Goal: Information Seeking & Learning: Learn about a topic

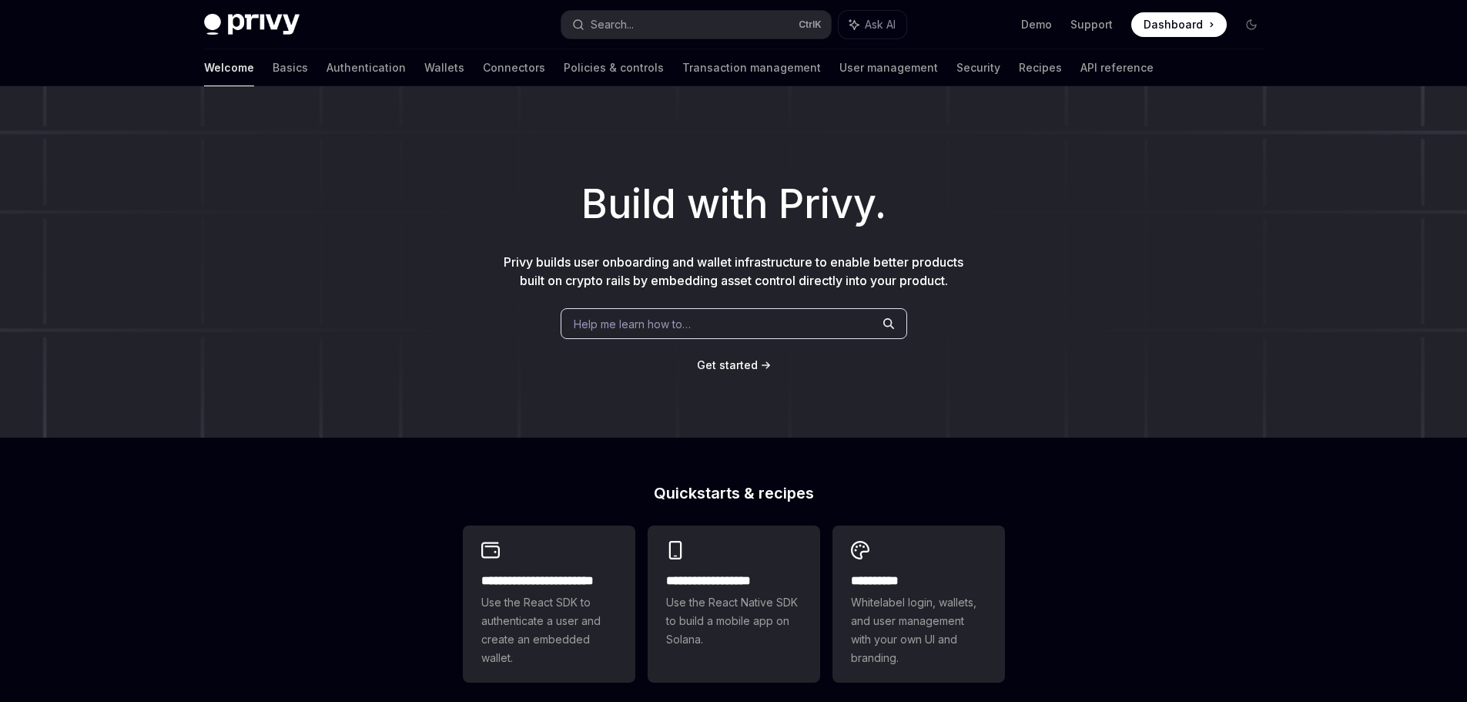
click at [927, 444] on div "**********" at bounding box center [733, 655] width 1467 height 1138
click at [424, 69] on link "Wallets" at bounding box center [444, 67] width 40 height 37
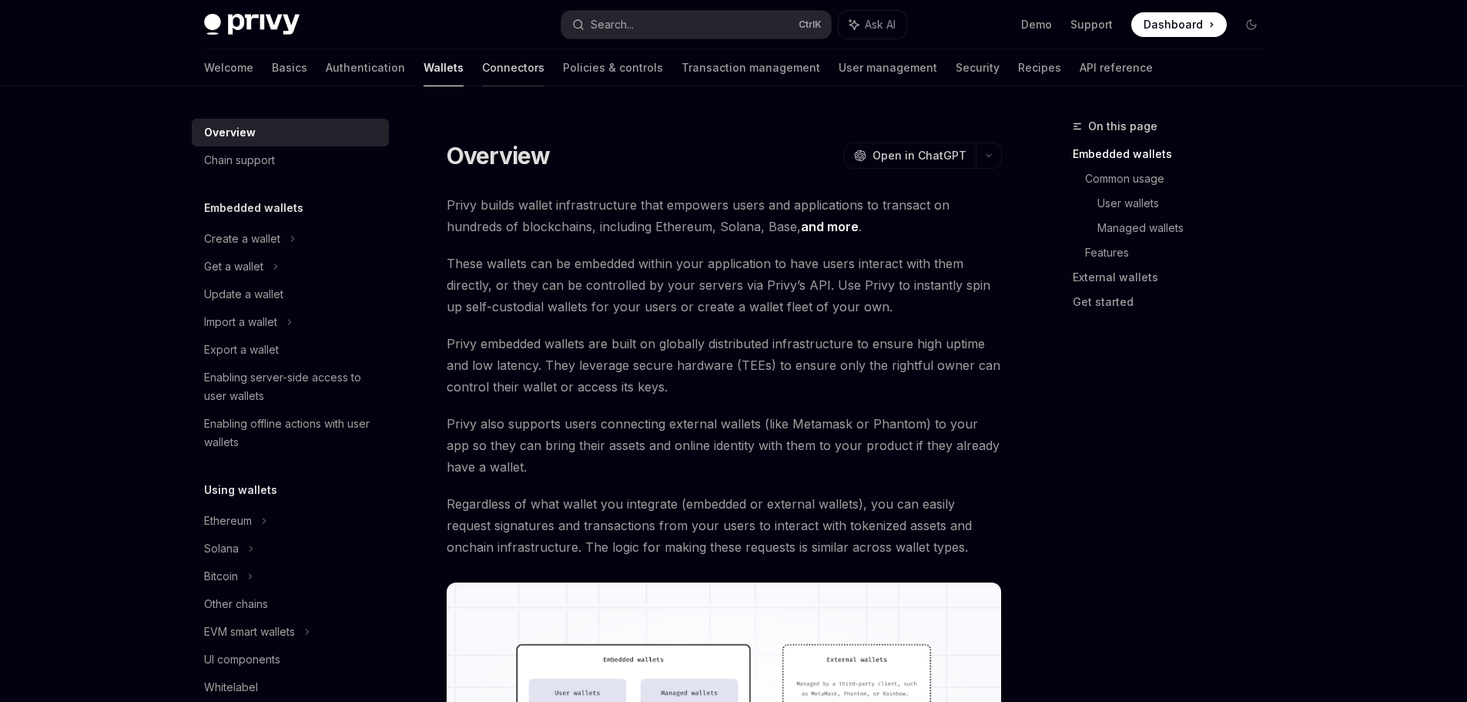
click at [482, 70] on link "Connectors" at bounding box center [513, 67] width 62 height 37
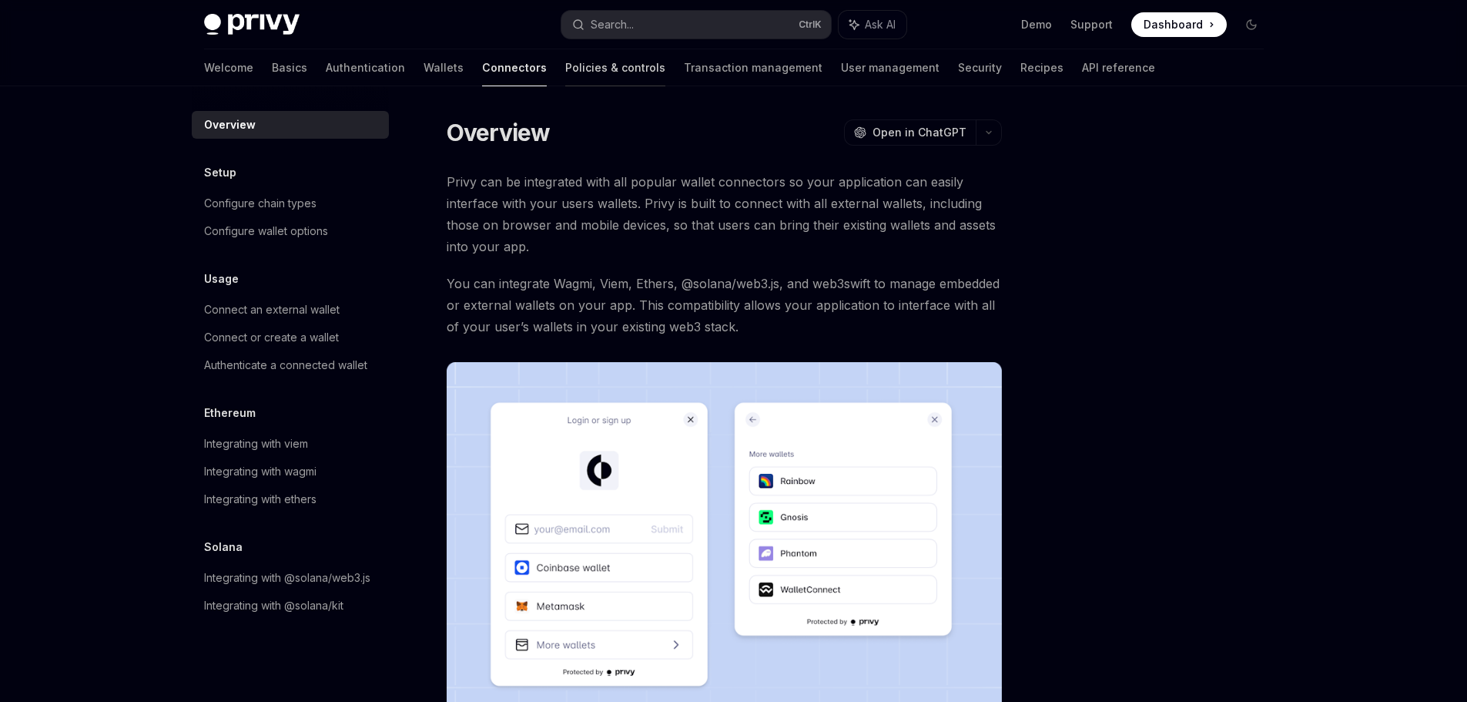
click at [565, 67] on link "Policies & controls" at bounding box center [615, 67] width 100 height 37
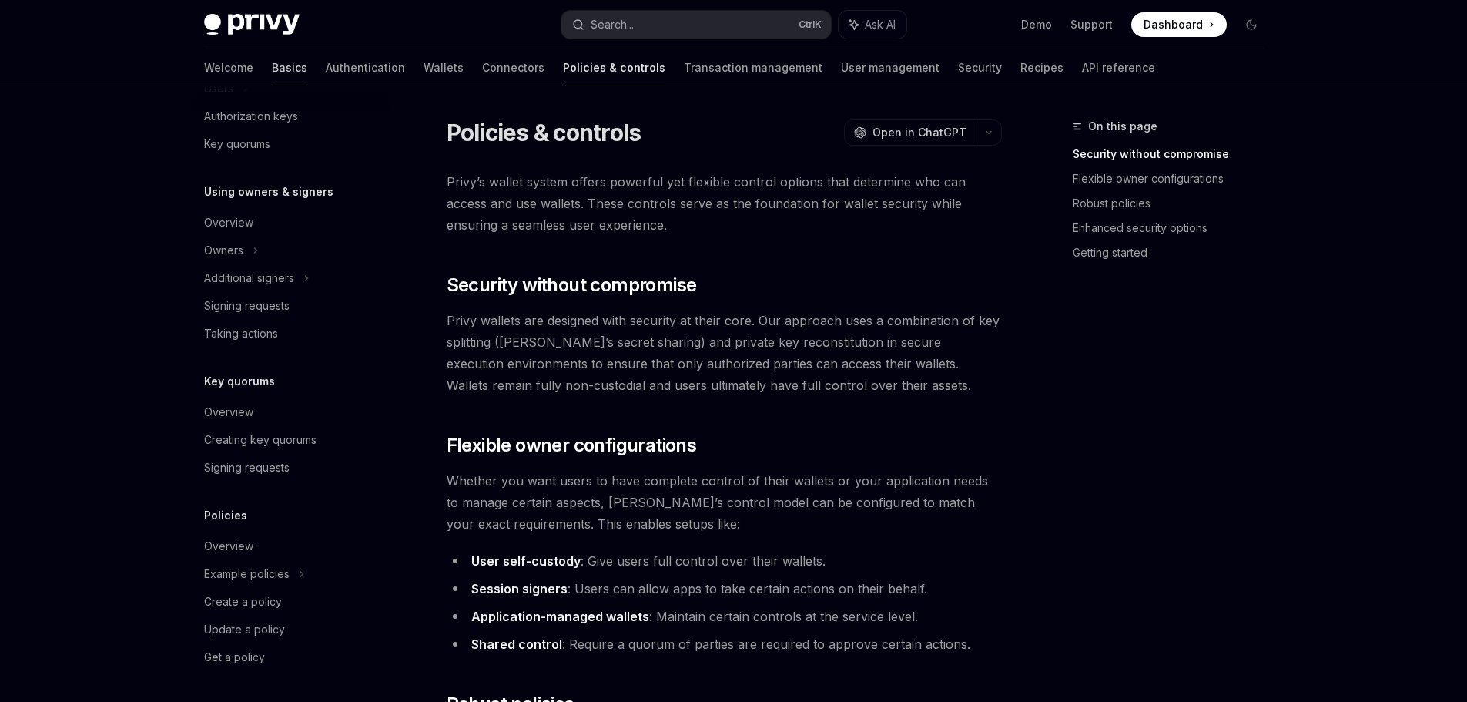
click at [272, 66] on link "Basics" at bounding box center [289, 67] width 35 height 37
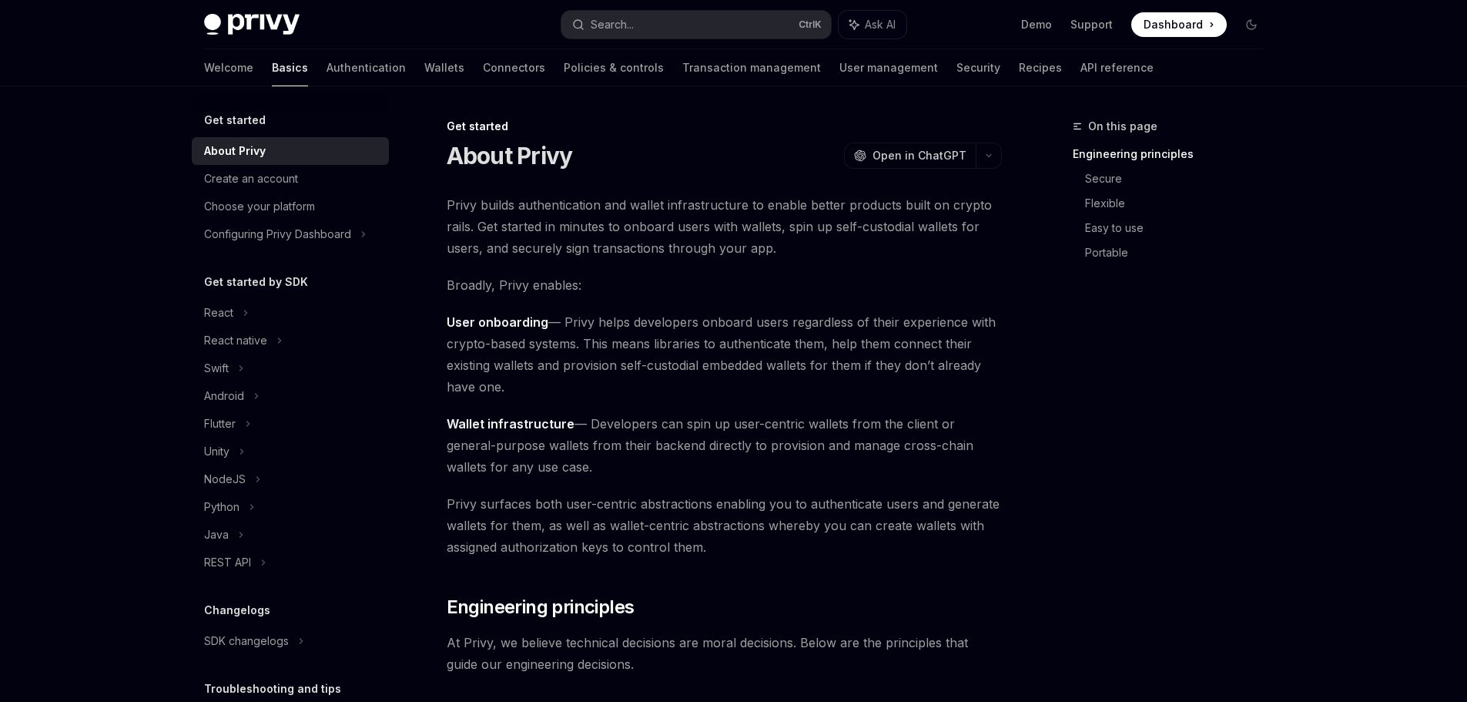
click at [252, 153] on div "About Privy" at bounding box center [235, 151] width 62 height 18
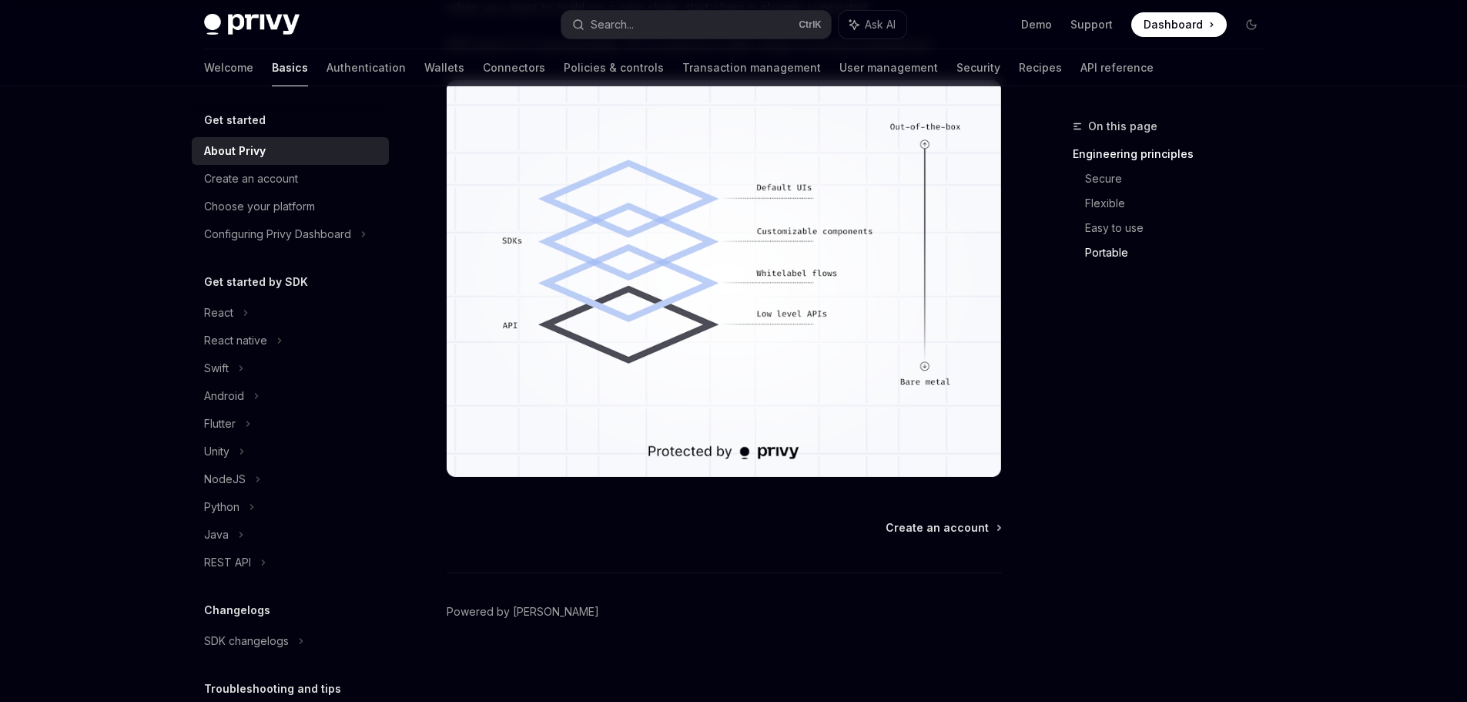
scroll to position [1313, 0]
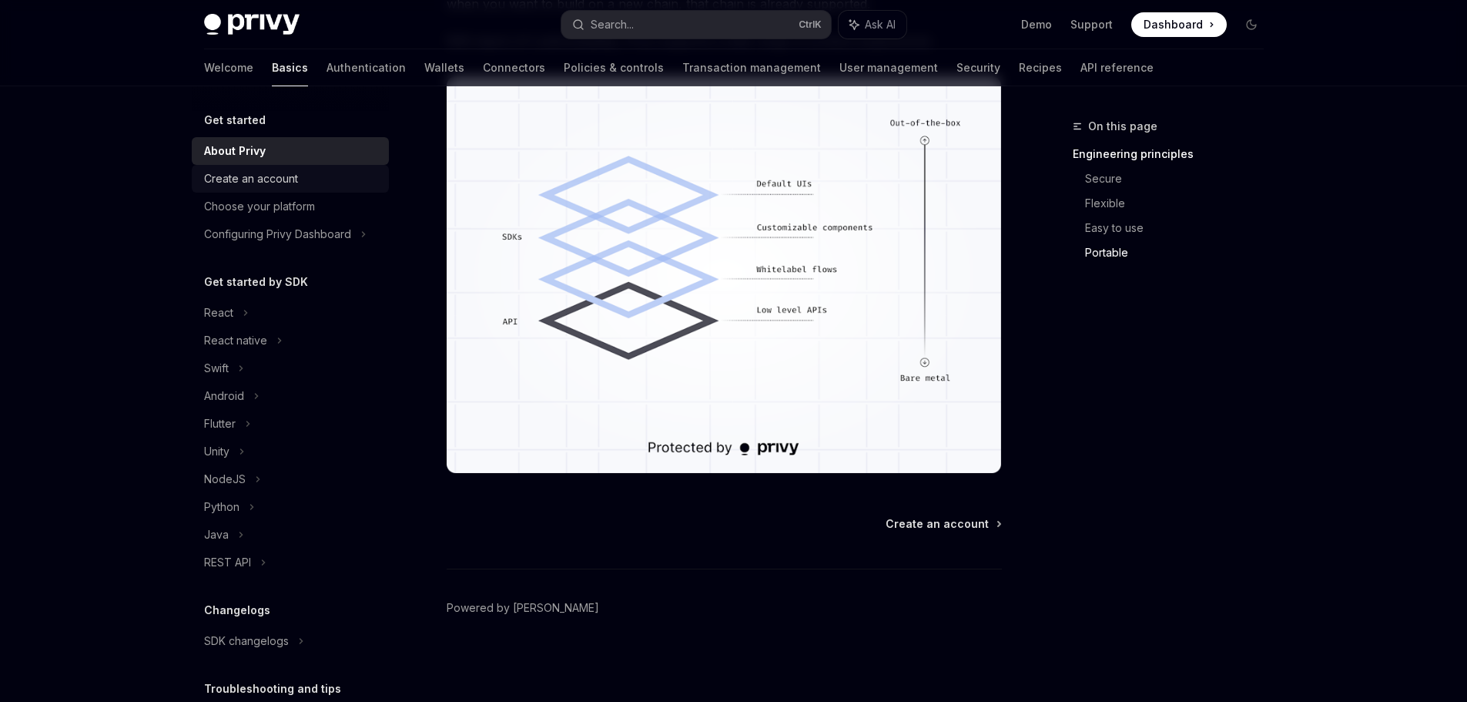
click at [263, 180] on div "Create an account" at bounding box center [251, 178] width 94 height 18
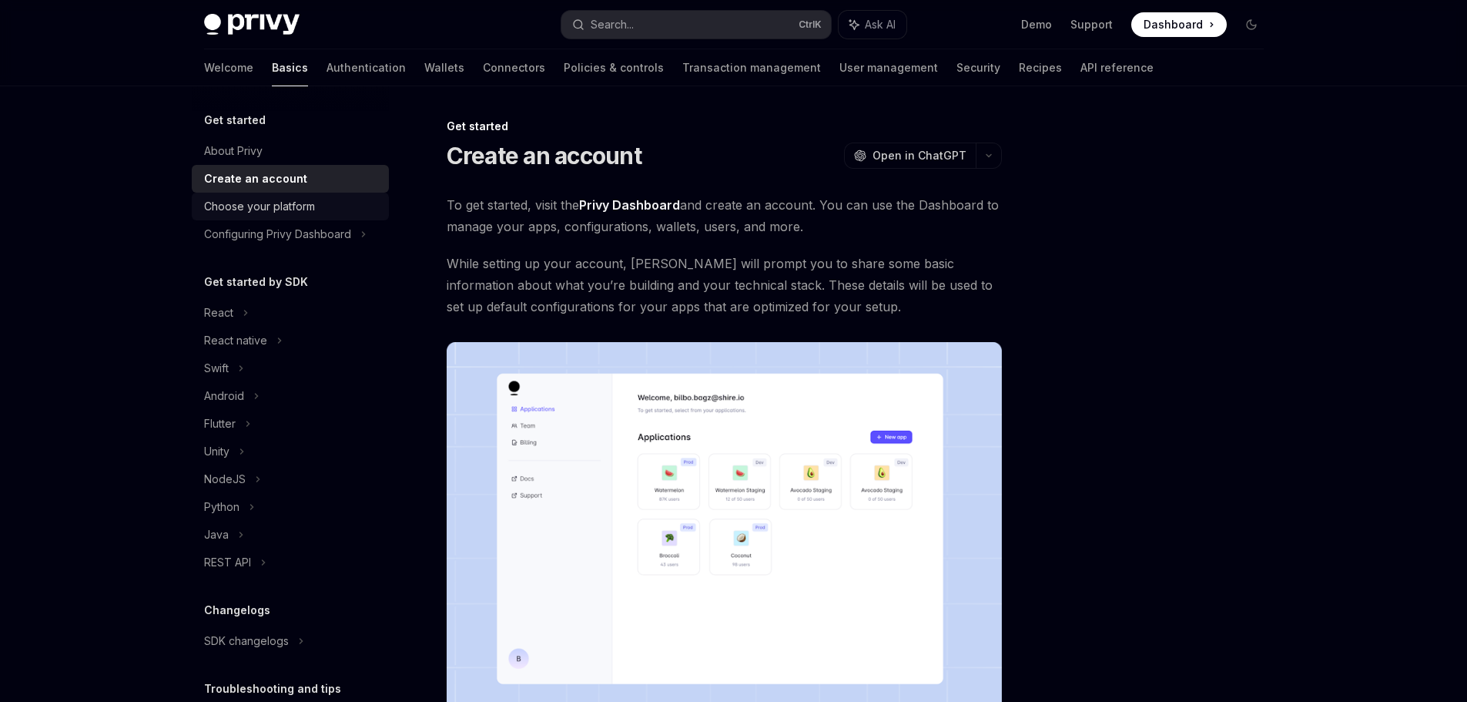
click at [304, 213] on div "Choose your platform" at bounding box center [259, 206] width 111 height 18
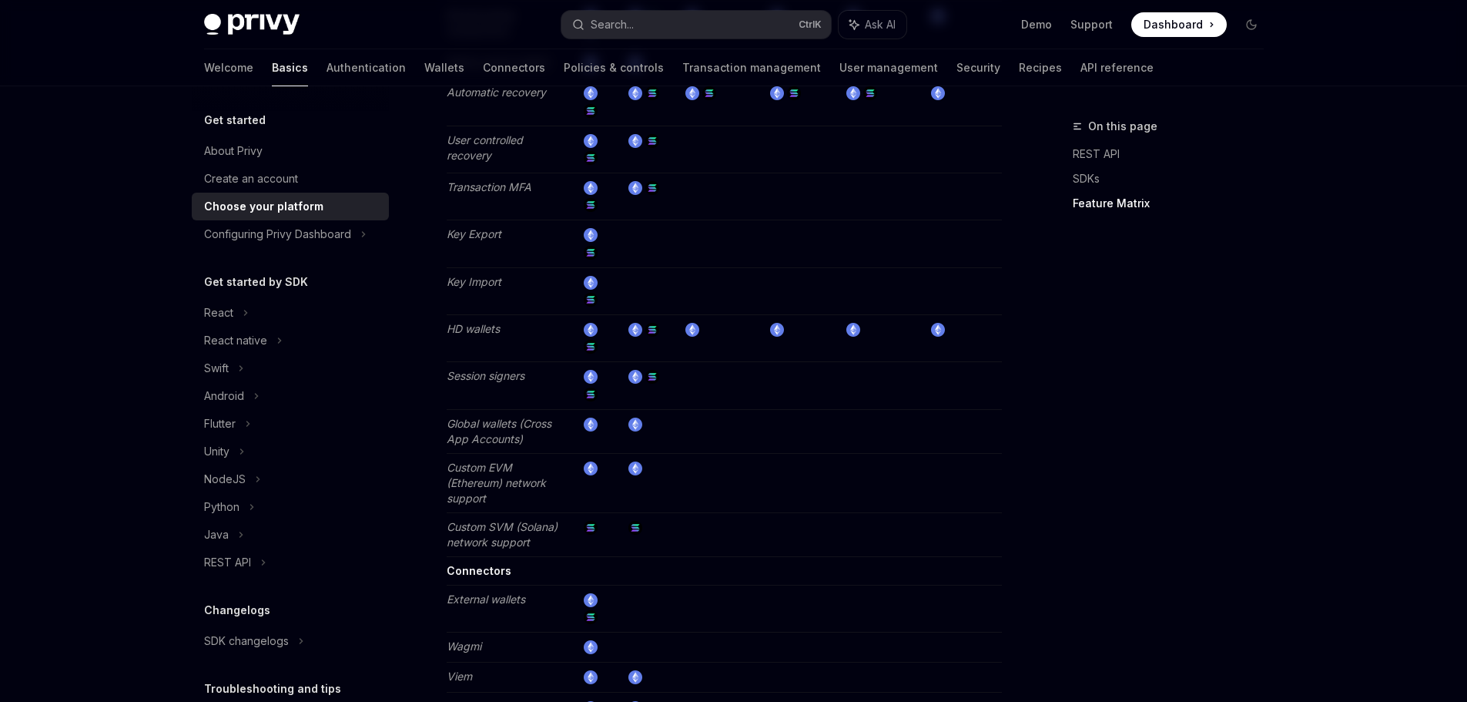
scroll to position [2839, 0]
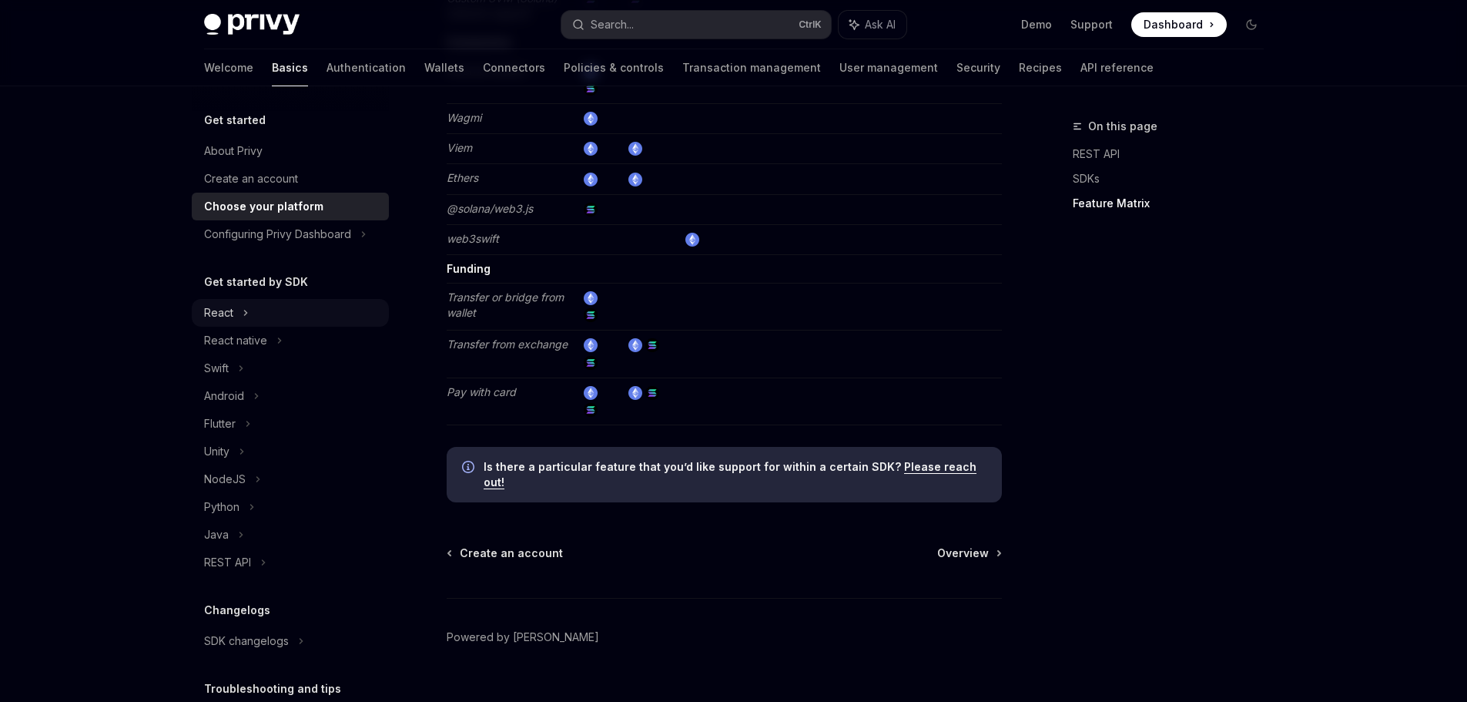
click at [221, 306] on div "React" at bounding box center [218, 312] width 29 height 18
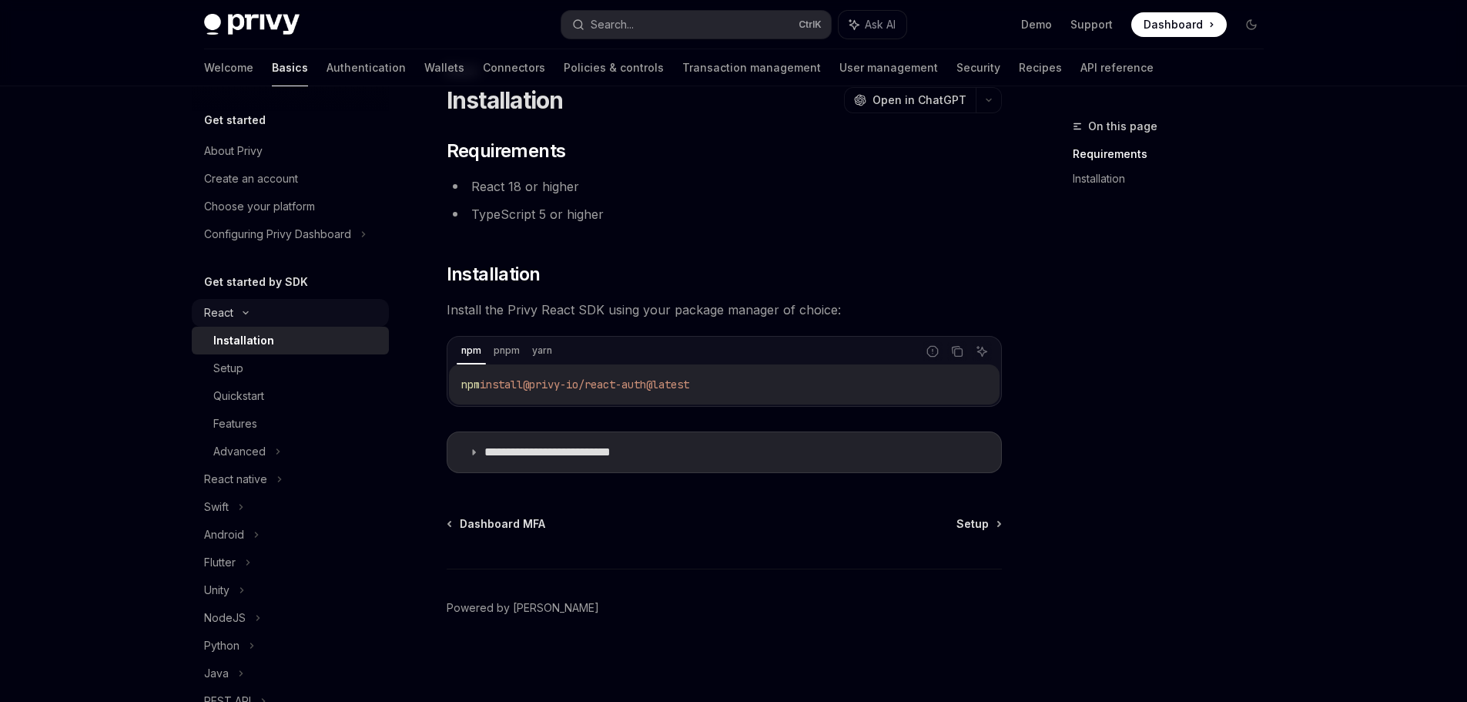
scroll to position [55, 0]
click at [640, 541] on div "Dashboard MFA Setup Powered by Mintlify" at bounding box center [724, 609] width 555 height 186
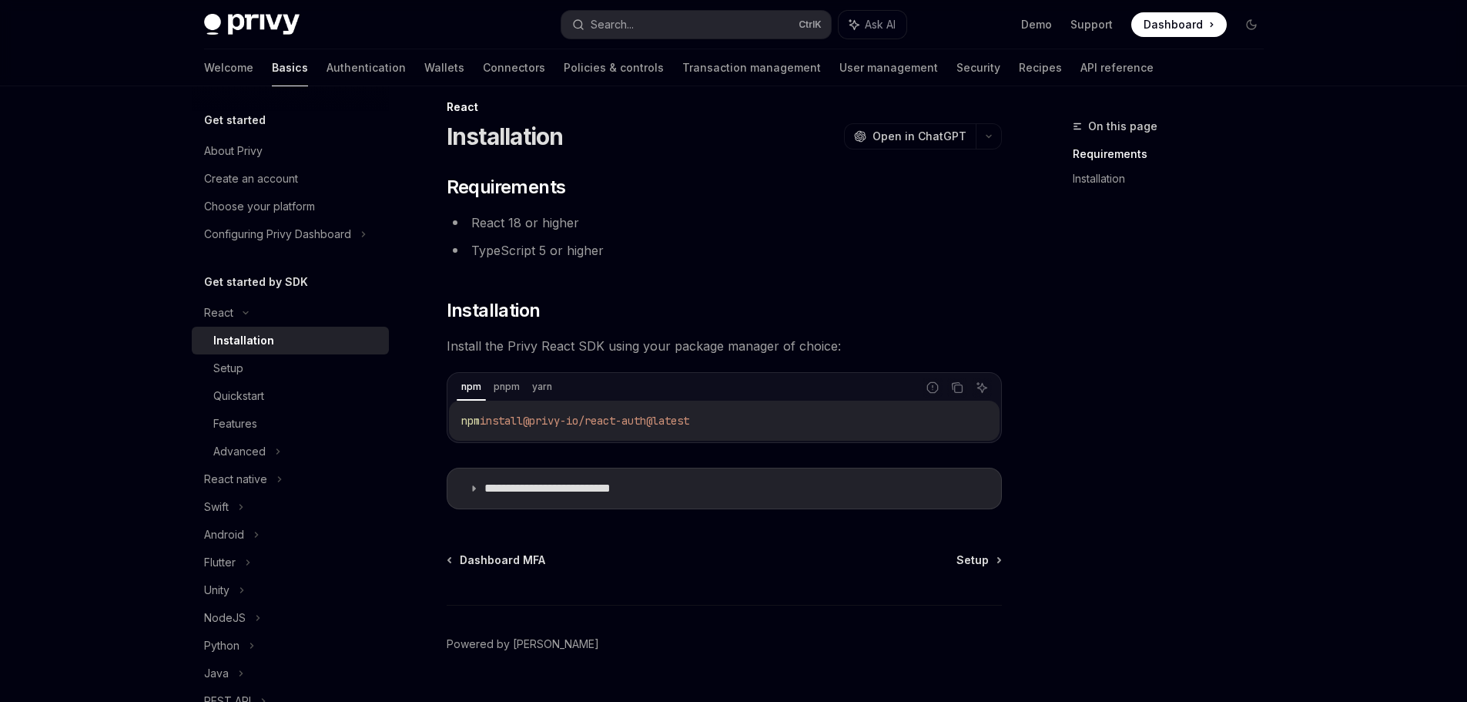
scroll to position [0, 0]
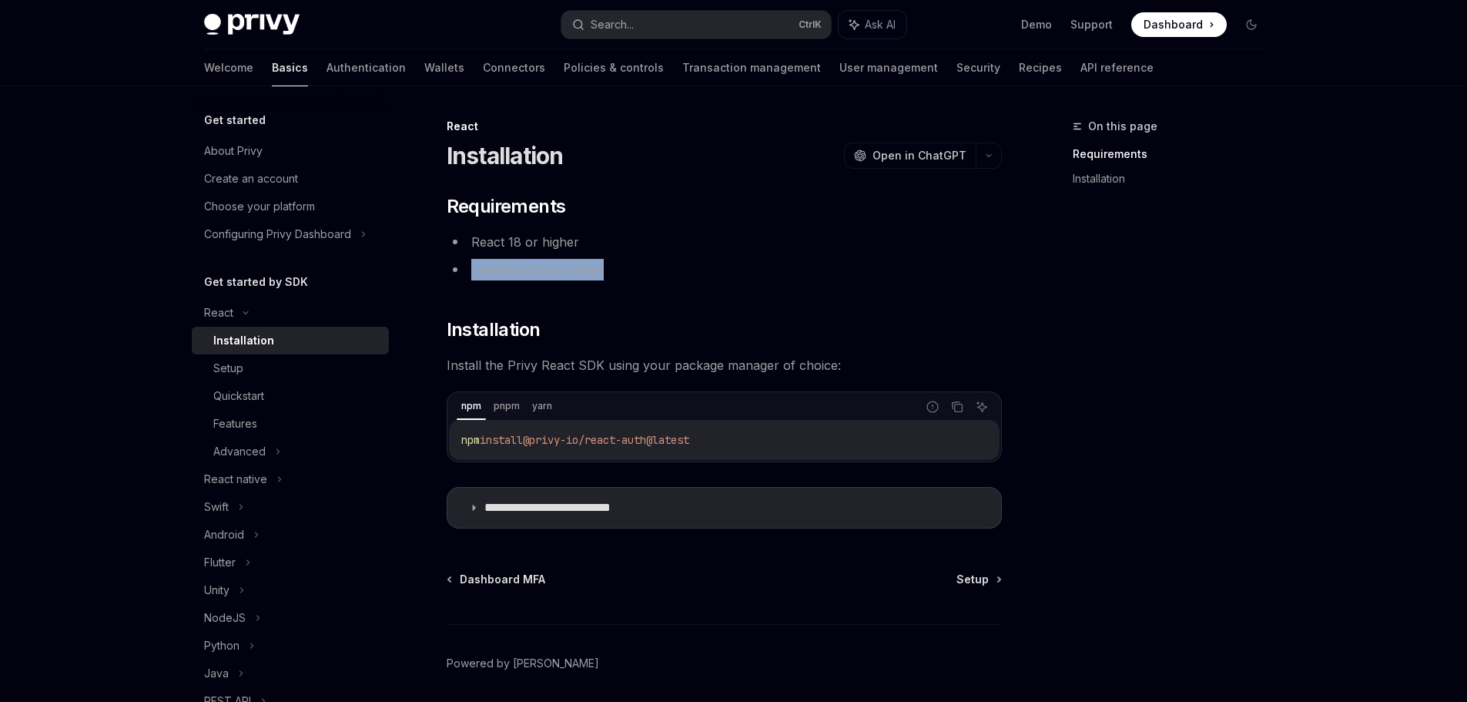
drag, startPoint x: 472, startPoint y: 270, endPoint x: 685, endPoint y: 269, distance: 212.6
click at [685, 269] on li "TypeScript 5 or higher" at bounding box center [724, 270] width 555 height 22
click at [587, 269] on li "TypeScript 5 or higher" at bounding box center [724, 270] width 555 height 22
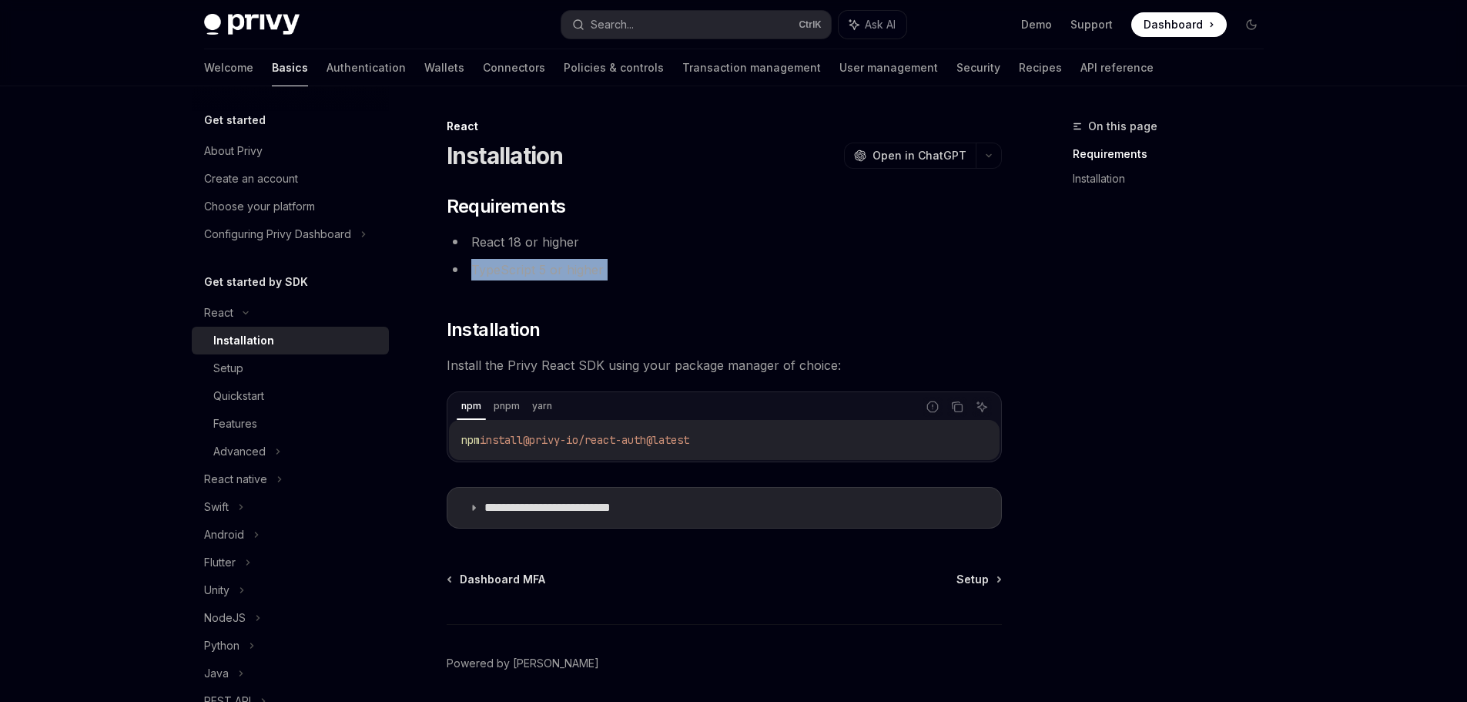
click at [587, 269] on li "TypeScript 5 or higher" at bounding box center [724, 270] width 555 height 22
click at [544, 243] on li "React 18 or higher" at bounding box center [724, 242] width 555 height 22
click at [669, 273] on li "TypeScript 5 or higher" at bounding box center [724, 270] width 555 height 22
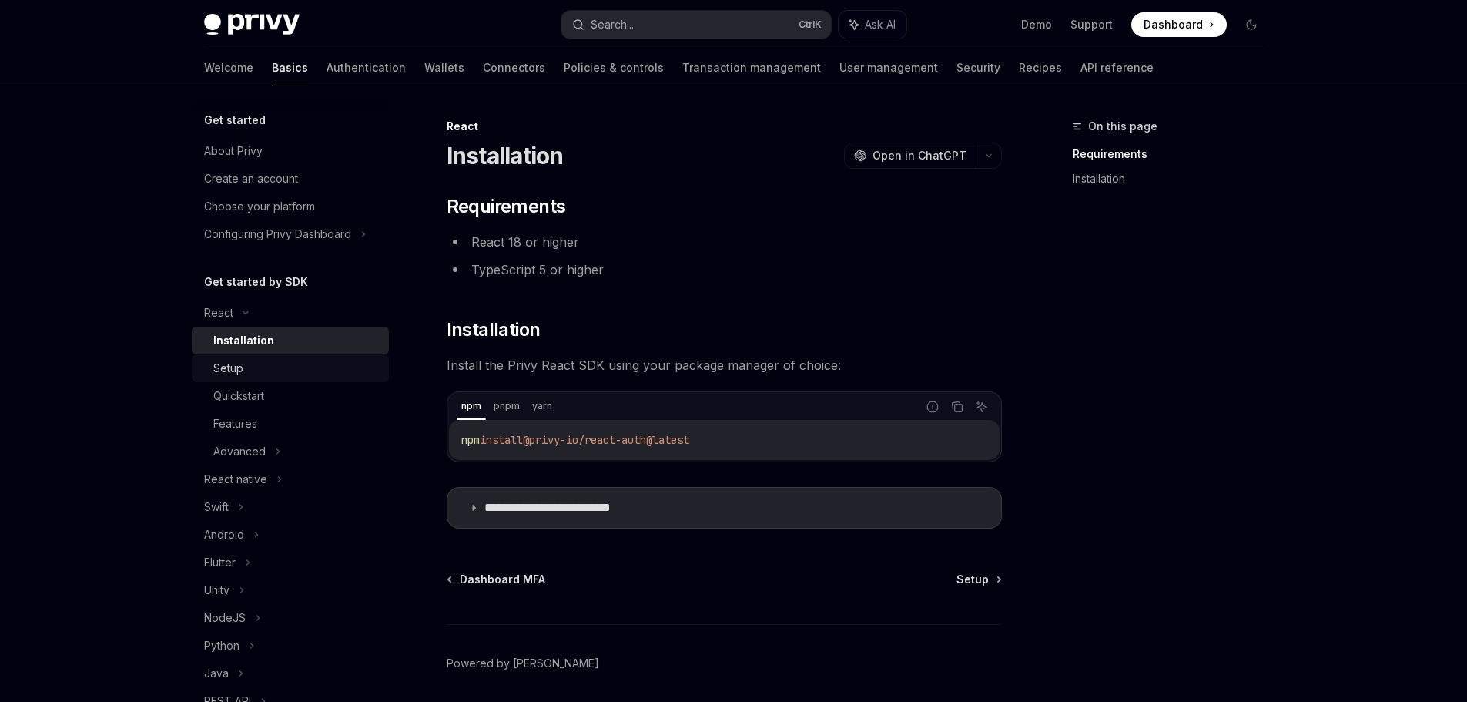
click at [307, 367] on div "Setup" at bounding box center [296, 368] width 166 height 18
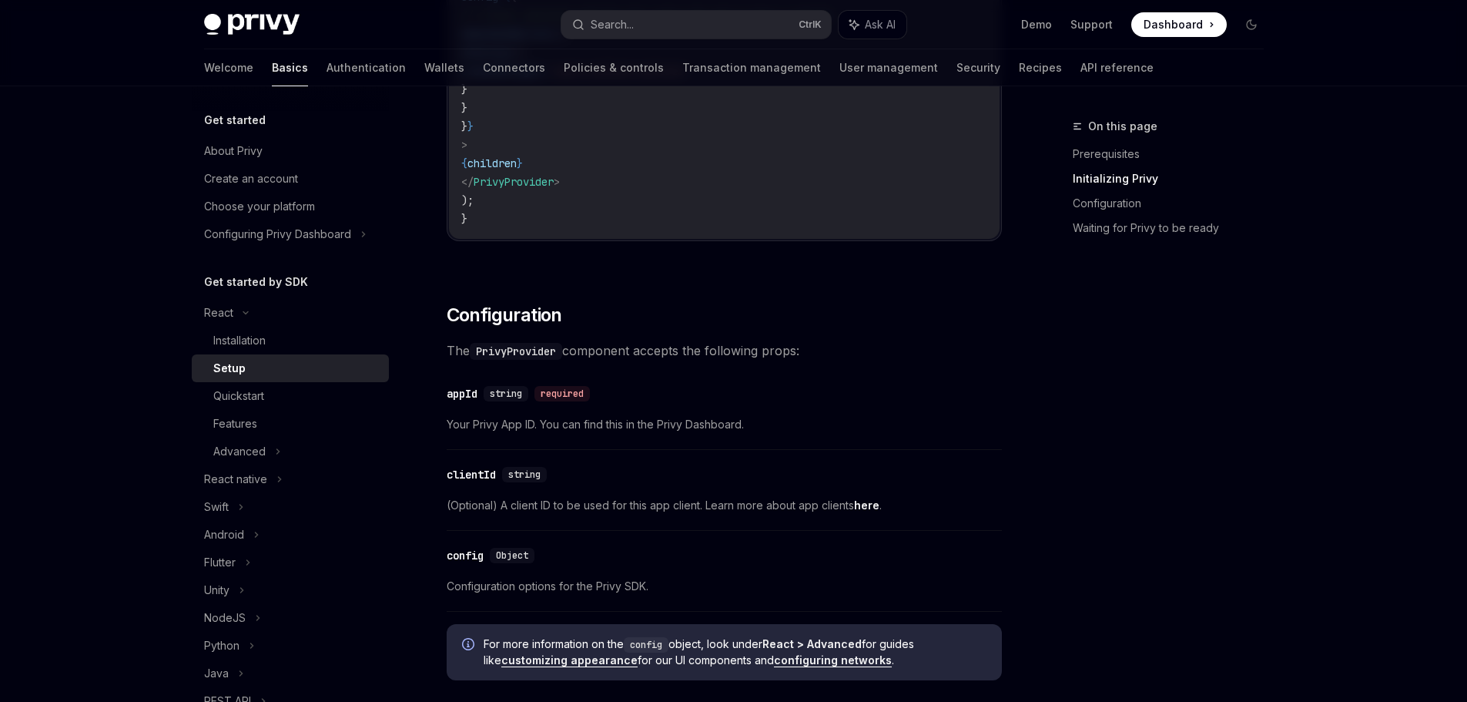
scroll to position [847, 0]
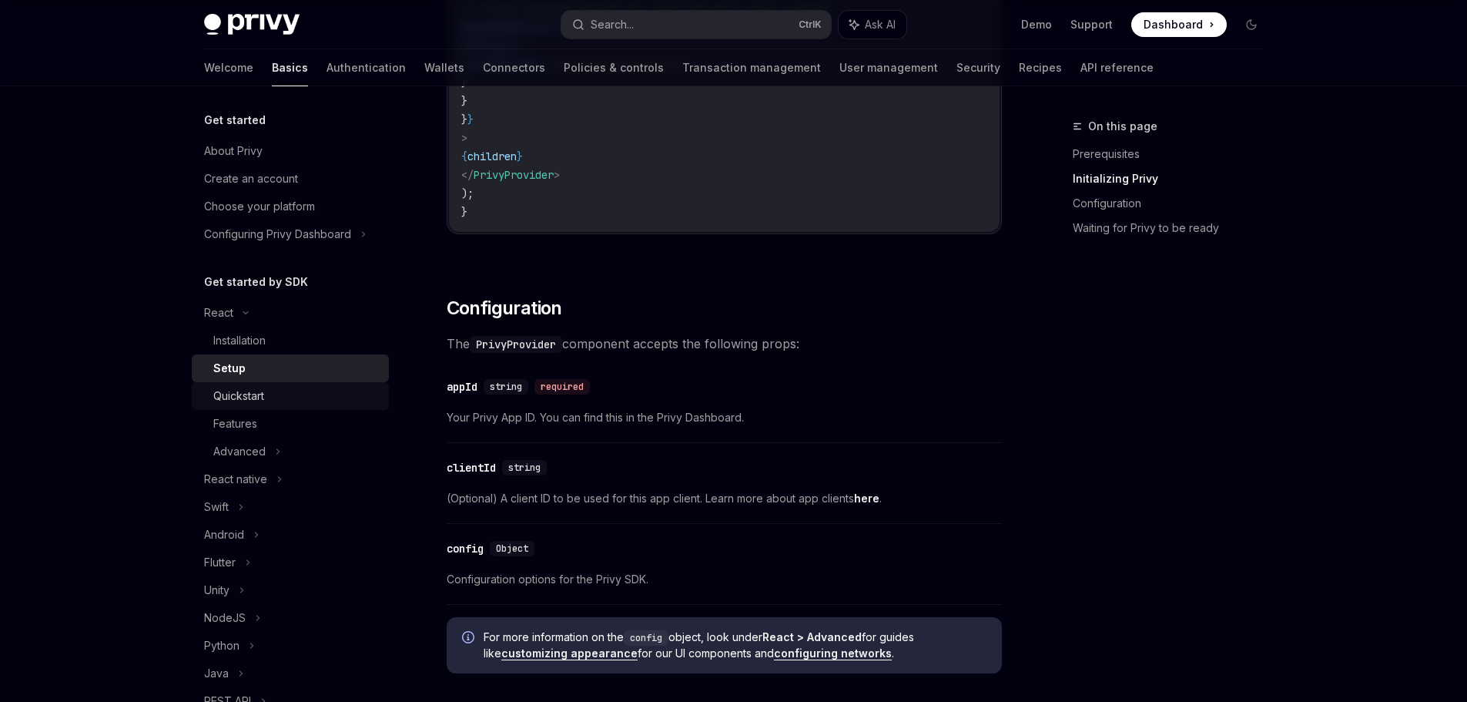
click at [310, 397] on div "Quickstart" at bounding box center [296, 396] width 166 height 18
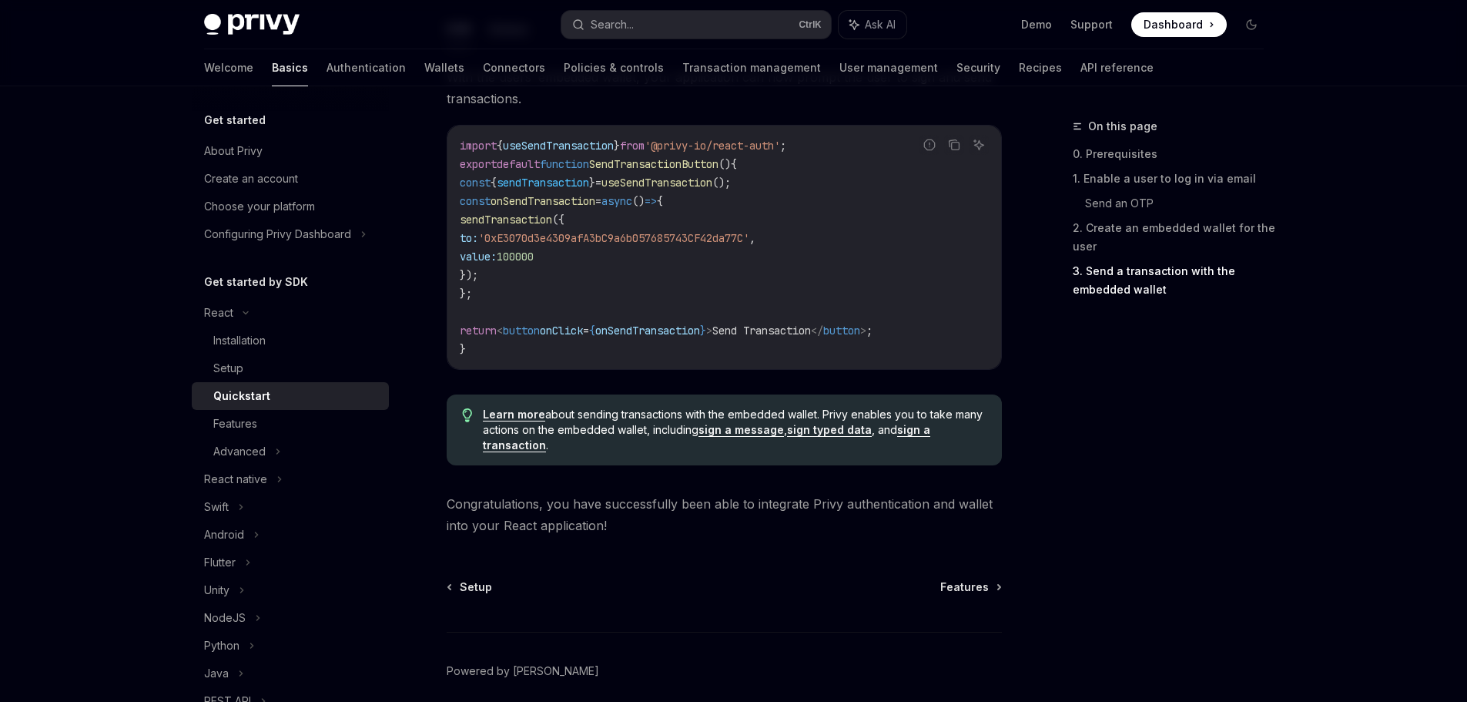
scroll to position [1533, 0]
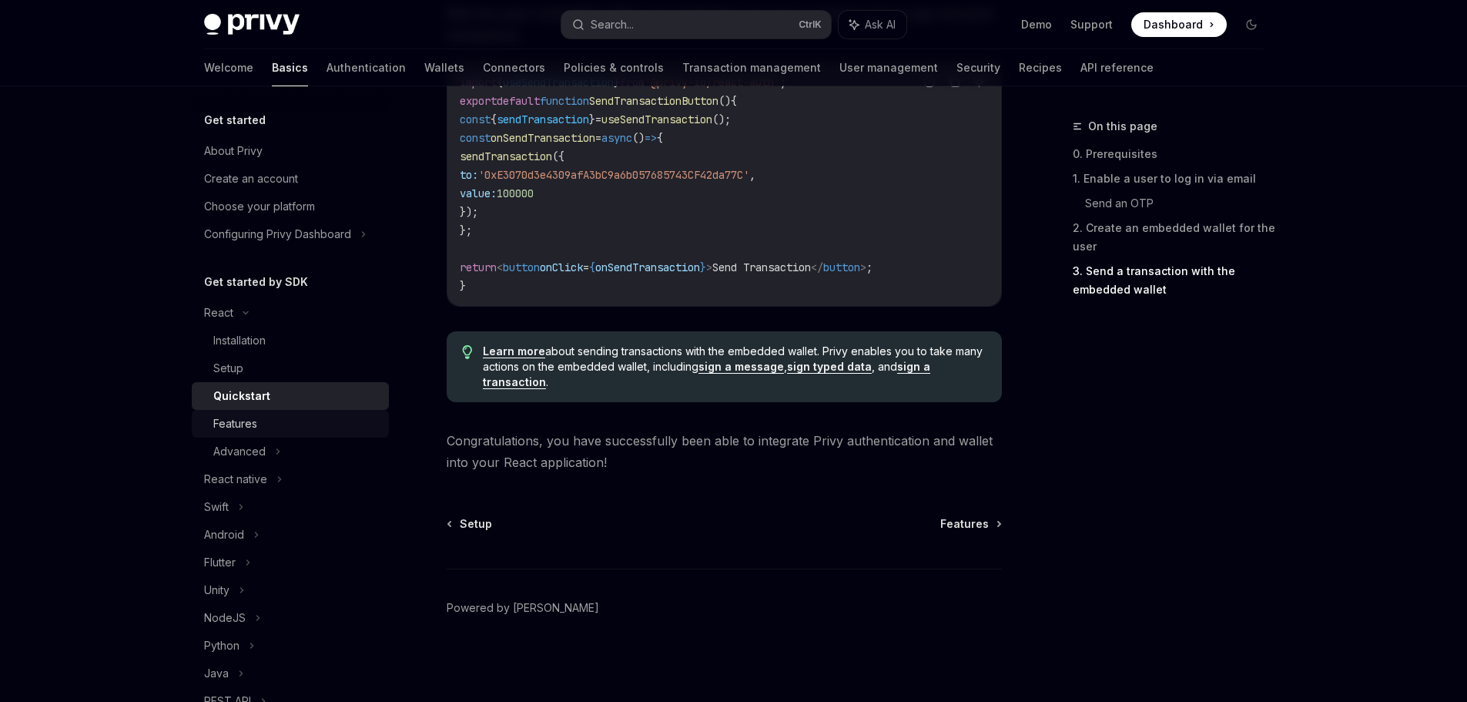
click at [277, 422] on div "Features" at bounding box center [296, 423] width 166 height 18
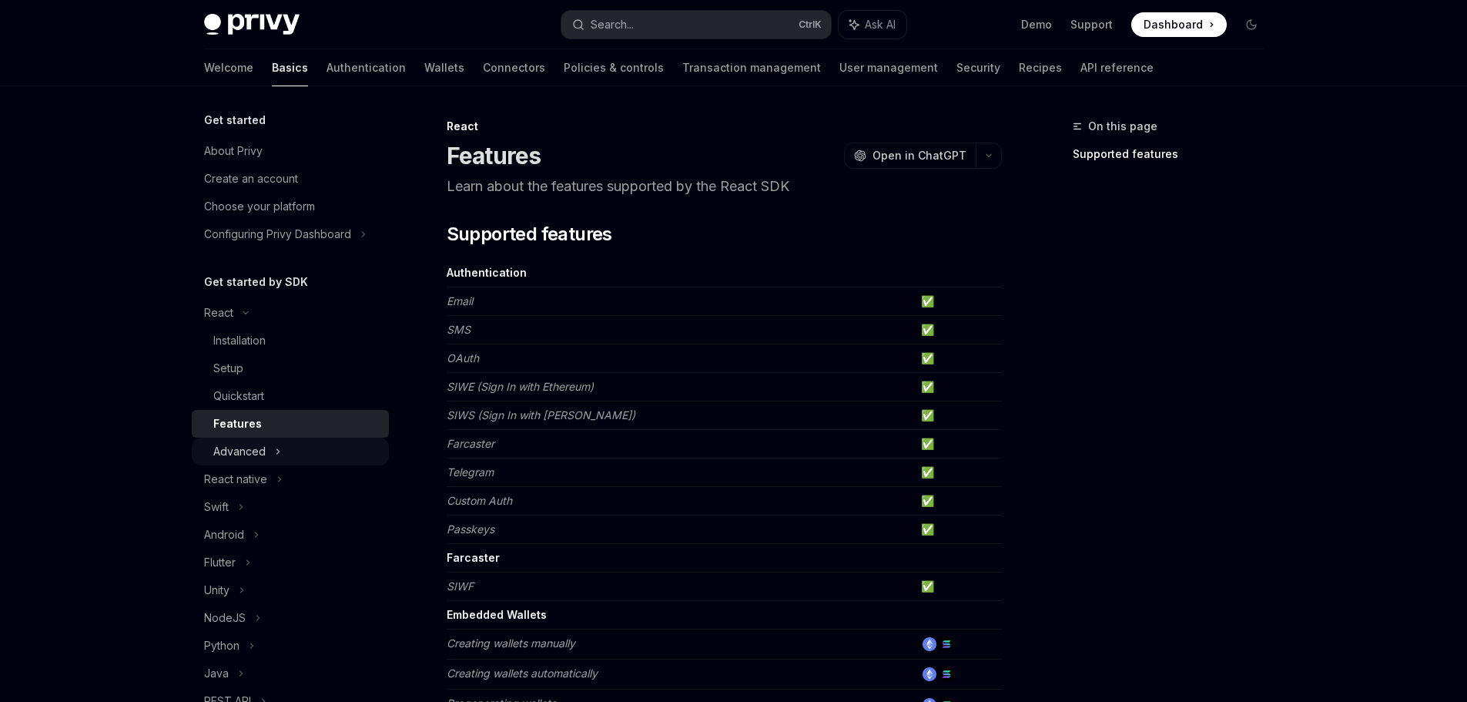
click at [256, 444] on div "Advanced" at bounding box center [239, 451] width 52 height 18
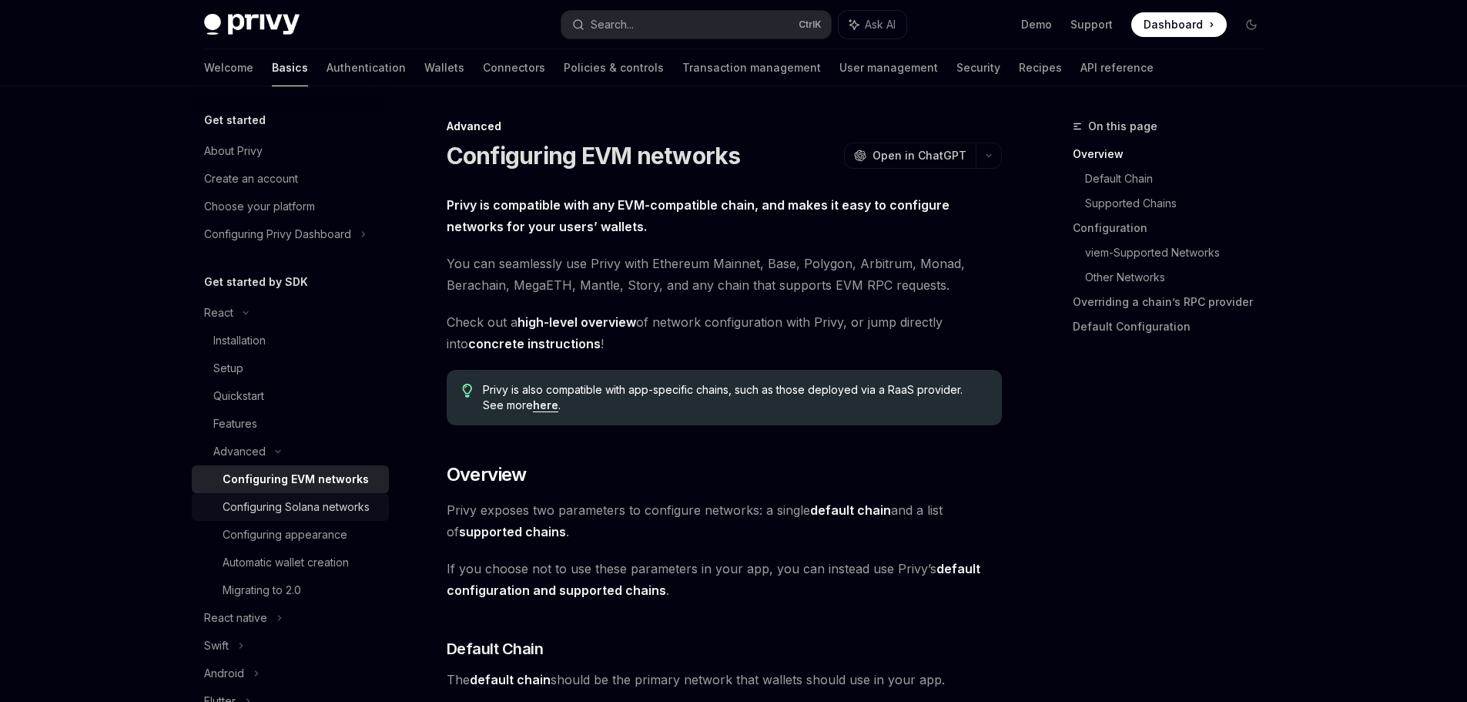
click at [308, 502] on div "Configuring Solana networks" at bounding box center [296, 507] width 147 height 18
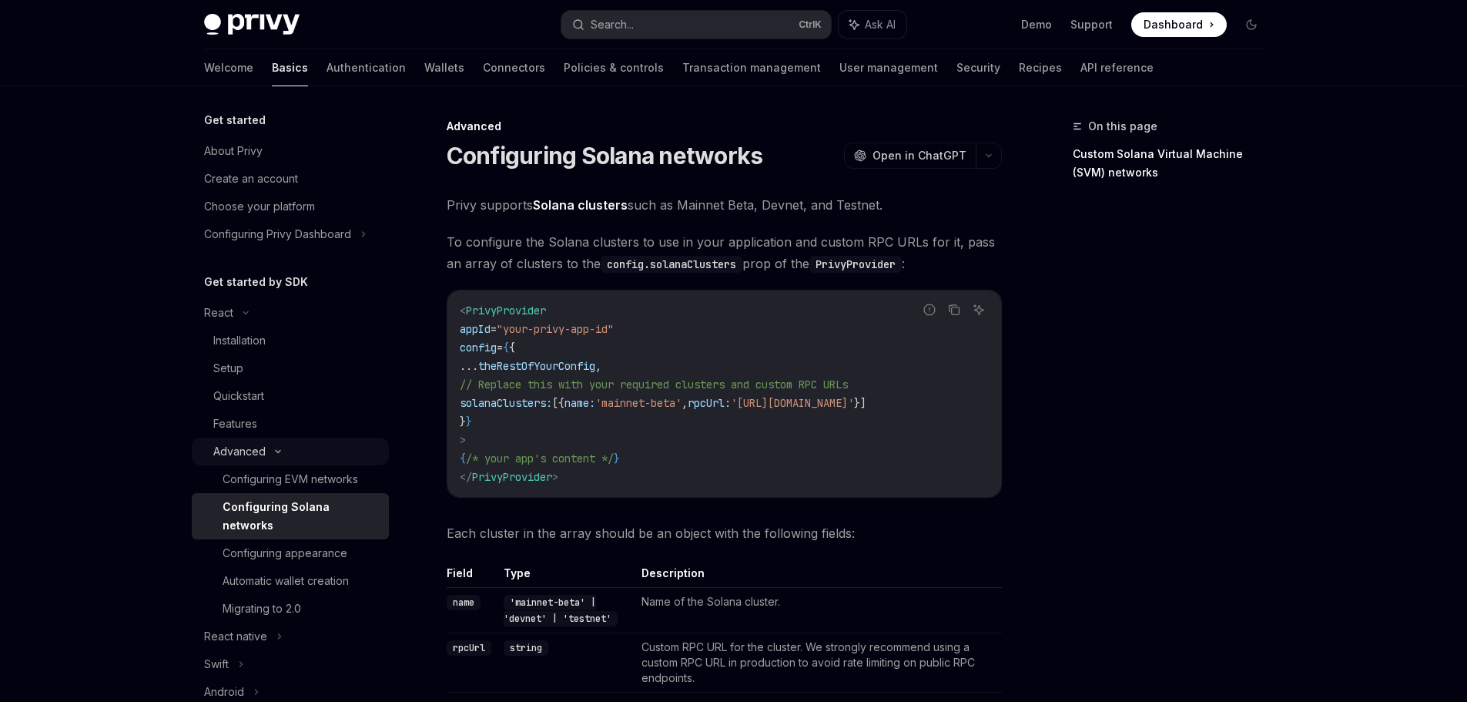
click at [257, 456] on div "Advanced" at bounding box center [239, 451] width 52 height 18
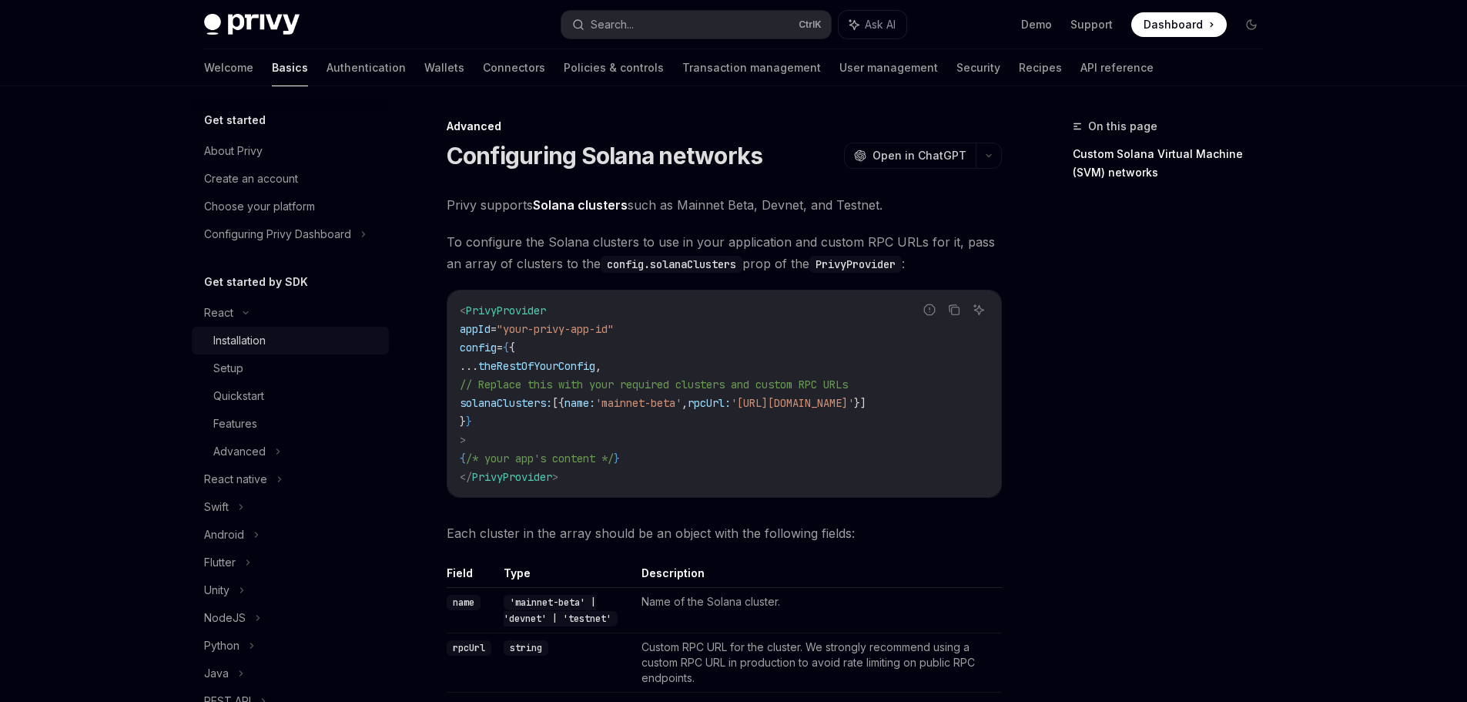
click at [253, 341] on div "Installation" at bounding box center [239, 340] width 52 height 18
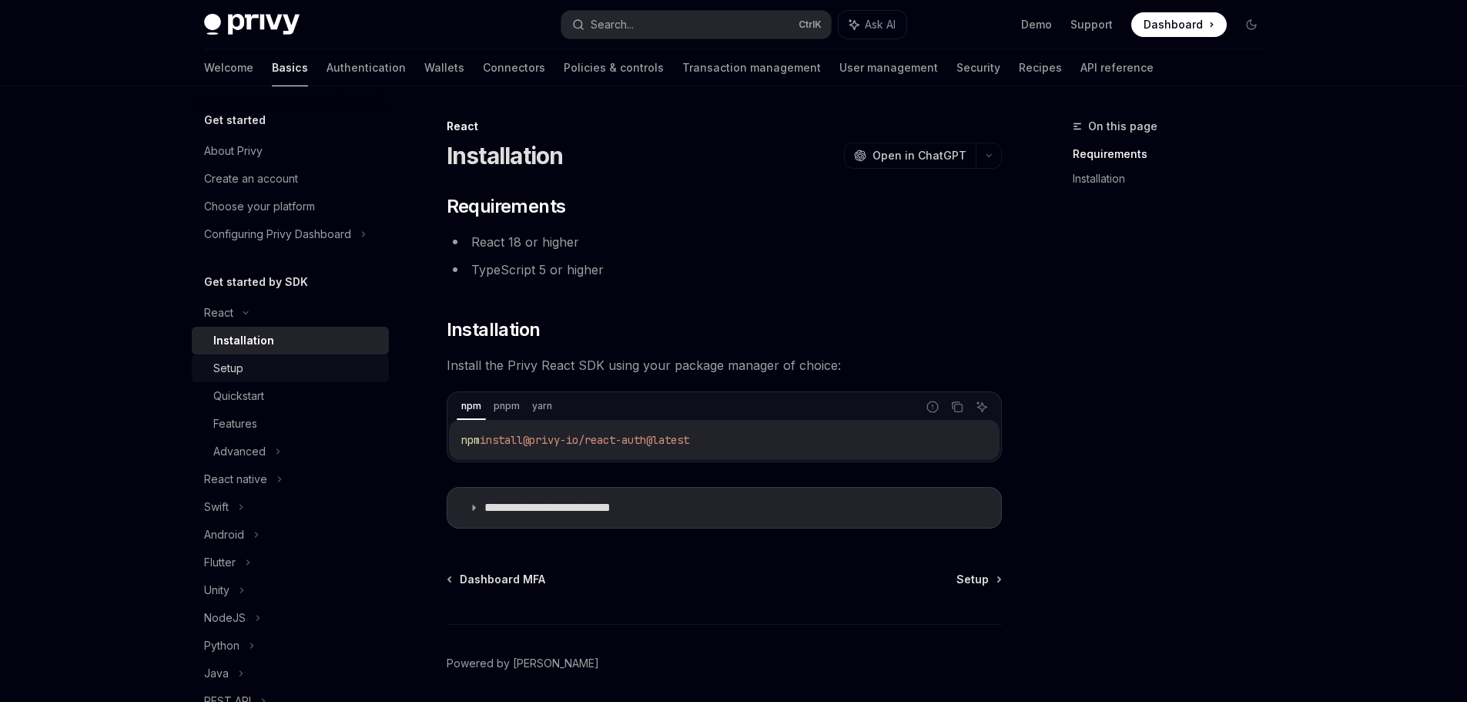
click at [262, 370] on div "Setup" at bounding box center [296, 368] width 166 height 18
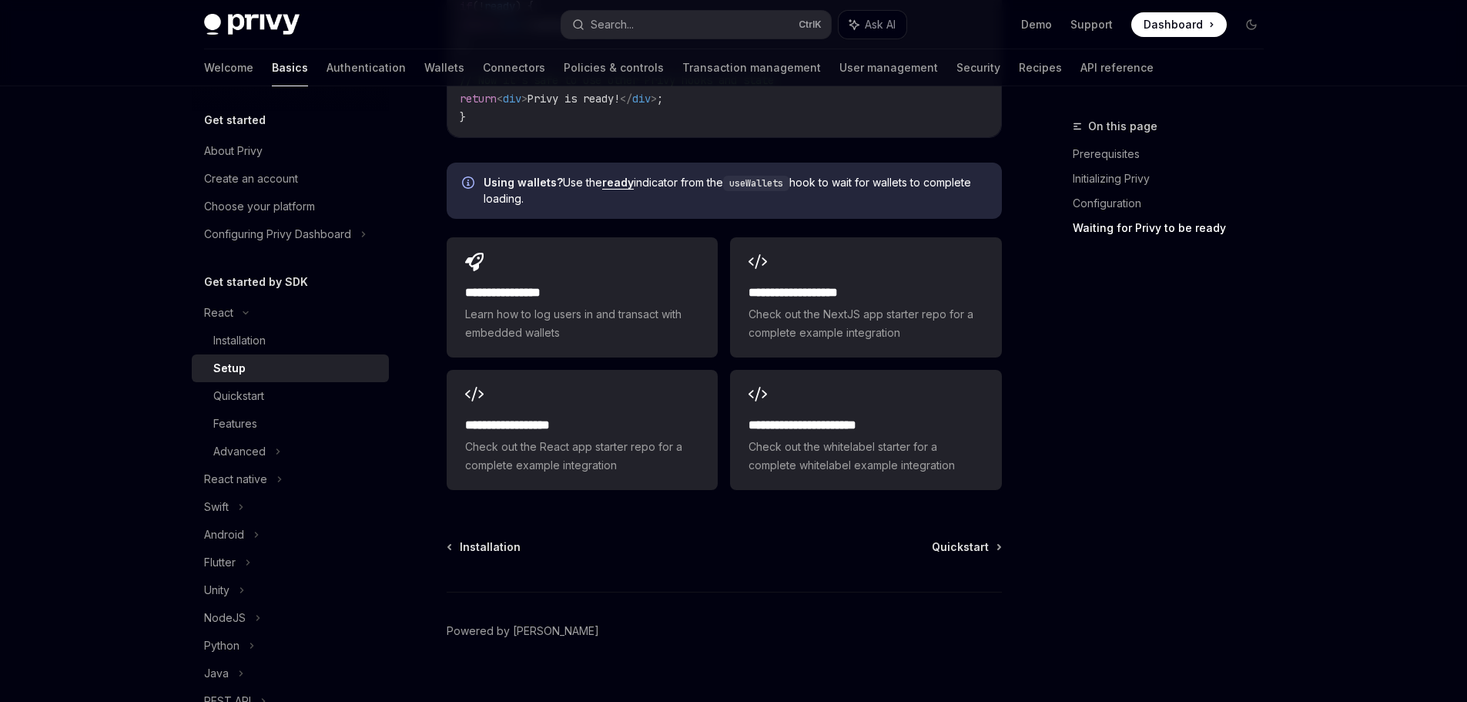
scroll to position [1943, 0]
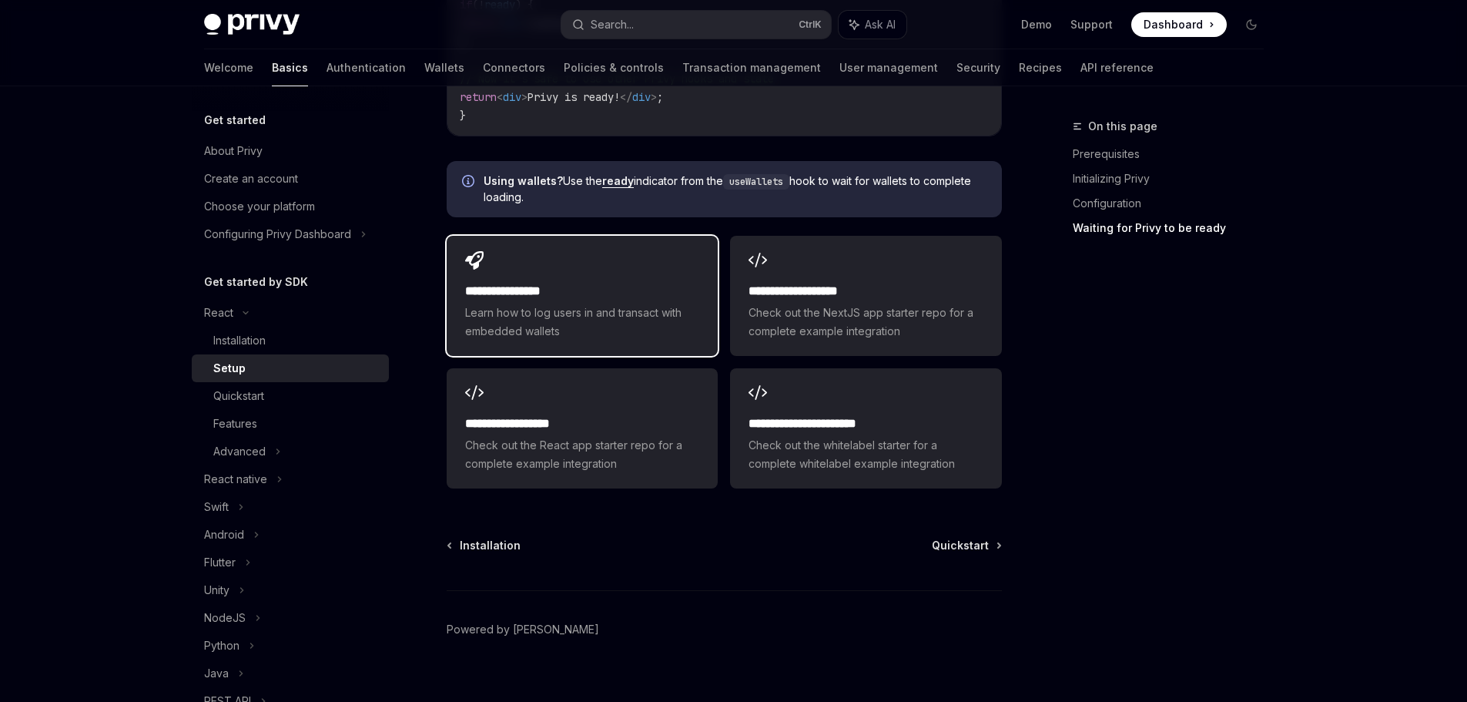
click at [617, 321] on div "**********" at bounding box center [582, 296] width 271 height 120
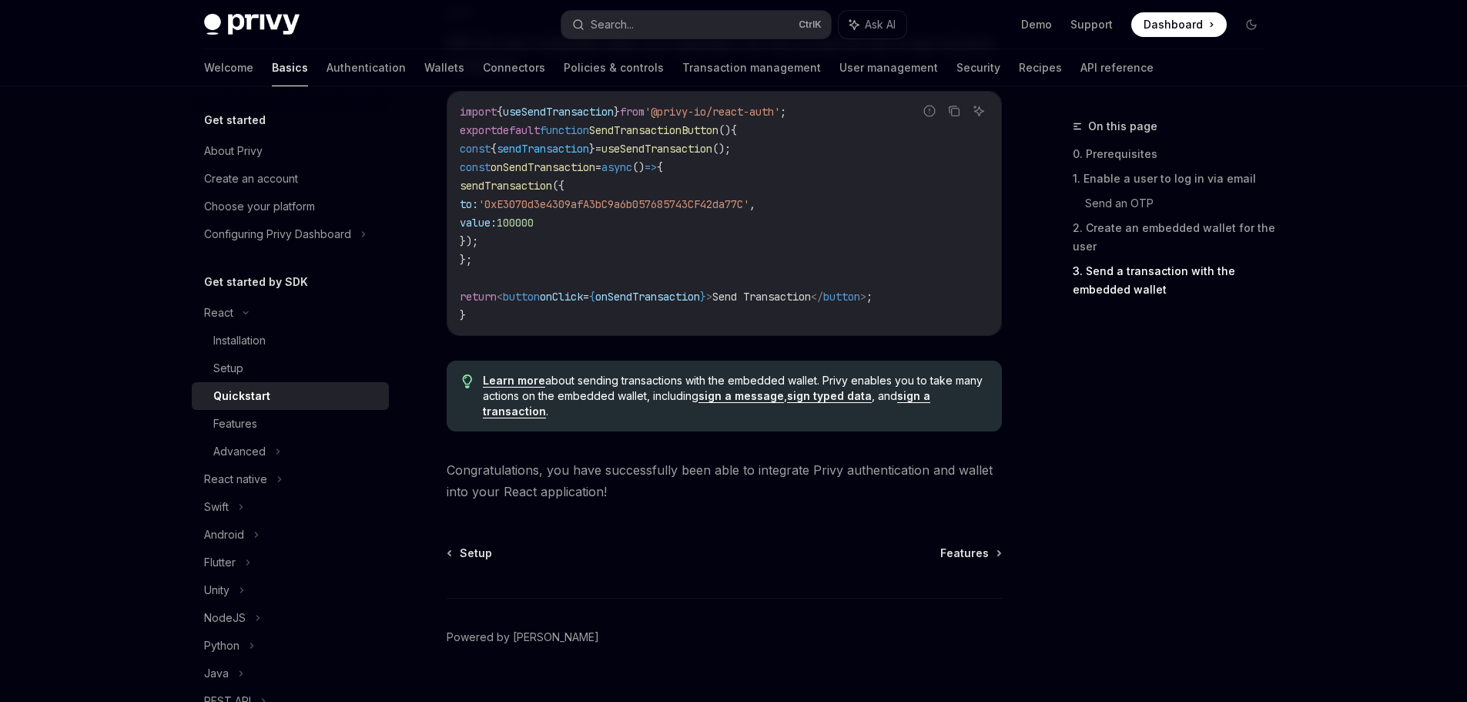
scroll to position [1533, 0]
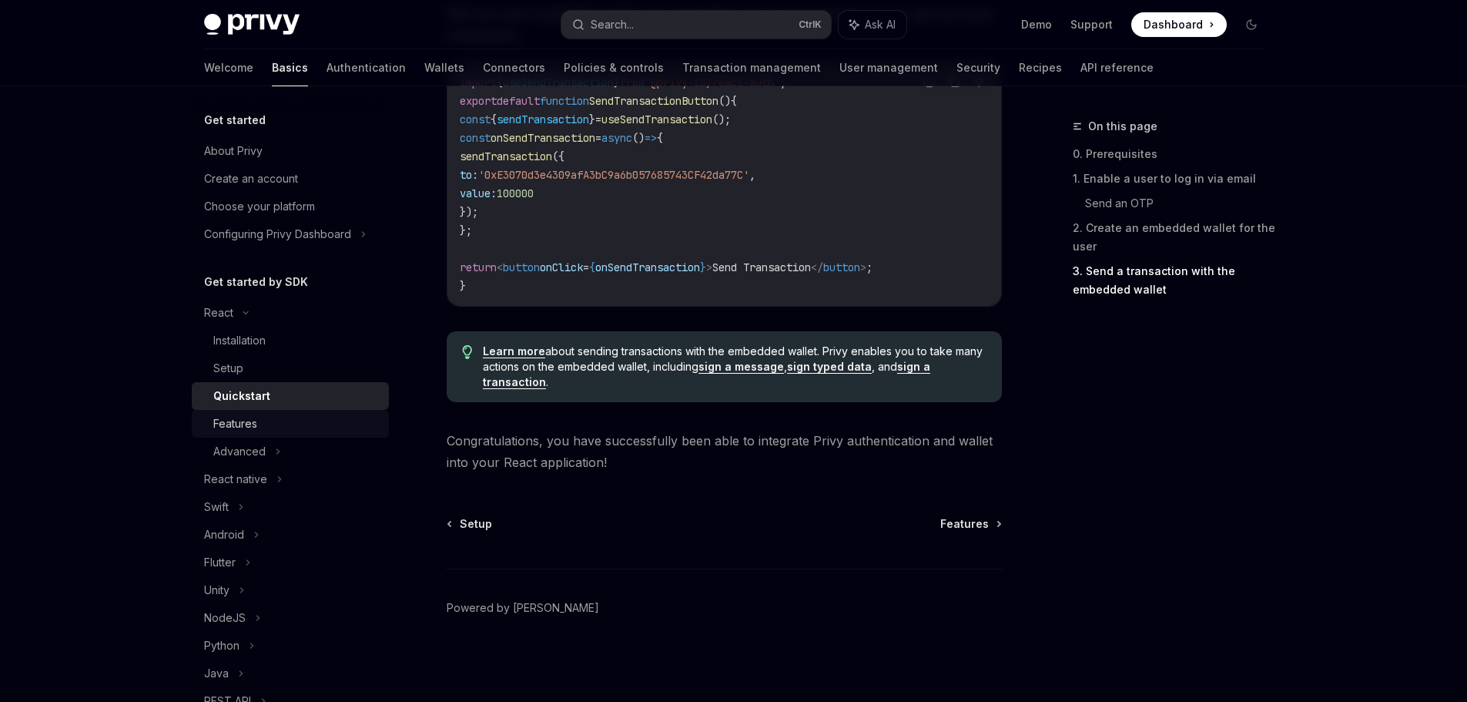
click at [247, 431] on div "Features" at bounding box center [235, 423] width 44 height 18
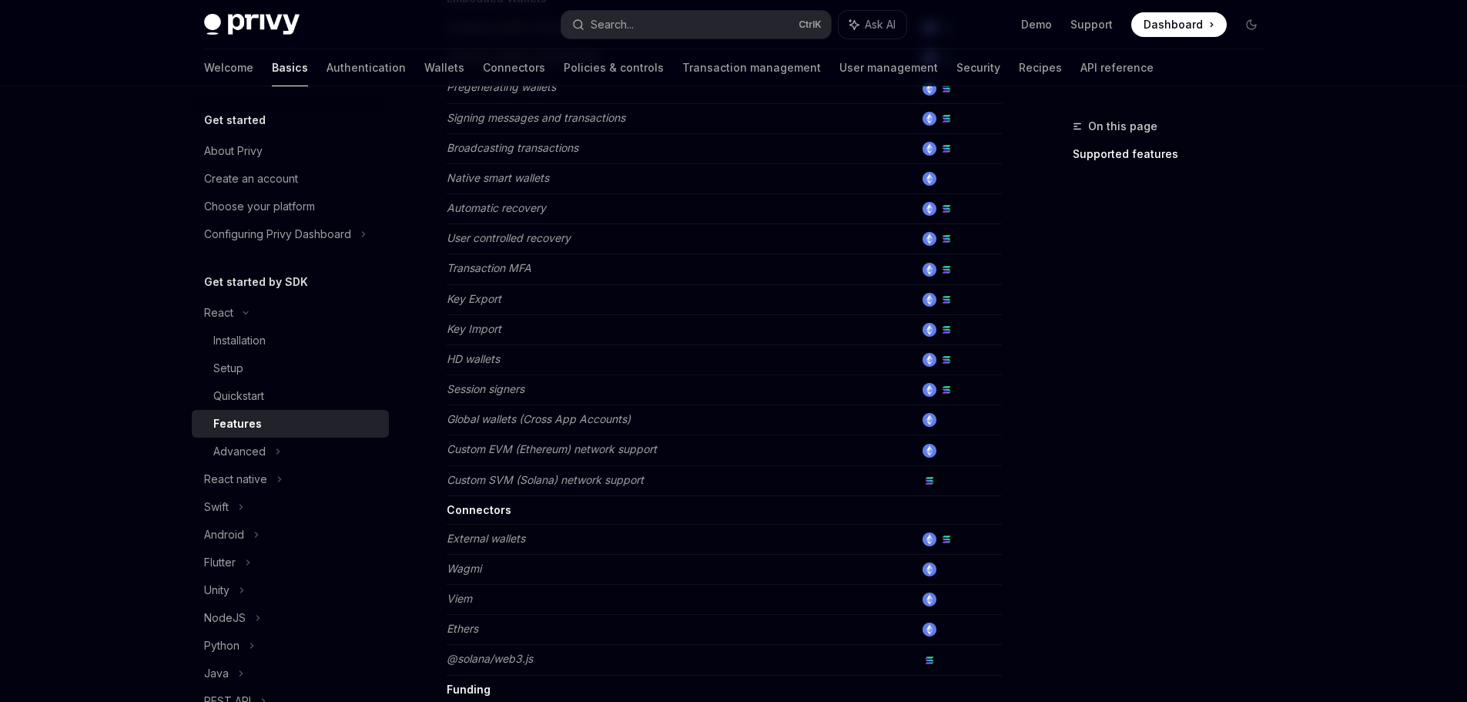
scroll to position [937, 0]
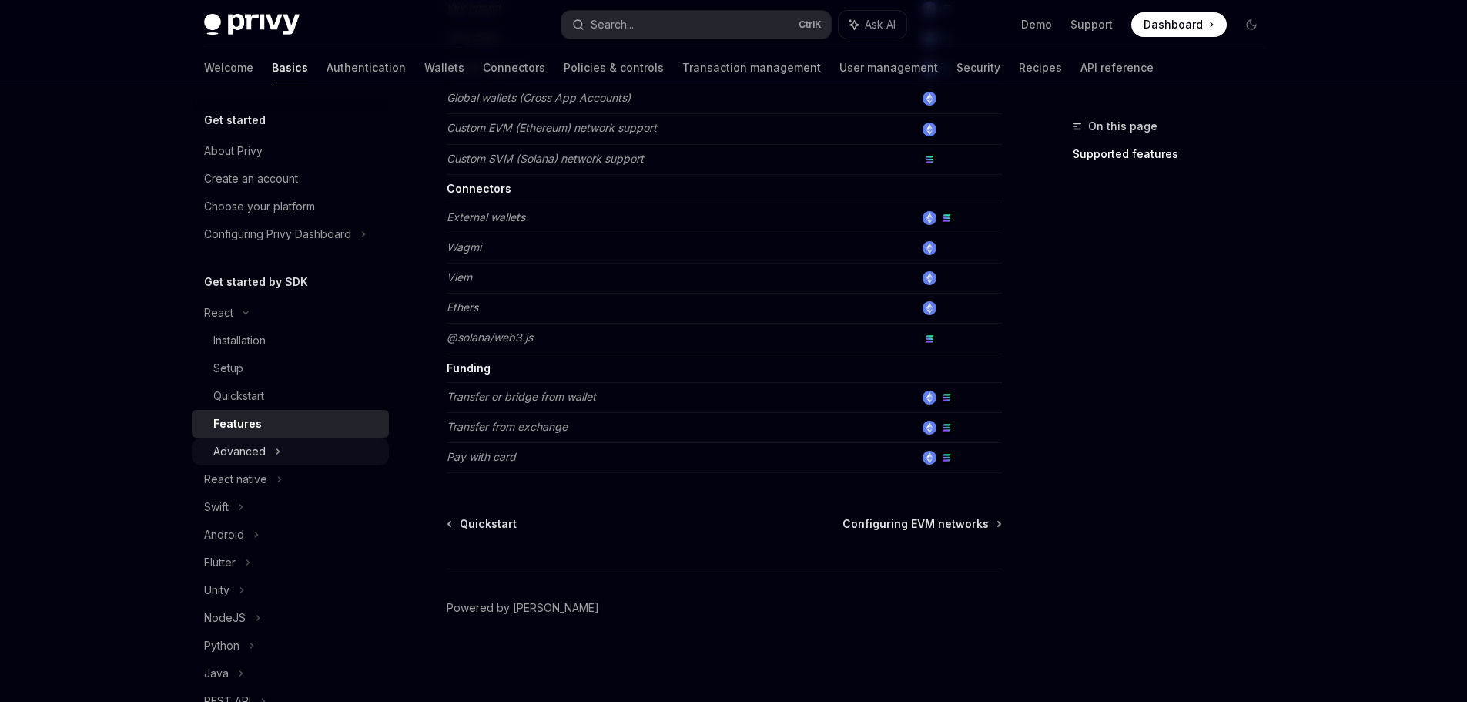
click at [215, 452] on div "Advanced" at bounding box center [239, 451] width 52 height 18
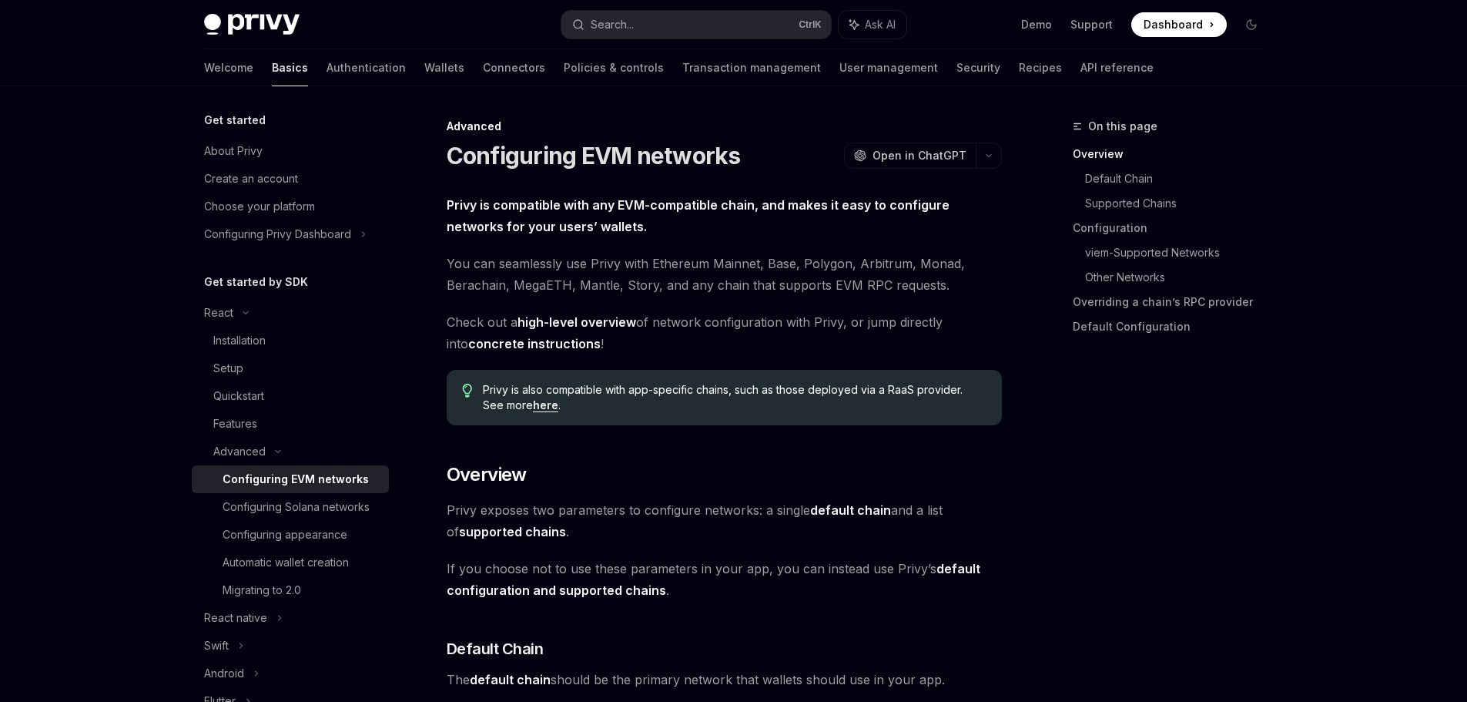
click at [350, 488] on link "Configuring EVM networks" at bounding box center [290, 479] width 197 height 28
click at [322, 504] on div "Configuring Solana networks" at bounding box center [296, 507] width 147 height 18
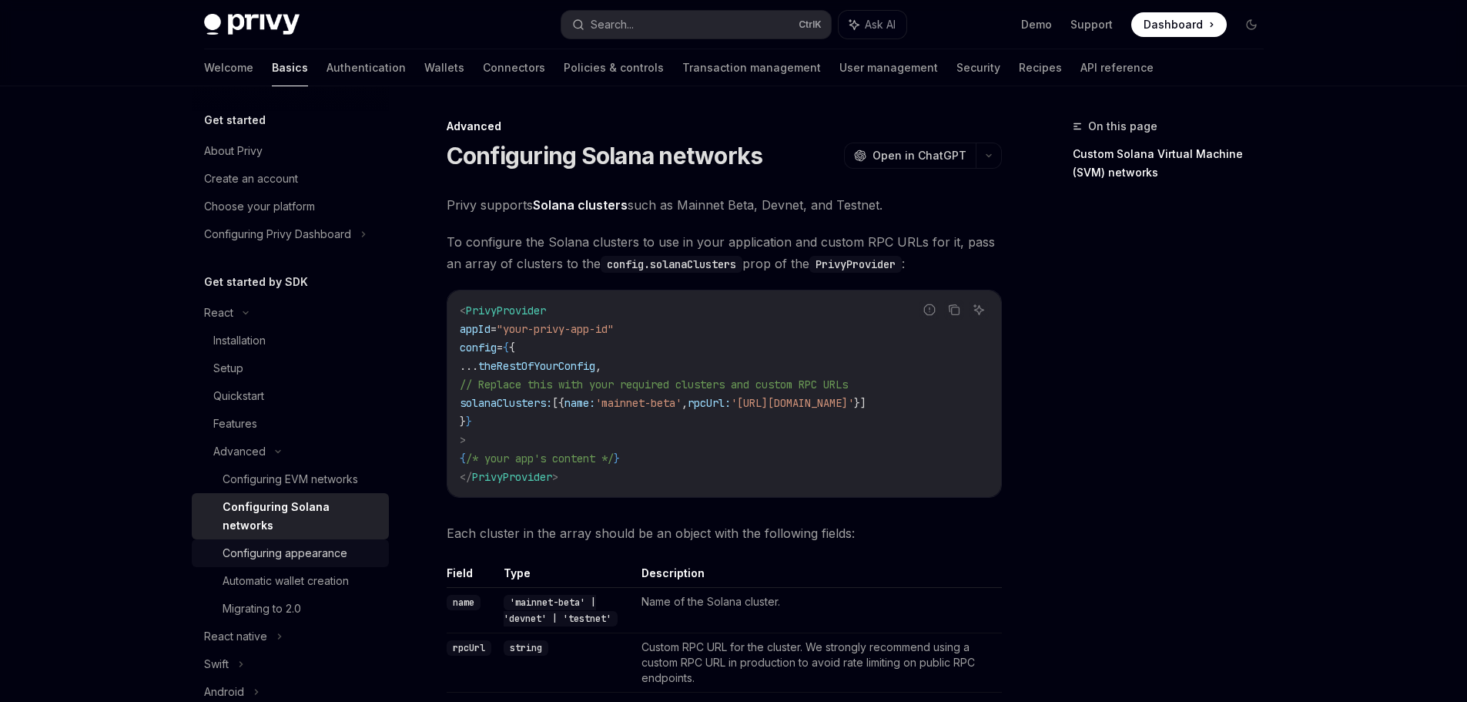
click at [324, 550] on div "Configuring appearance" at bounding box center [285, 553] width 125 height 18
type textarea "*"
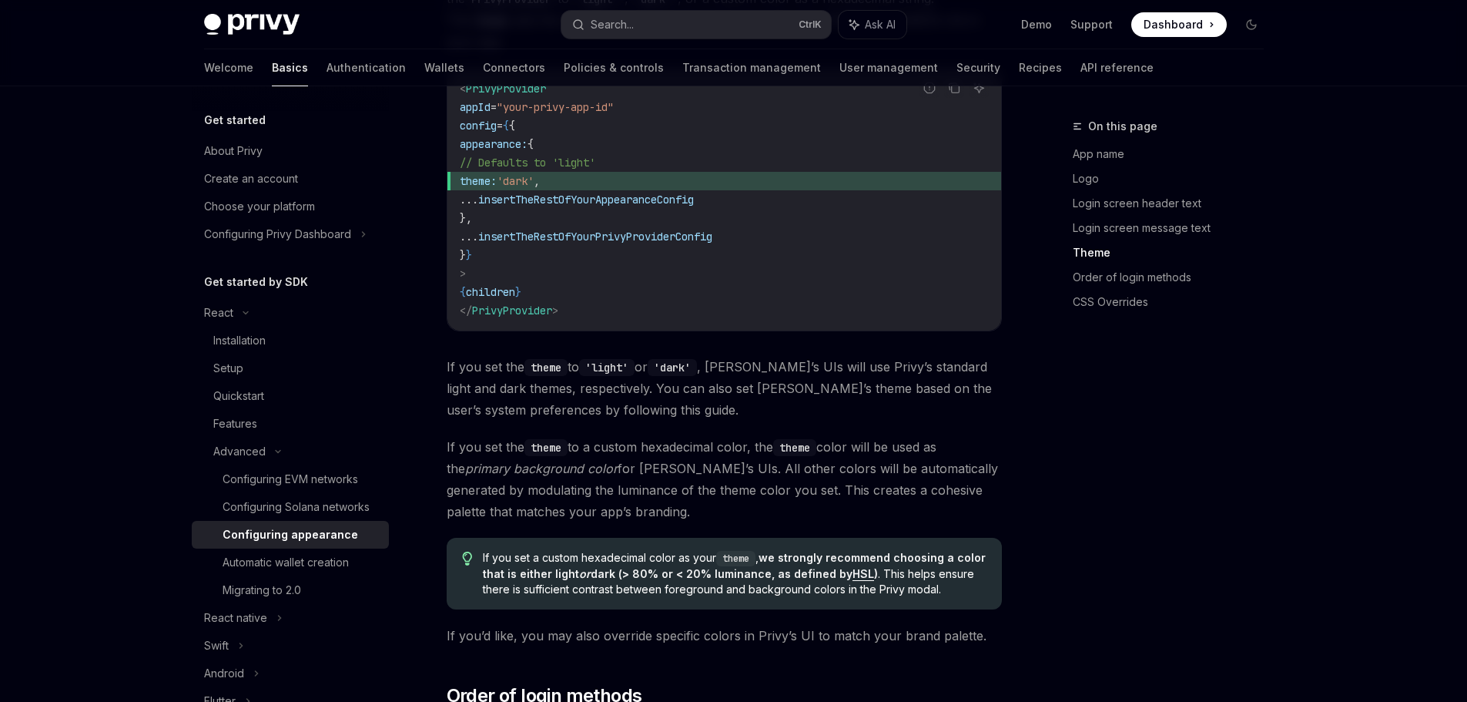
scroll to position [2465, 0]
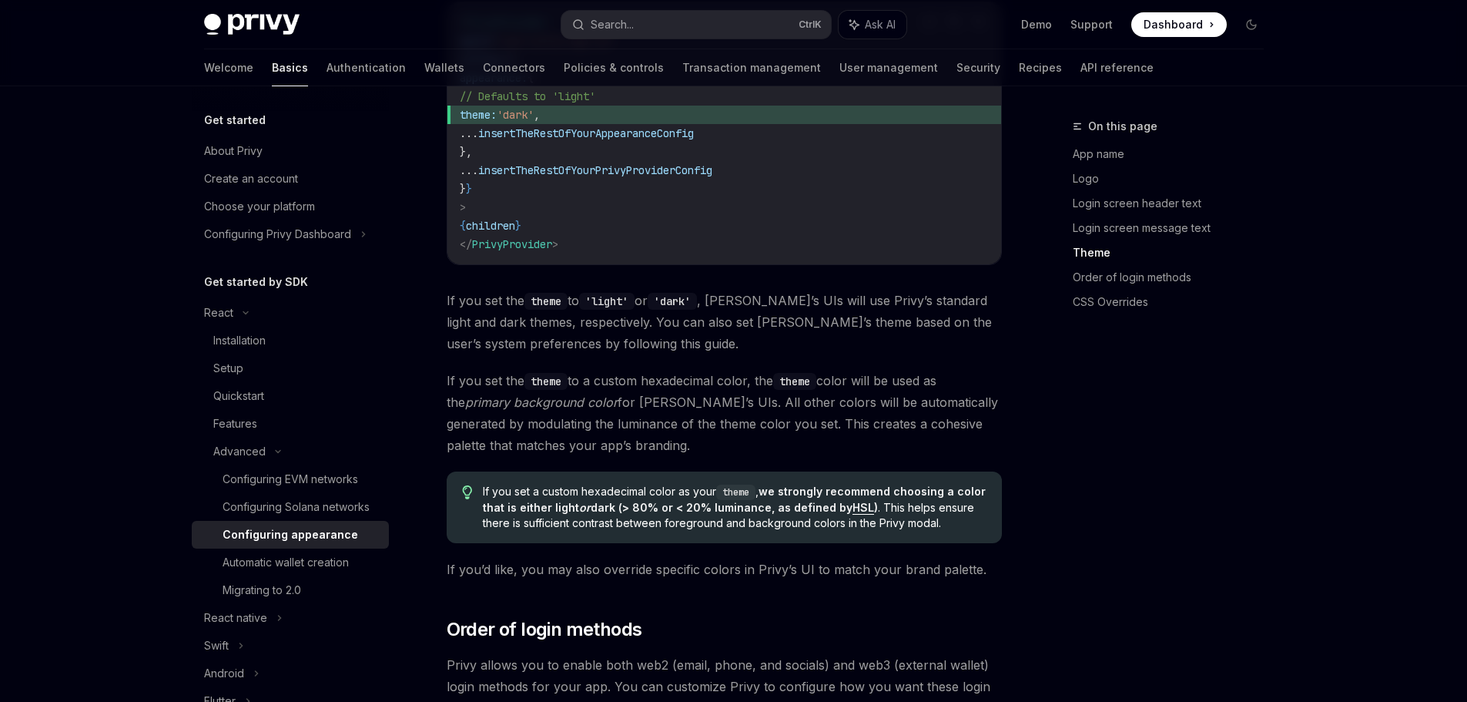
click at [1084, 422] on div "On this page App name Logo Login screen header text Login screen message text T…" at bounding box center [1159, 409] width 234 height 585
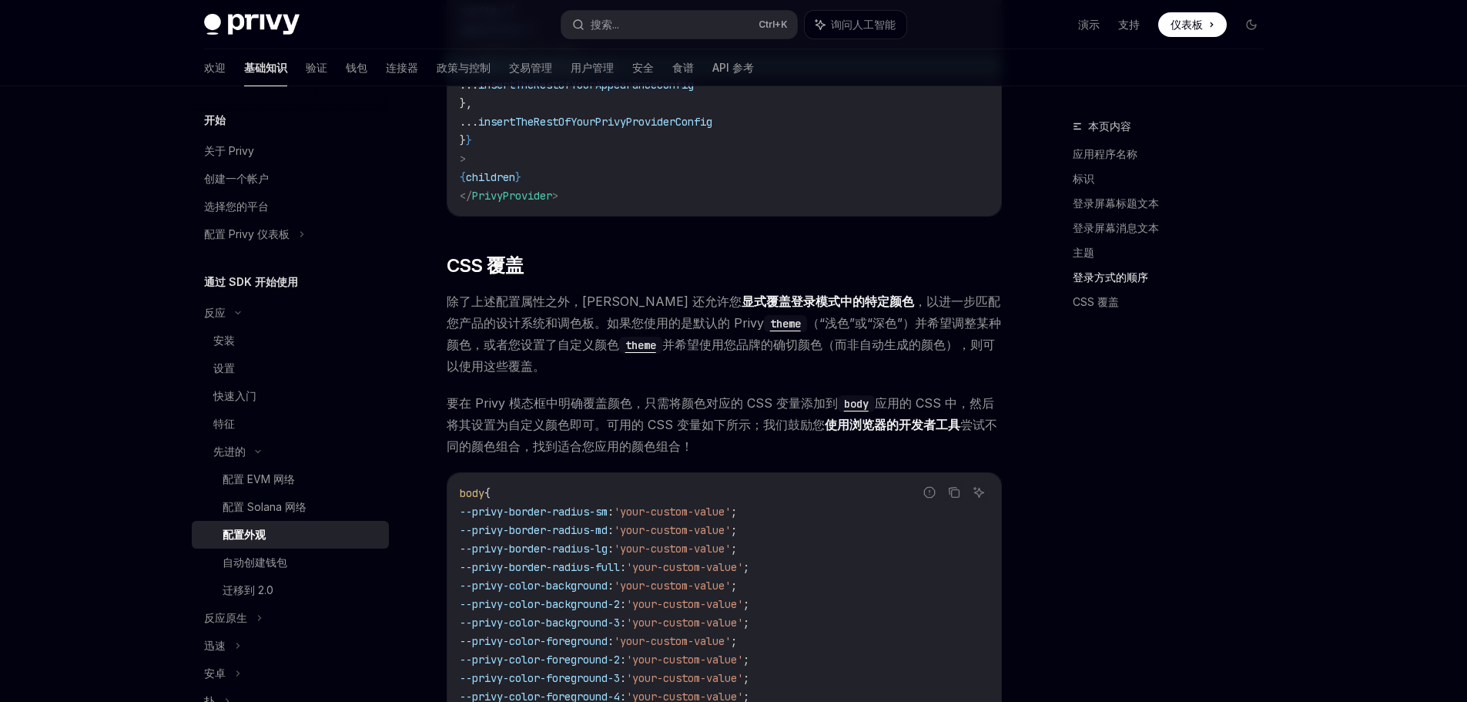
scroll to position [3235, 0]
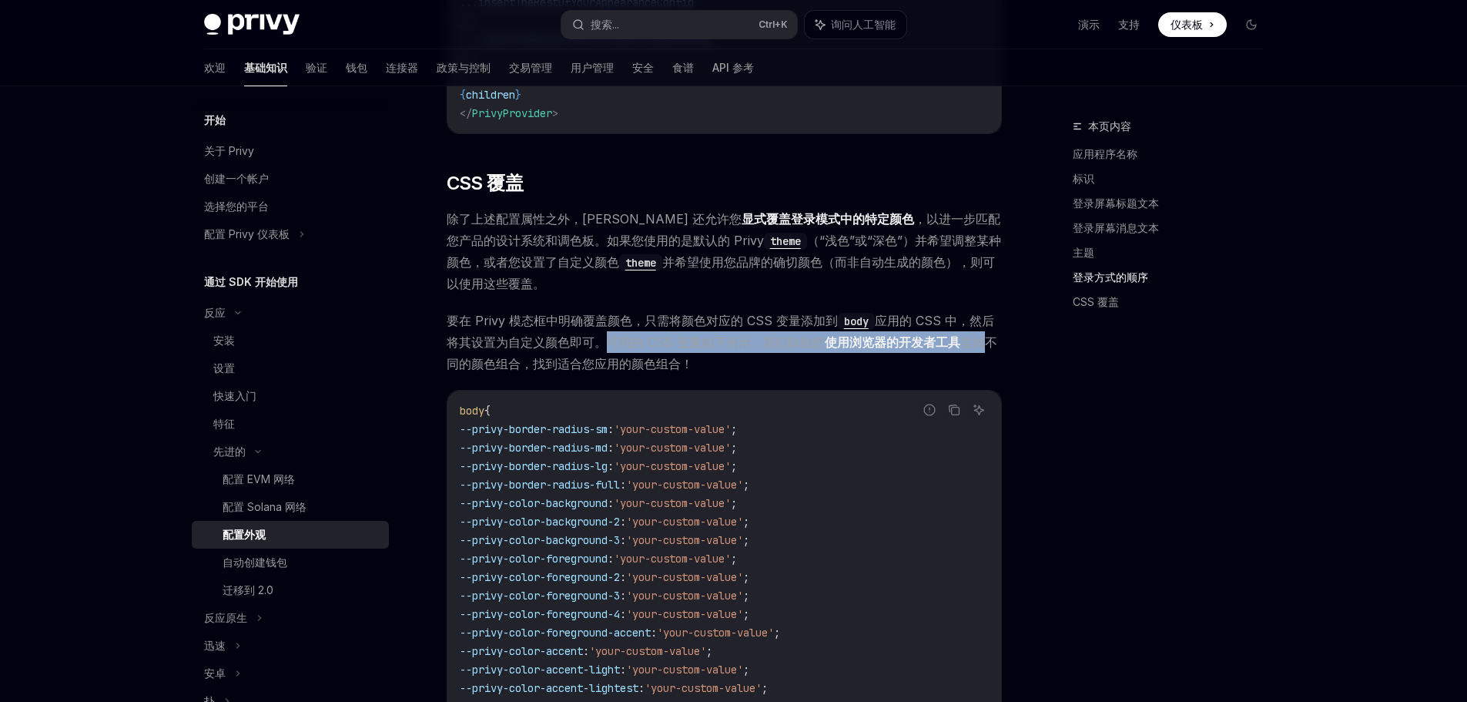
drag, startPoint x: 601, startPoint y: 338, endPoint x: 982, endPoint y: 345, distance: 381.3
click at [982, 345] on span "要在 Privy 模态框中明确覆盖颜色，只需将颜色对应的 CSS 变量添加到 body 应用的 CSS 中，然后将其设置为自定义颜色即可。可用的 CSS 变量…" at bounding box center [724, 342] width 555 height 65
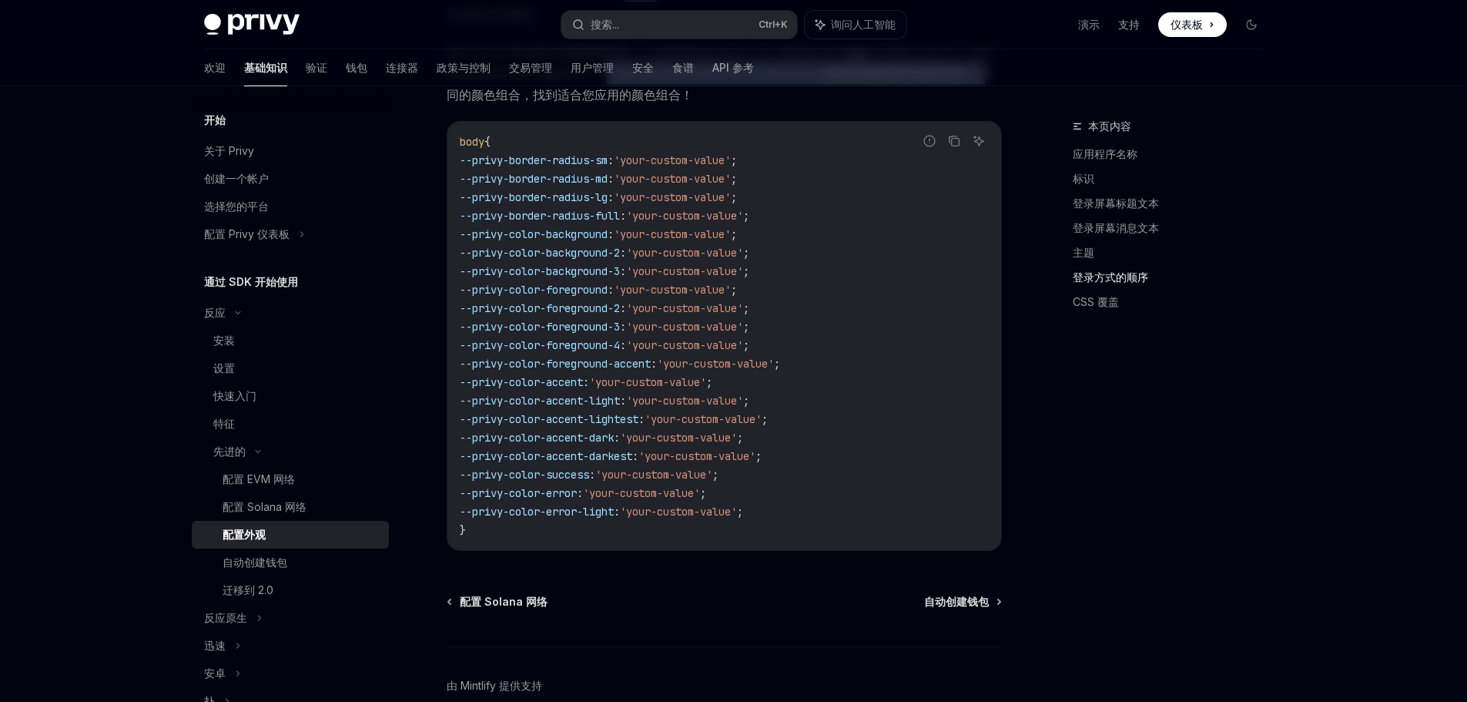
scroll to position [3543, 0]
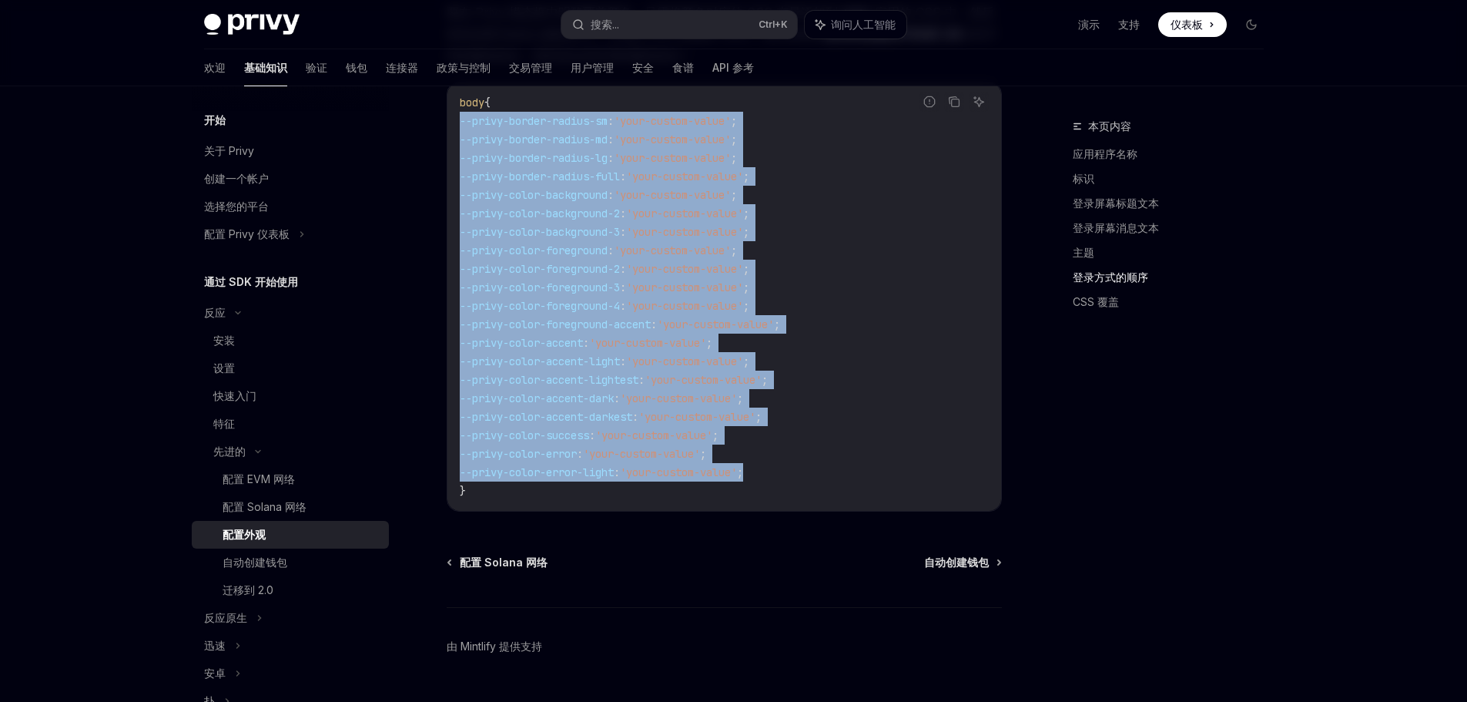
drag, startPoint x: 821, startPoint y: 471, endPoint x: 452, endPoint y: 119, distance: 509.4
click at [452, 119] on div "body { --privy-border-radius-sm : 'your-custom-value' ; --privy-border-radius-m…" at bounding box center [725, 296] width 554 height 428
click at [582, 194] on span "--privy-color-background" at bounding box center [534, 195] width 148 height 14
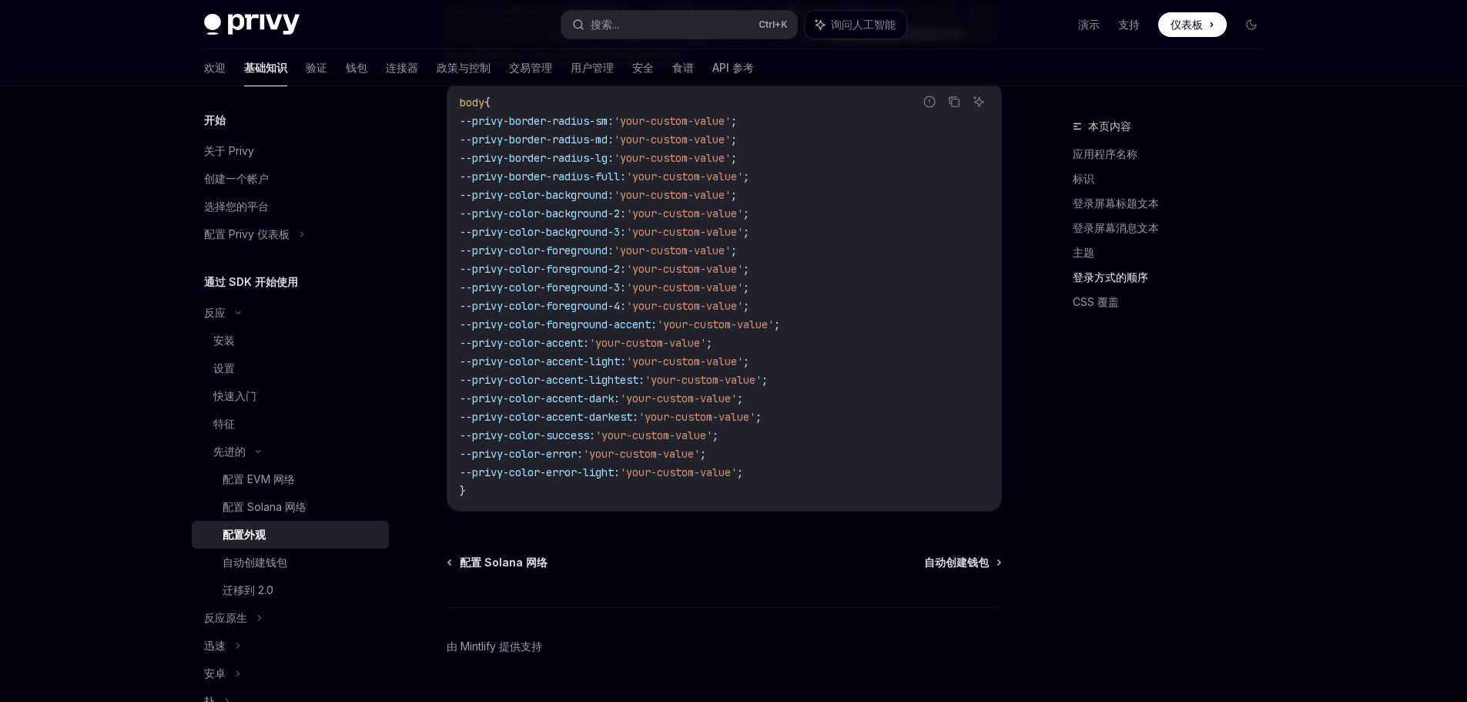
click at [582, 194] on span "--privy-color-background" at bounding box center [534, 195] width 148 height 14
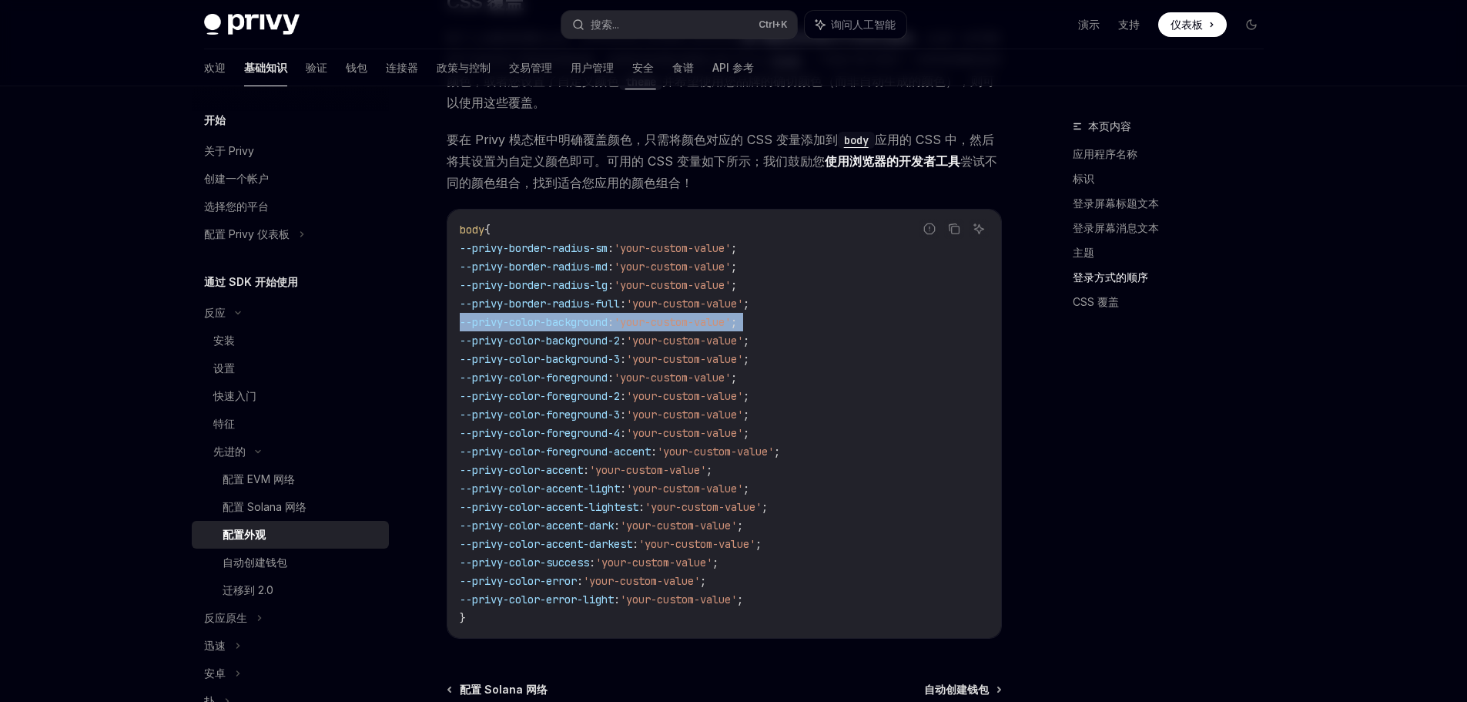
scroll to position [3312, 0]
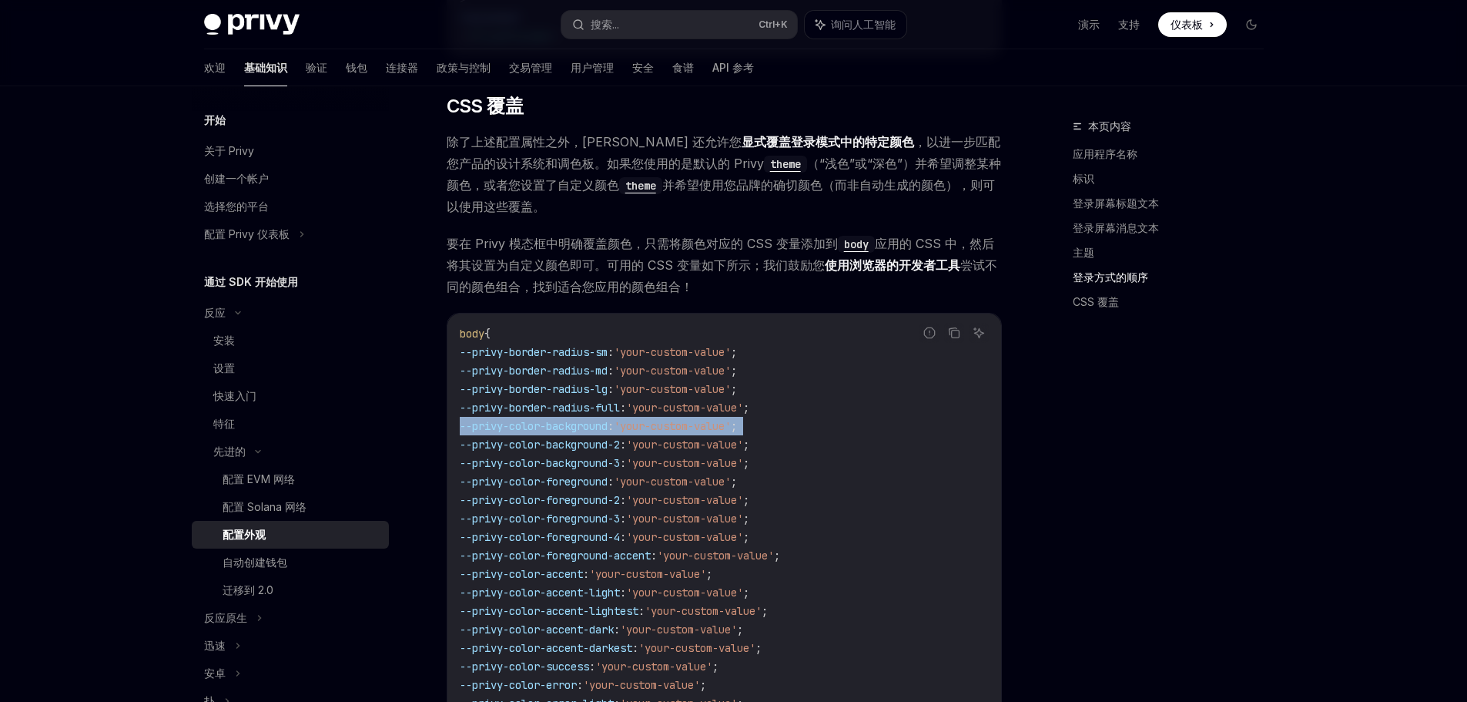
click at [701, 424] on span "'your-custom-value'" at bounding box center [672, 426] width 117 height 14
click at [834, 435] on code "body { --privy-border-radius-sm : 'your-custom-value' ; --privy-border-radius-m…" at bounding box center [724, 527] width 529 height 407
drag, startPoint x: 834, startPoint y: 435, endPoint x: 478, endPoint y: 423, distance: 356.8
click at [478, 423] on code "body { --privy-border-radius-sm : 'your-custom-value' ; --privy-border-radius-m…" at bounding box center [724, 527] width 529 height 407
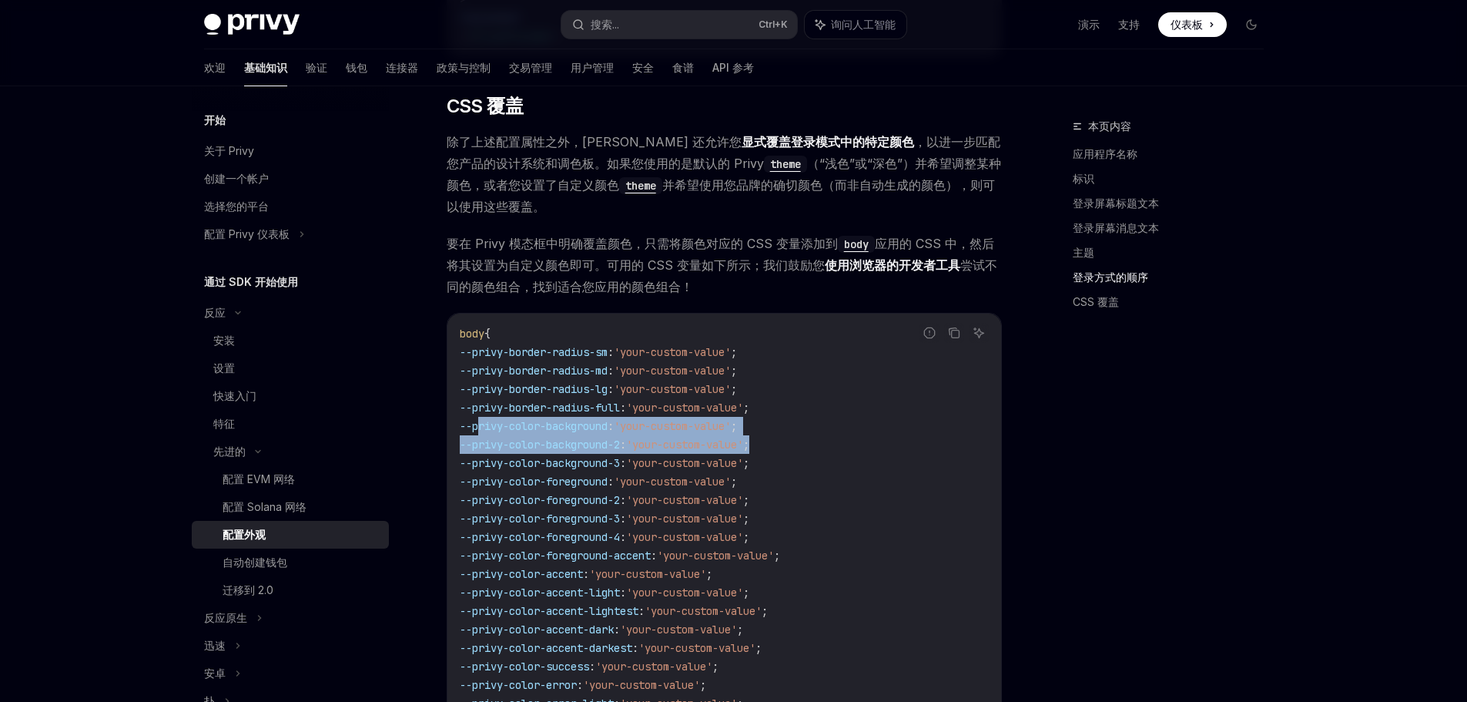
click at [478, 423] on span "--privy-color-background" at bounding box center [534, 426] width 148 height 14
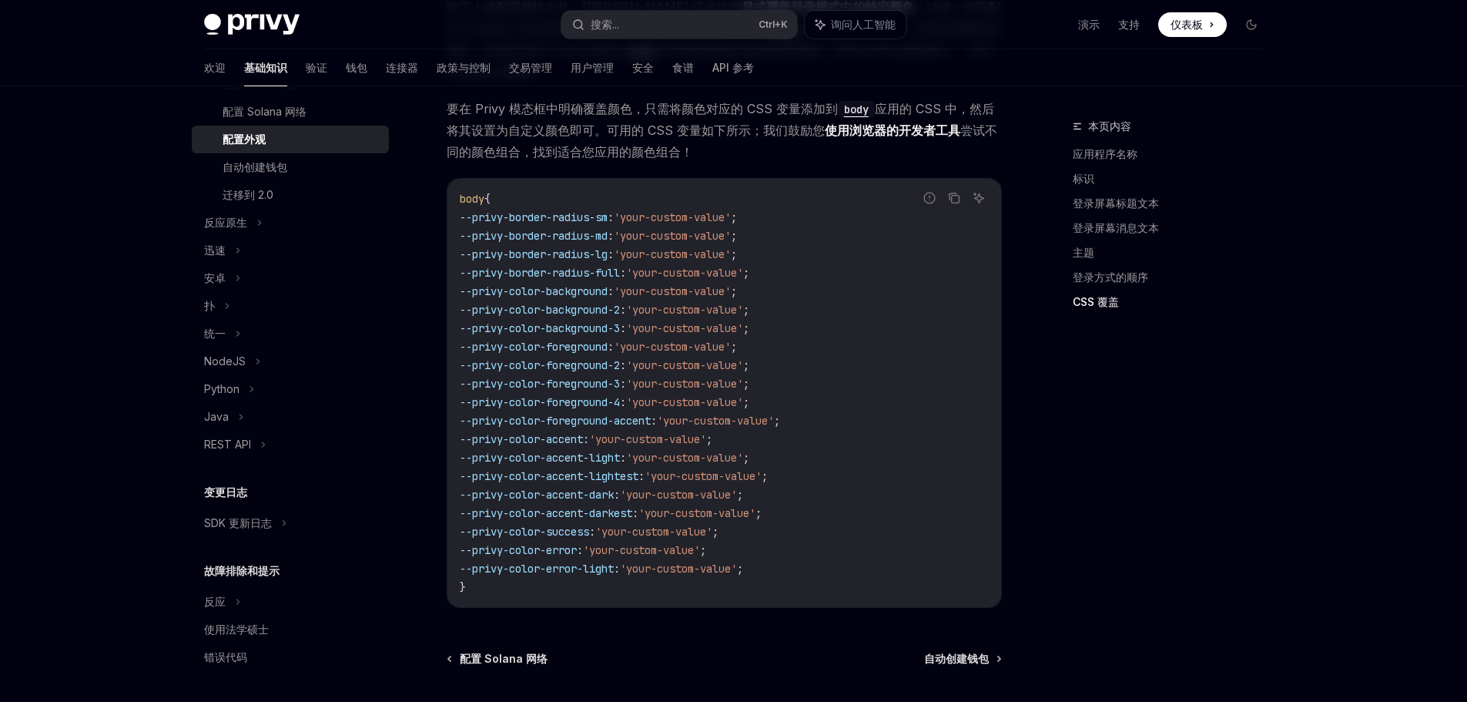
scroll to position [3428, 0]
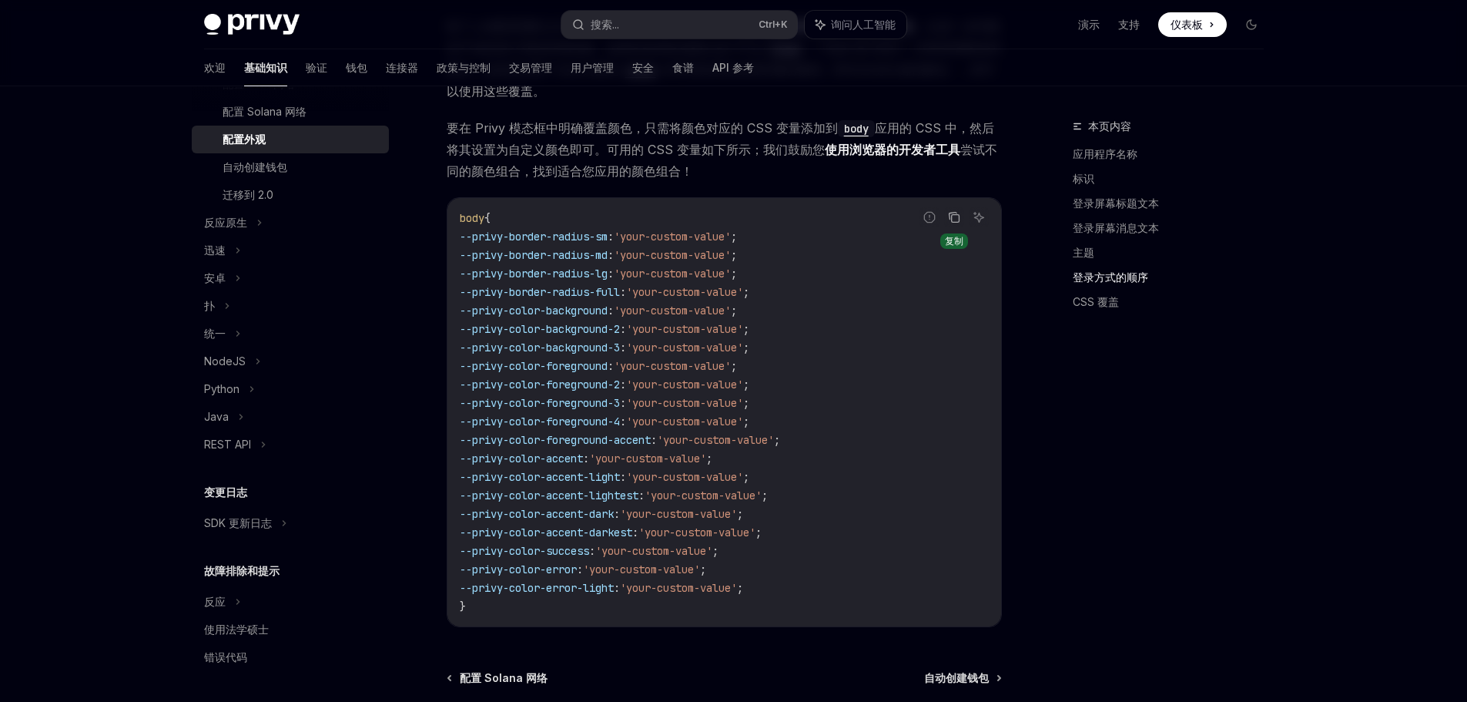
click at [957, 216] on icon "复制代码块中的内容" at bounding box center [954, 217] width 12 height 12
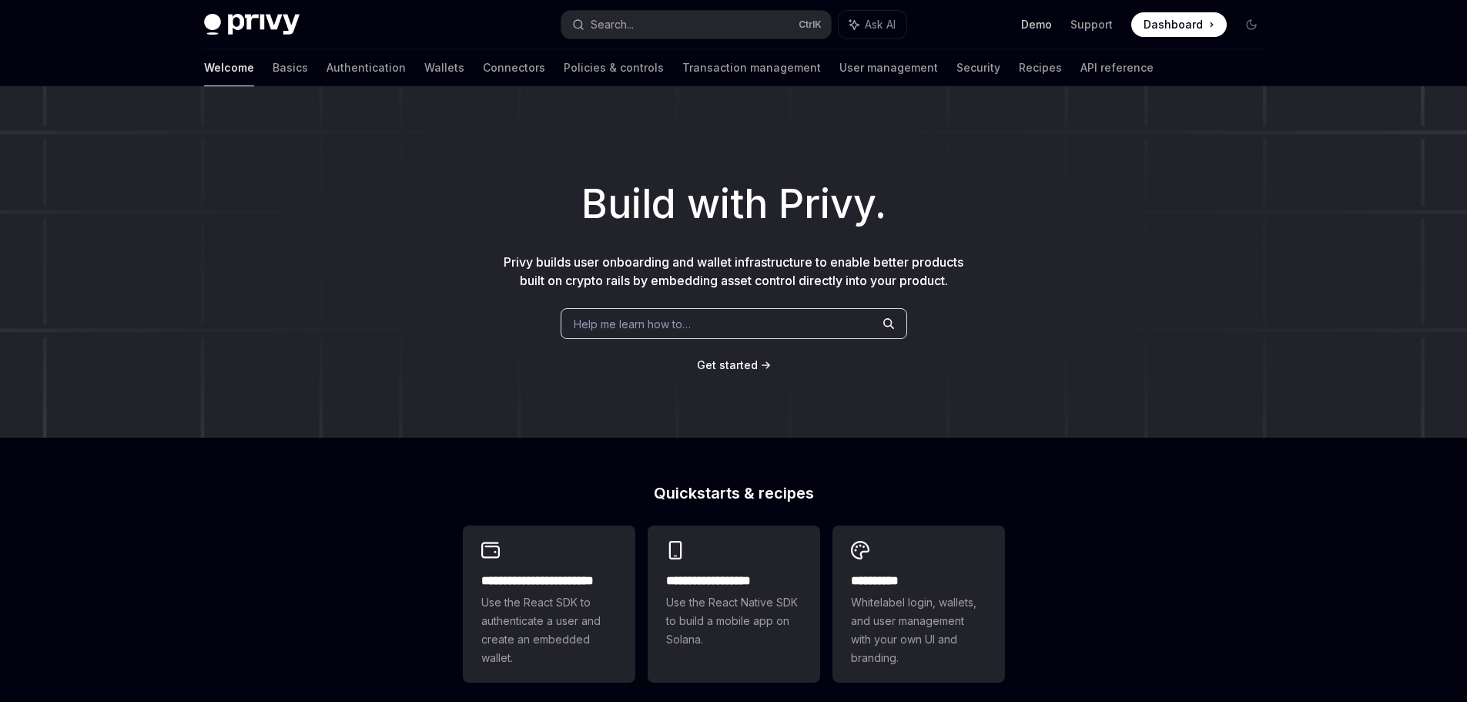
click at [1041, 23] on link "Demo" at bounding box center [1036, 24] width 31 height 15
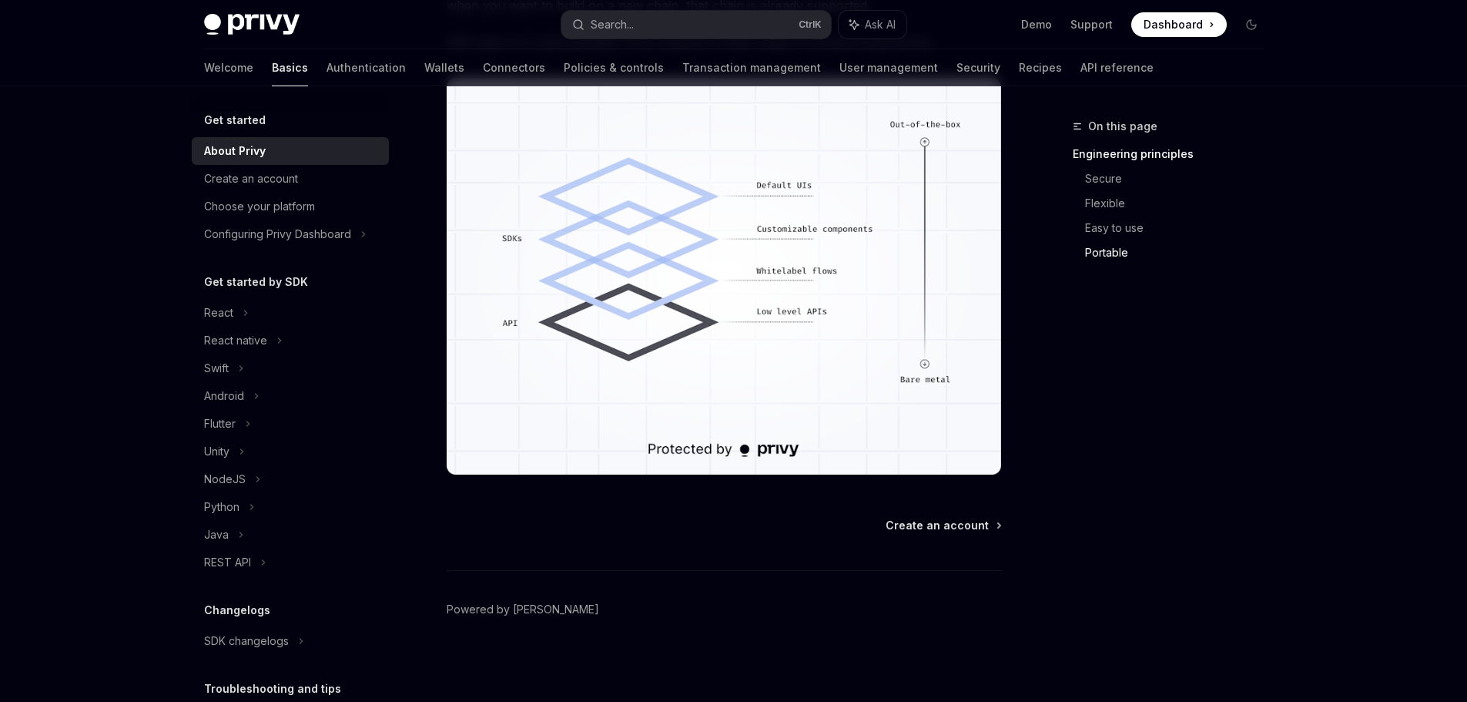
scroll to position [1313, 0]
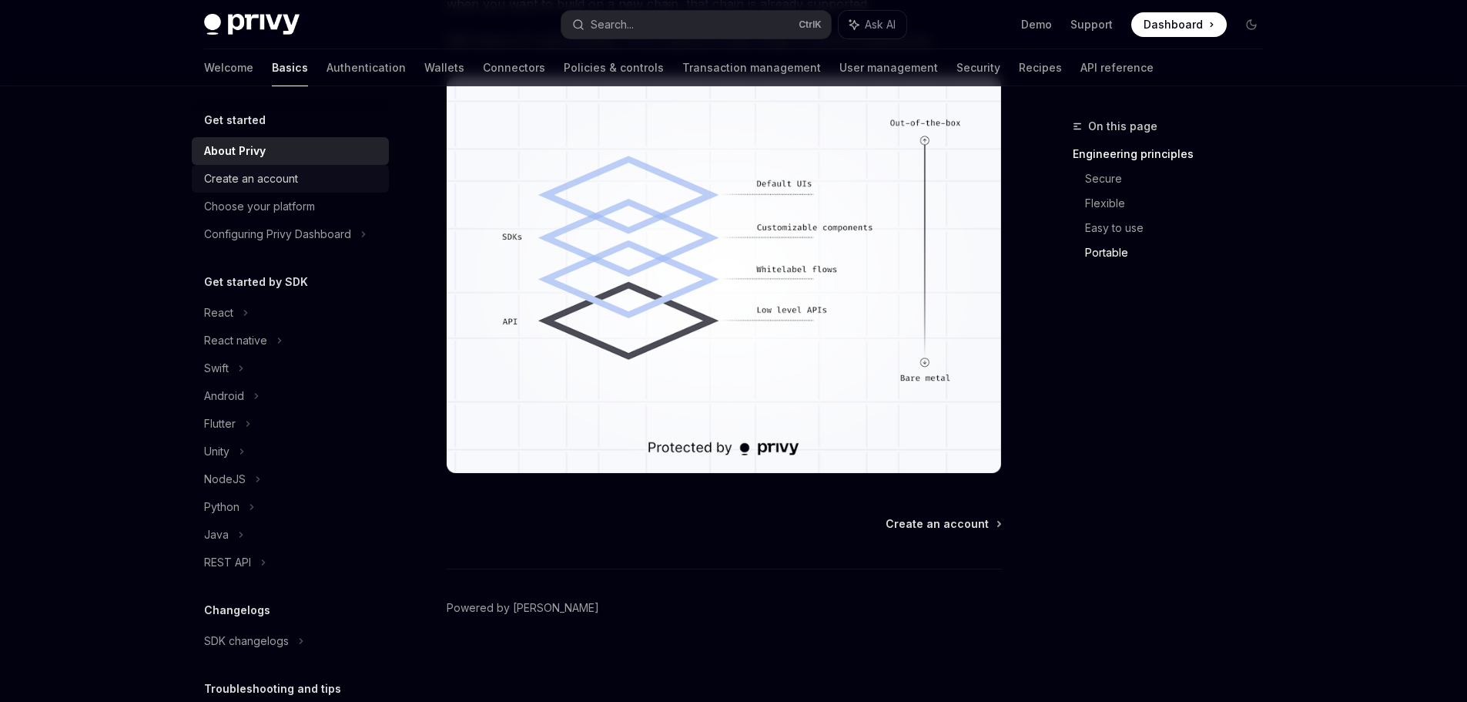
click at [283, 180] on div "Create an account" at bounding box center [251, 178] width 94 height 18
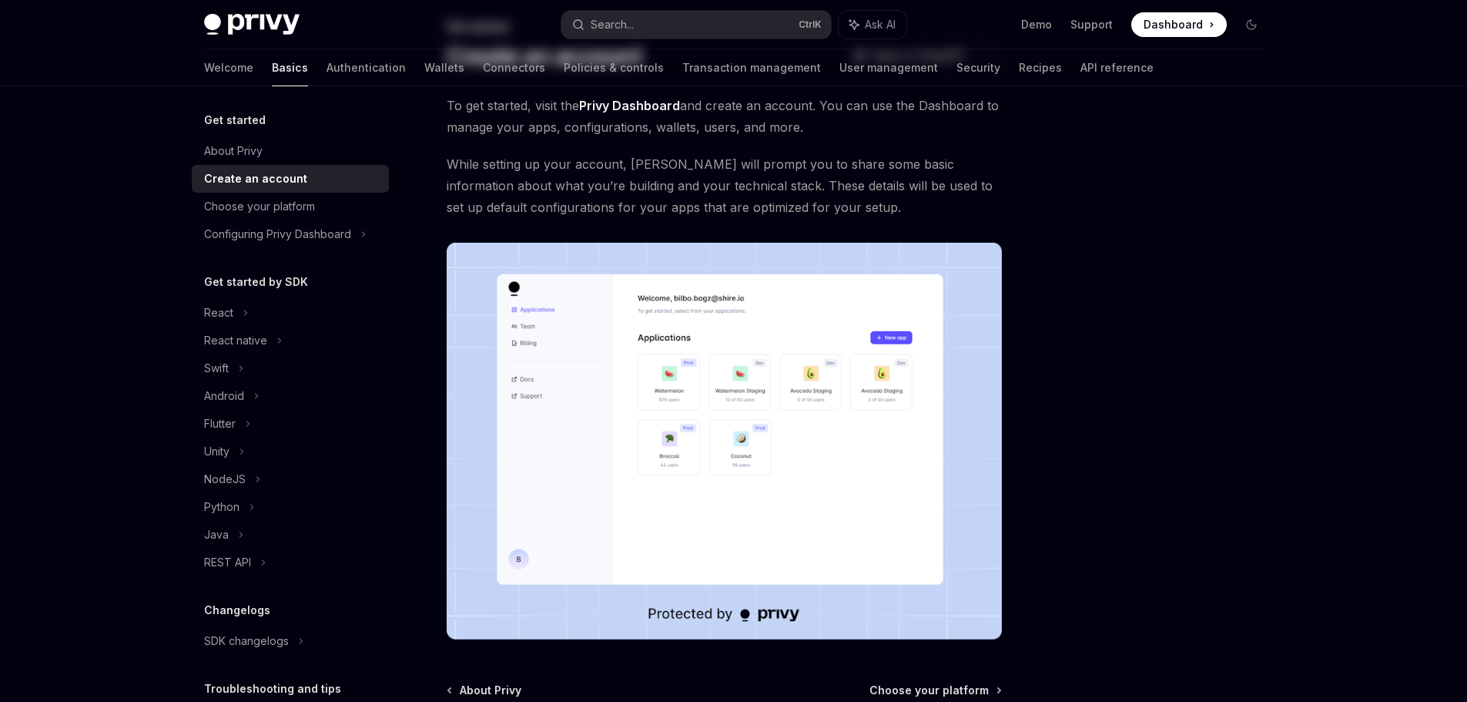
scroll to position [266, 0]
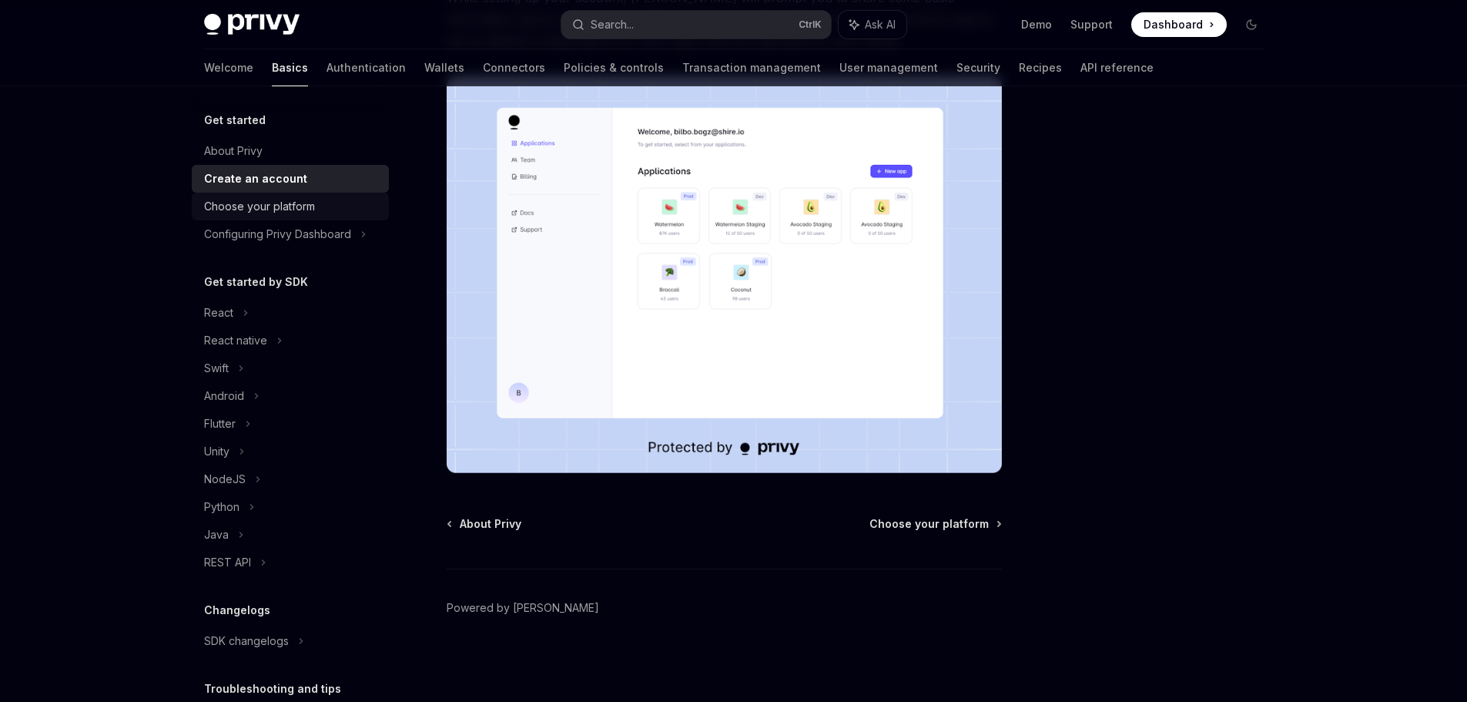
click at [251, 199] on div "Choose your platform" at bounding box center [259, 206] width 111 height 18
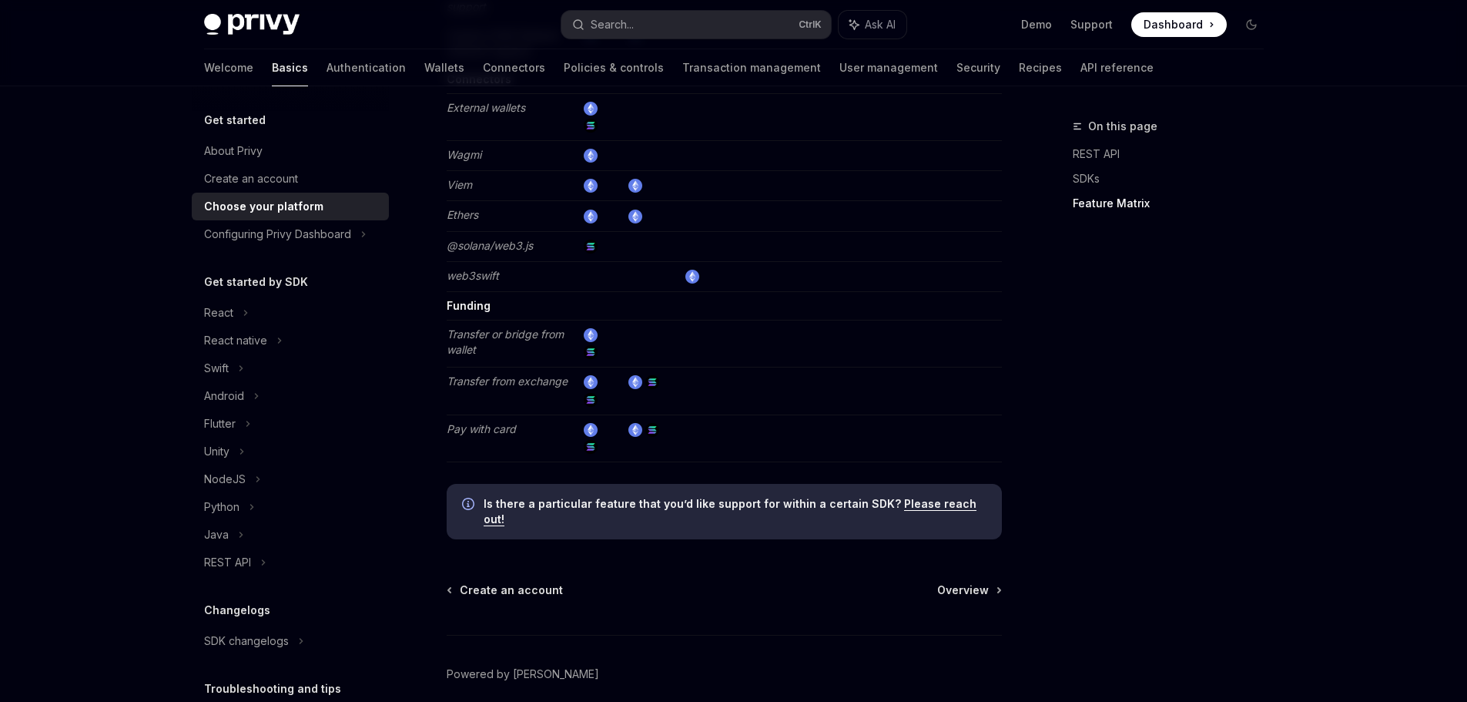
scroll to position [2839, 0]
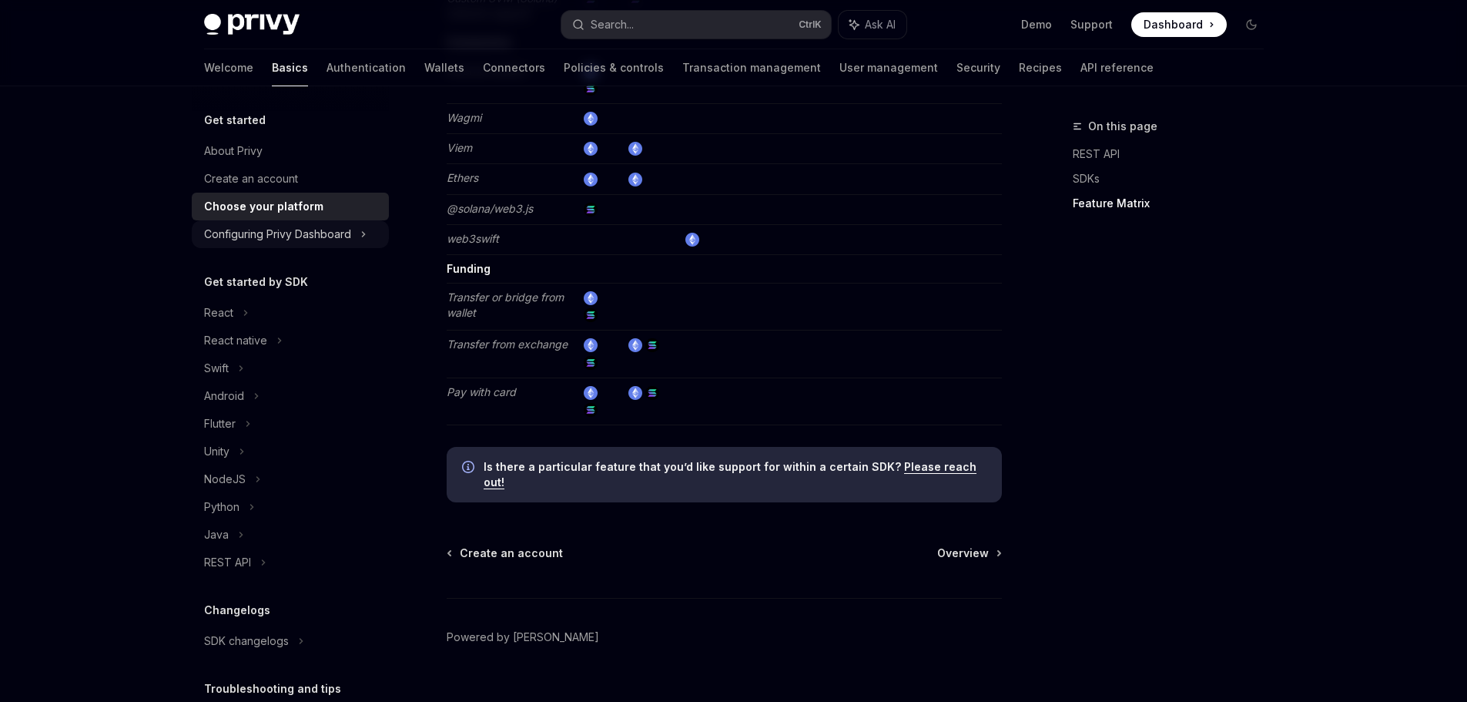
click at [274, 226] on div "Configuring Privy Dashboard" at bounding box center [277, 234] width 147 height 18
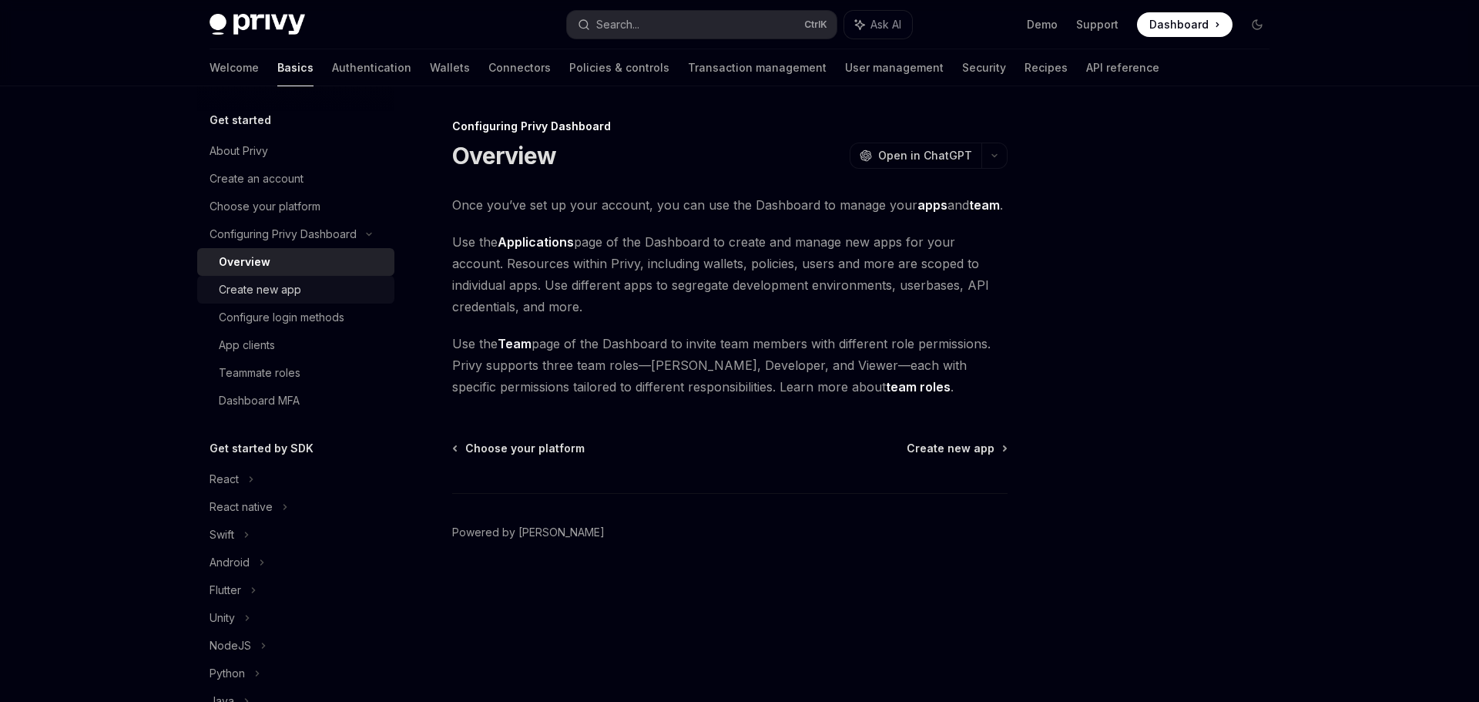
click at [264, 287] on div "Create new app" at bounding box center [260, 289] width 82 height 18
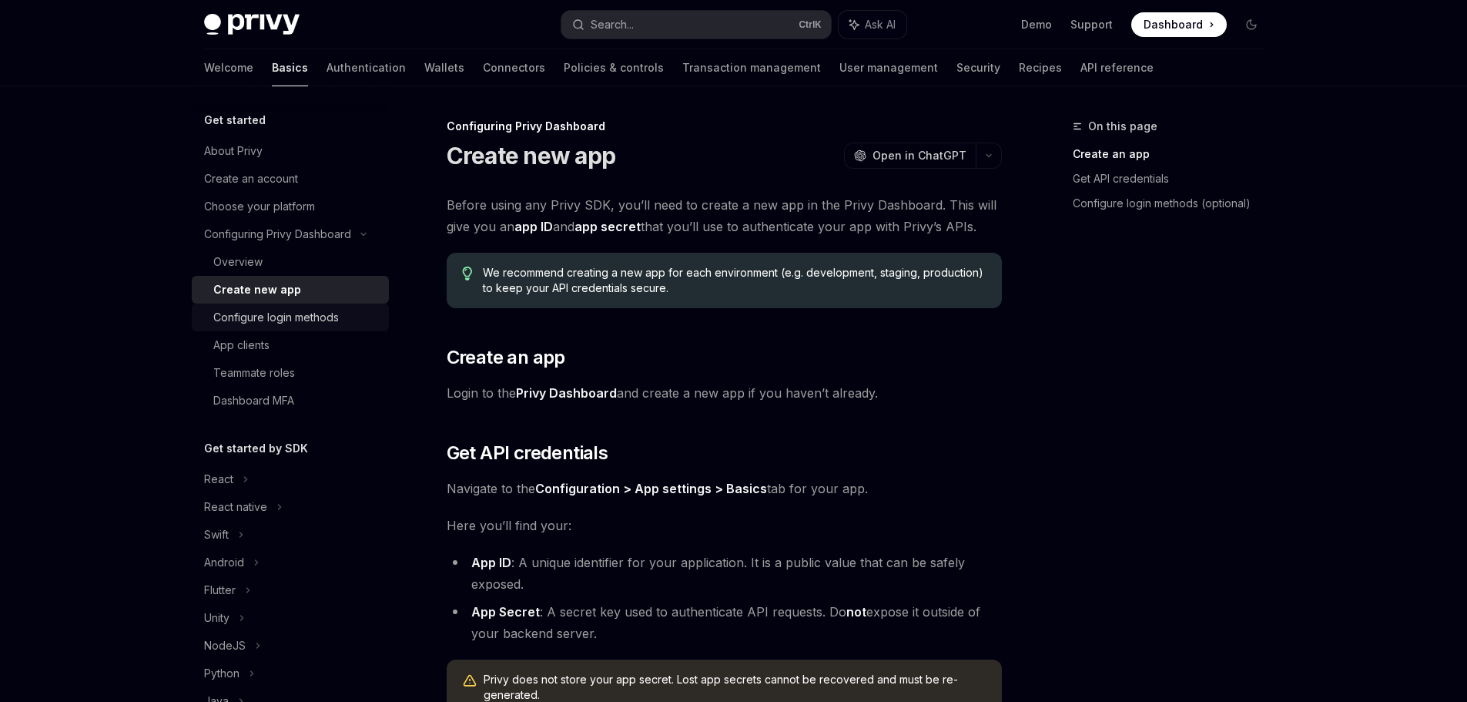
click at [246, 320] on div "Configure login methods" at bounding box center [276, 317] width 126 height 18
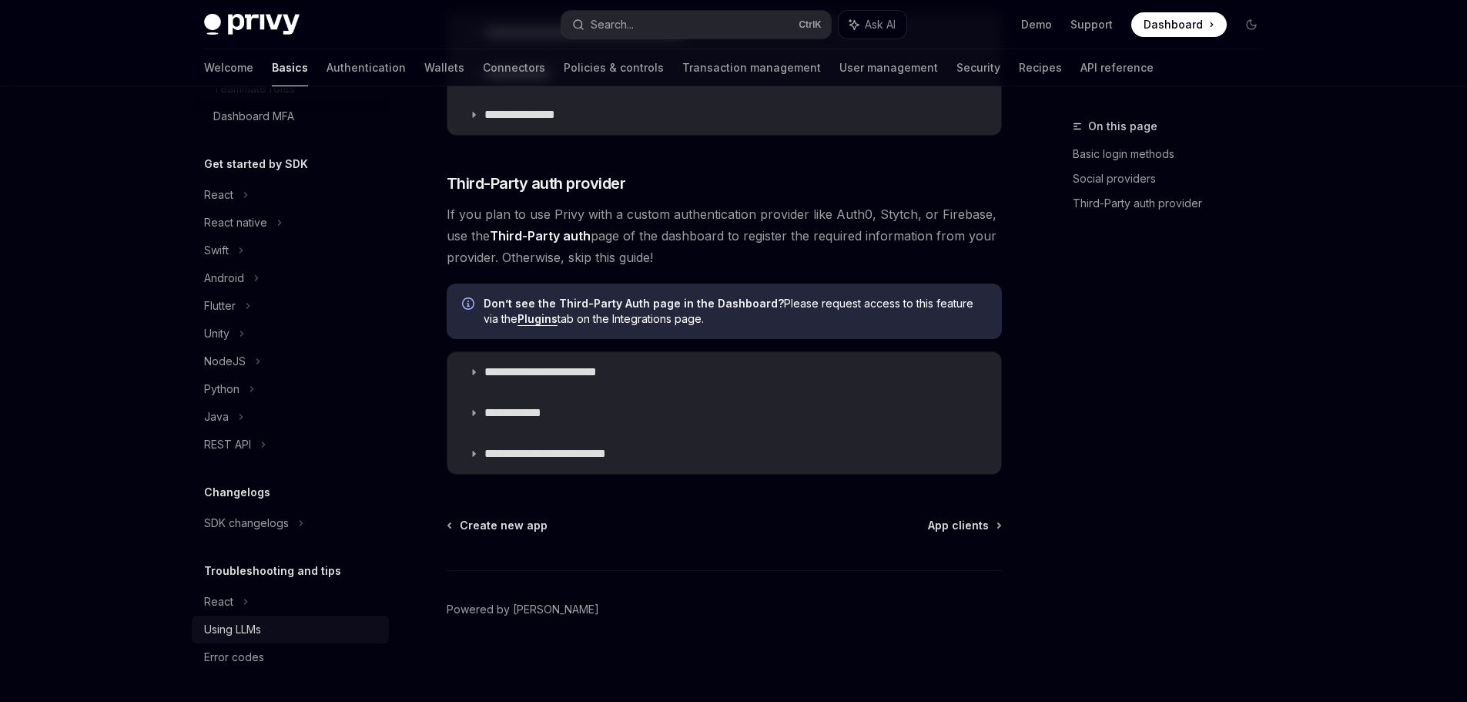
scroll to position [772, 0]
click at [235, 593] on div "React" at bounding box center [290, 602] width 197 height 28
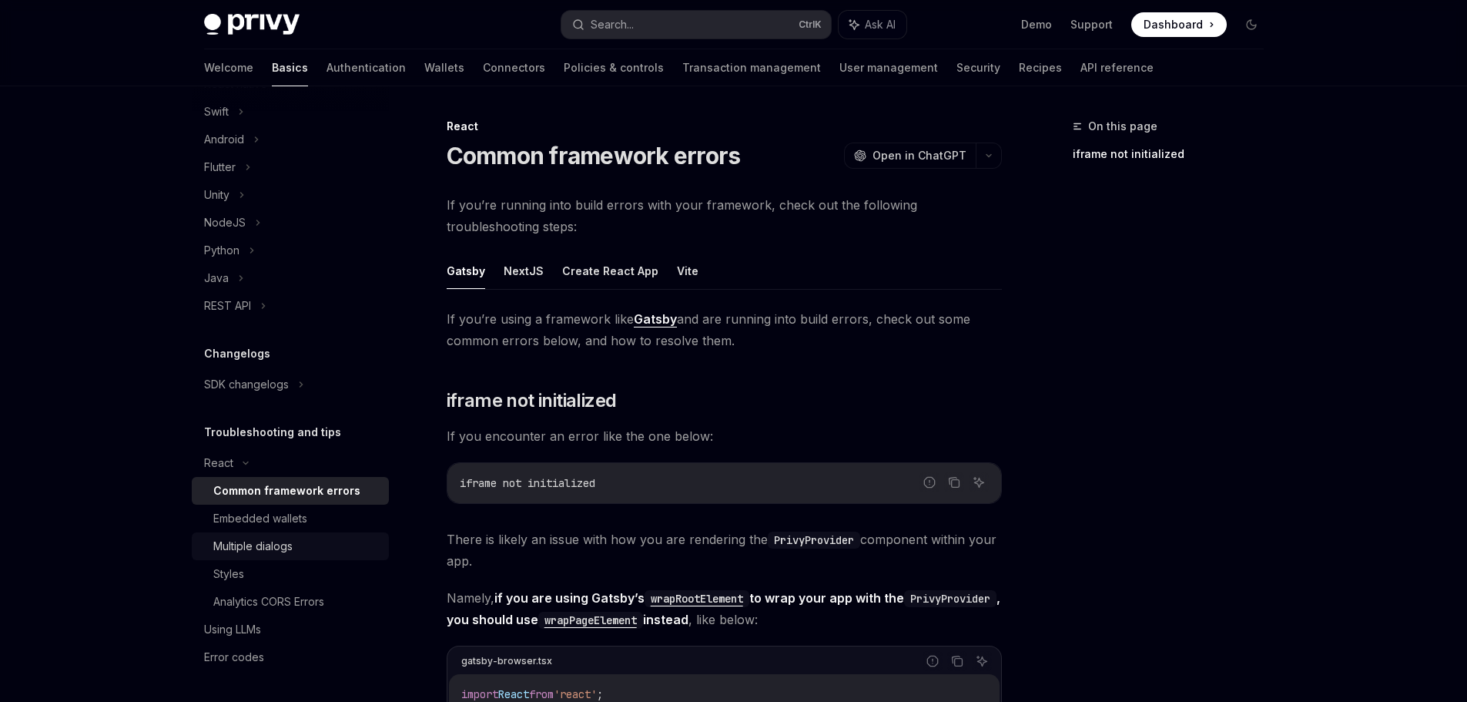
scroll to position [115, 0]
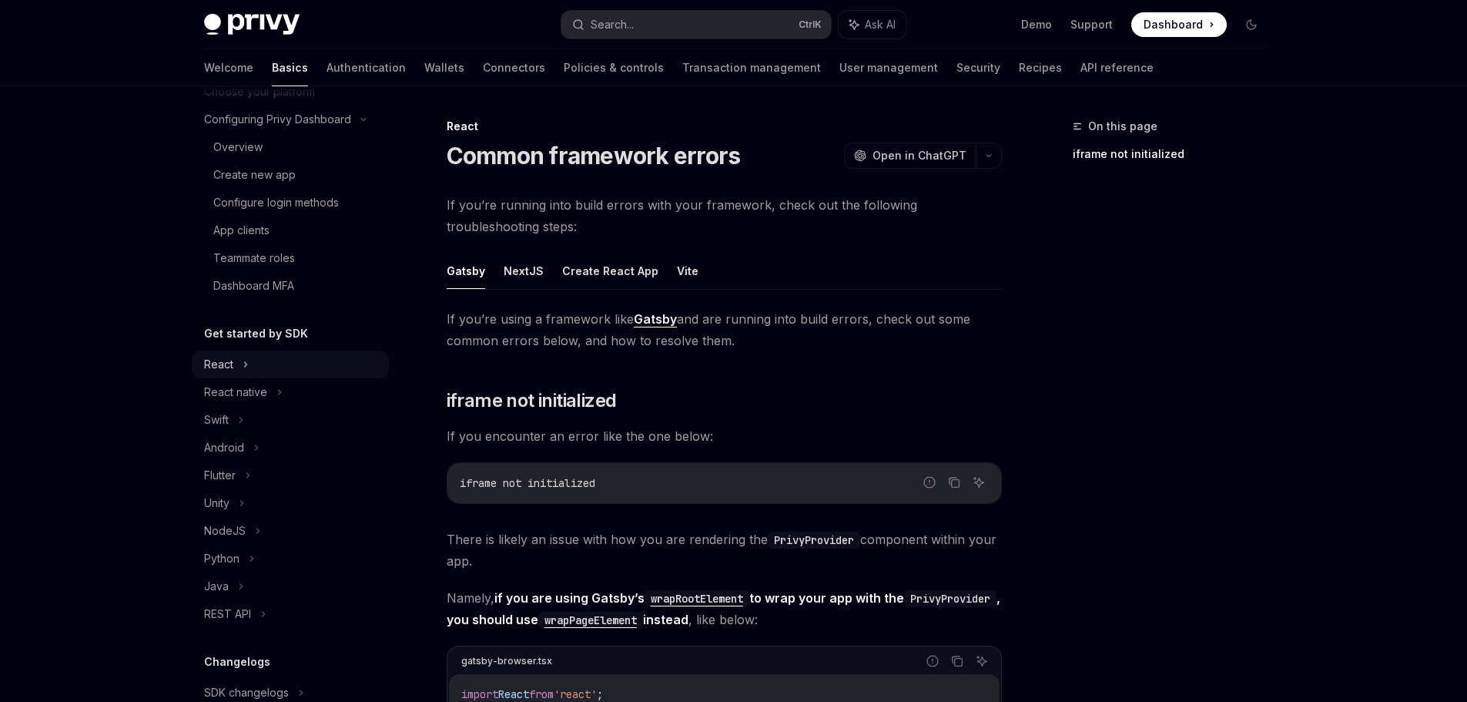
click at [226, 371] on div "React" at bounding box center [218, 364] width 29 height 18
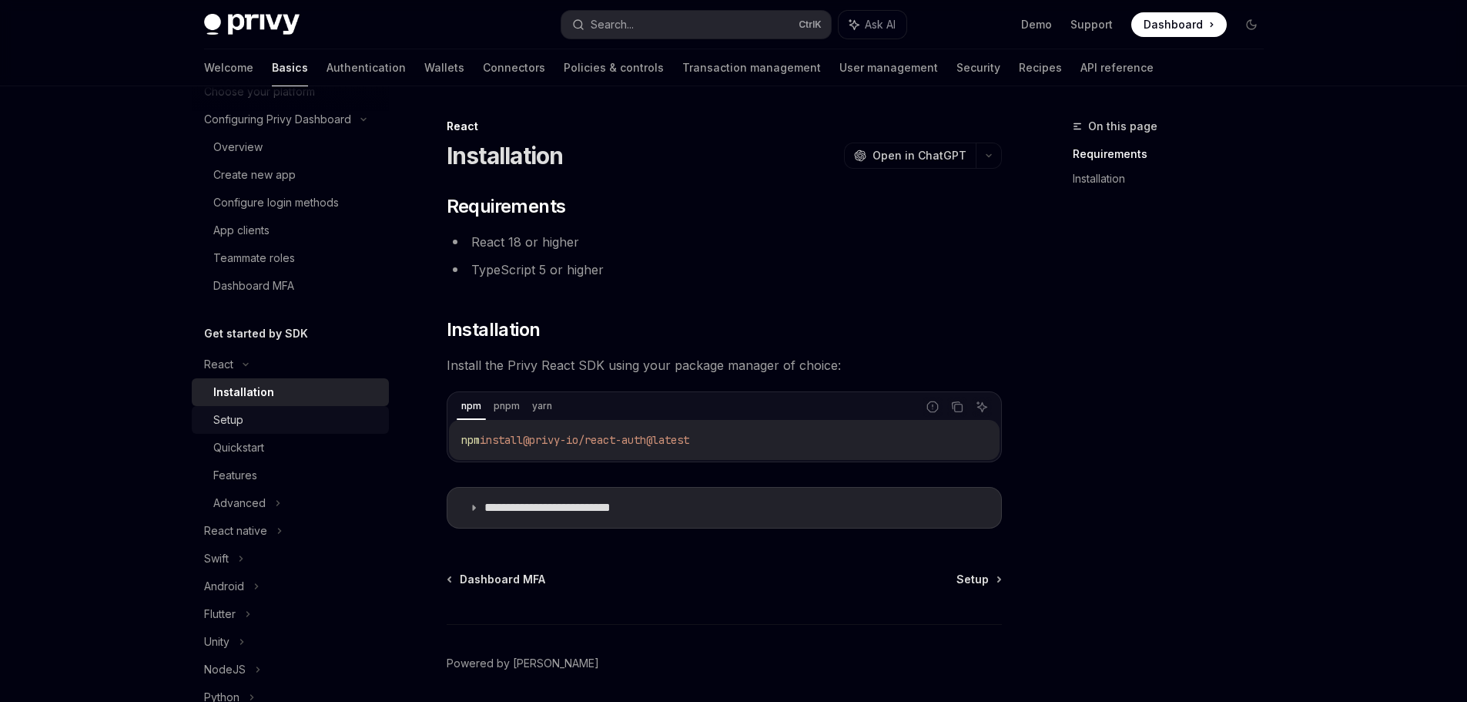
click at [270, 427] on div "Setup" at bounding box center [296, 420] width 166 height 18
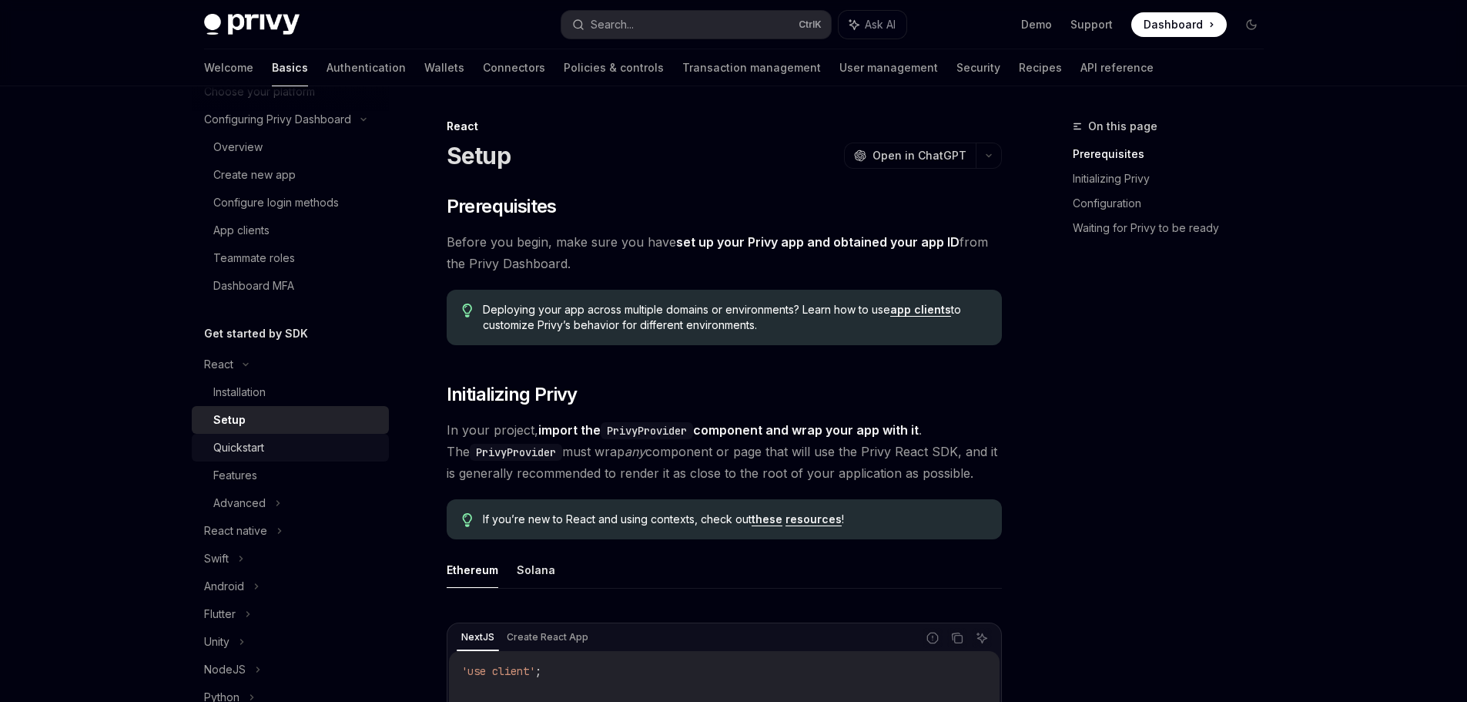
click at [273, 440] on div "Quickstart" at bounding box center [296, 447] width 166 height 18
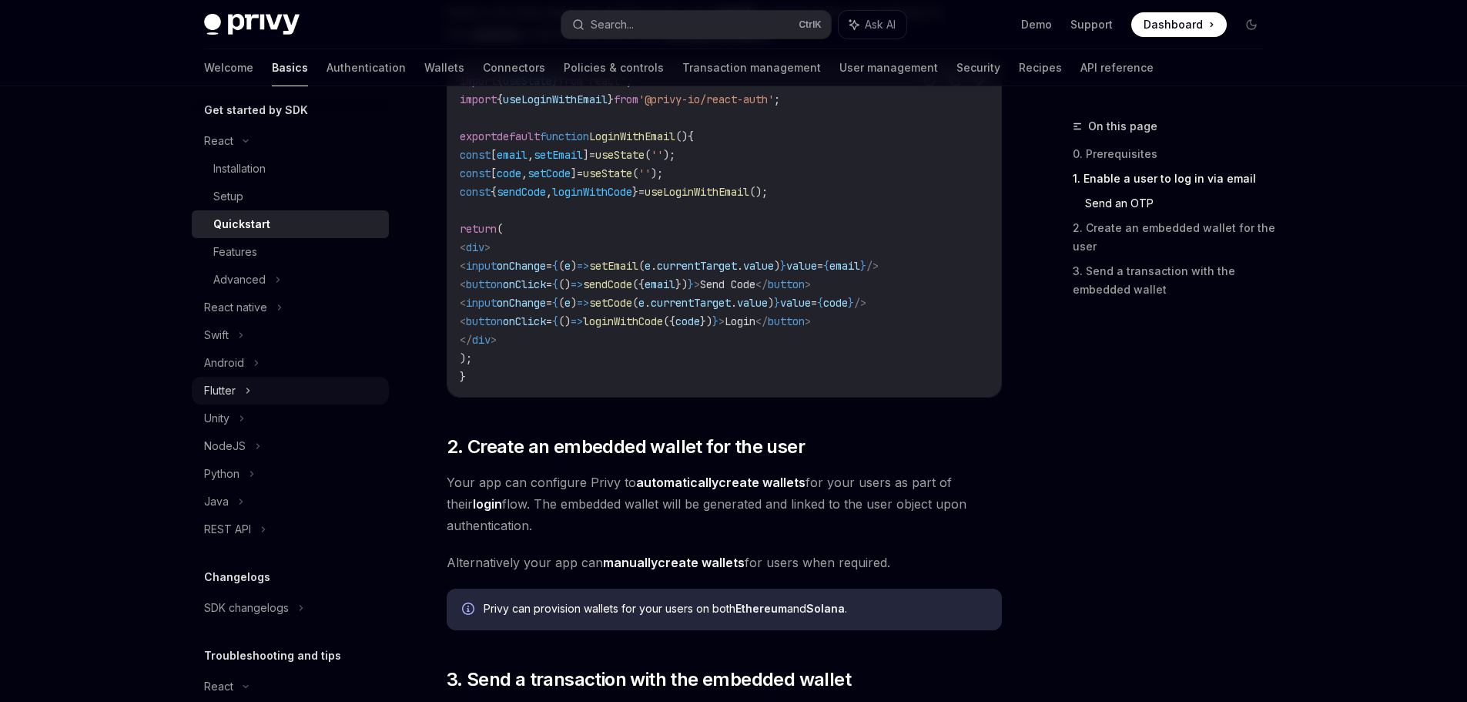
scroll to position [346, 0]
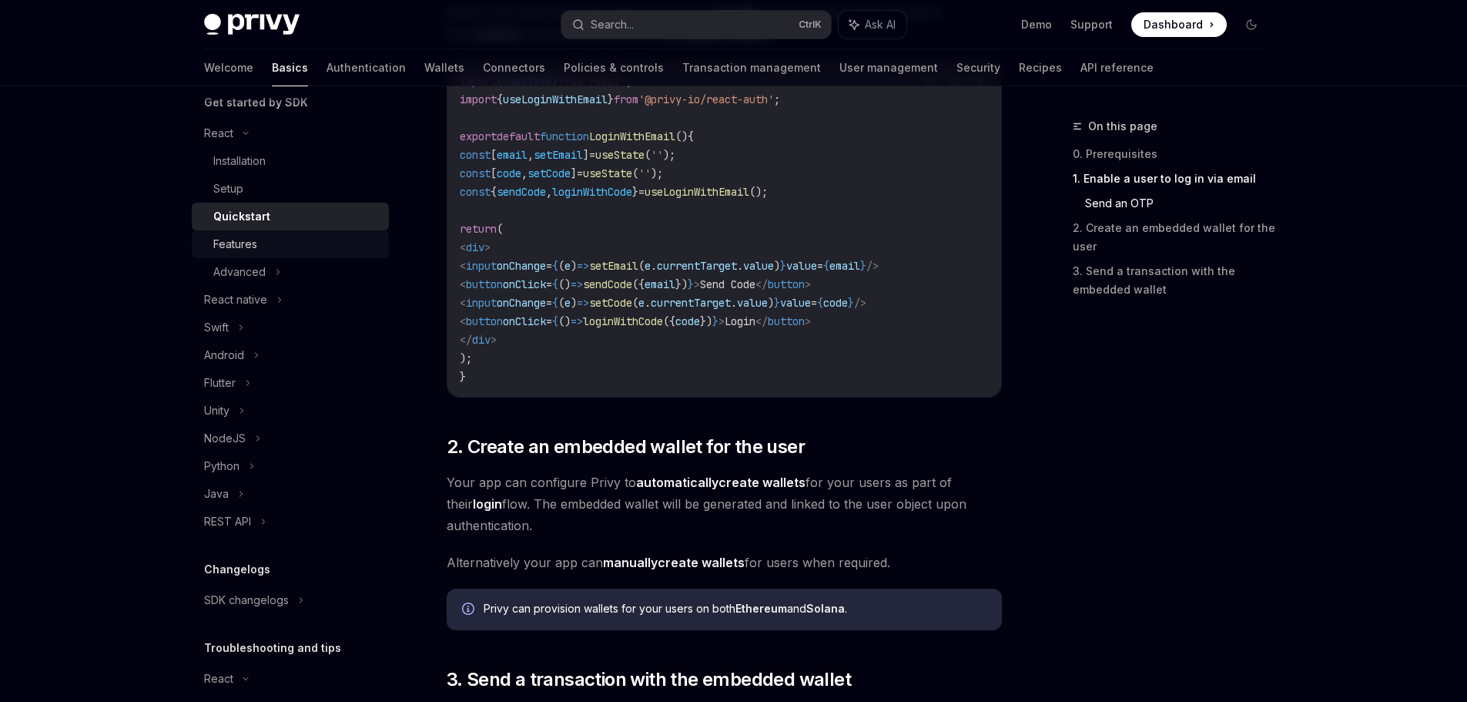
click at [246, 246] on div "Features" at bounding box center [235, 244] width 44 height 18
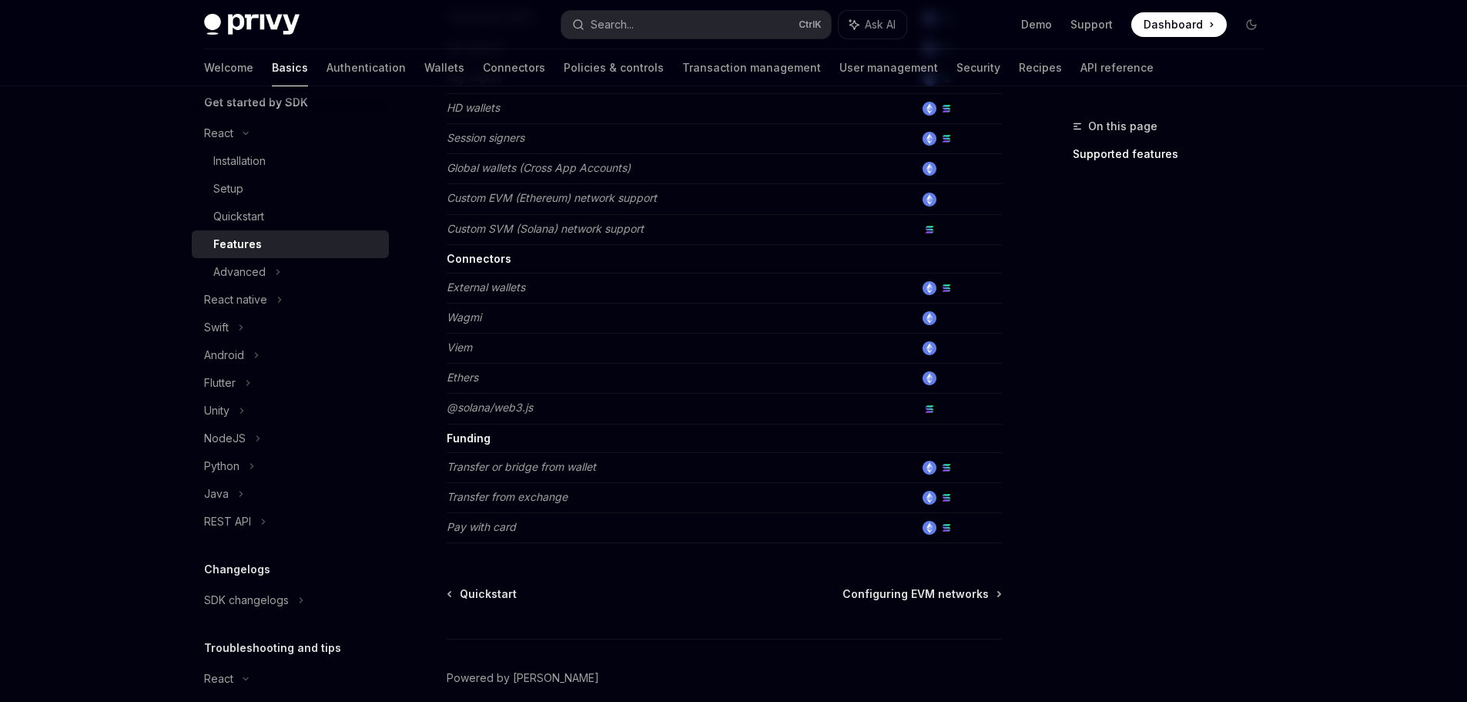
scroll to position [937, 0]
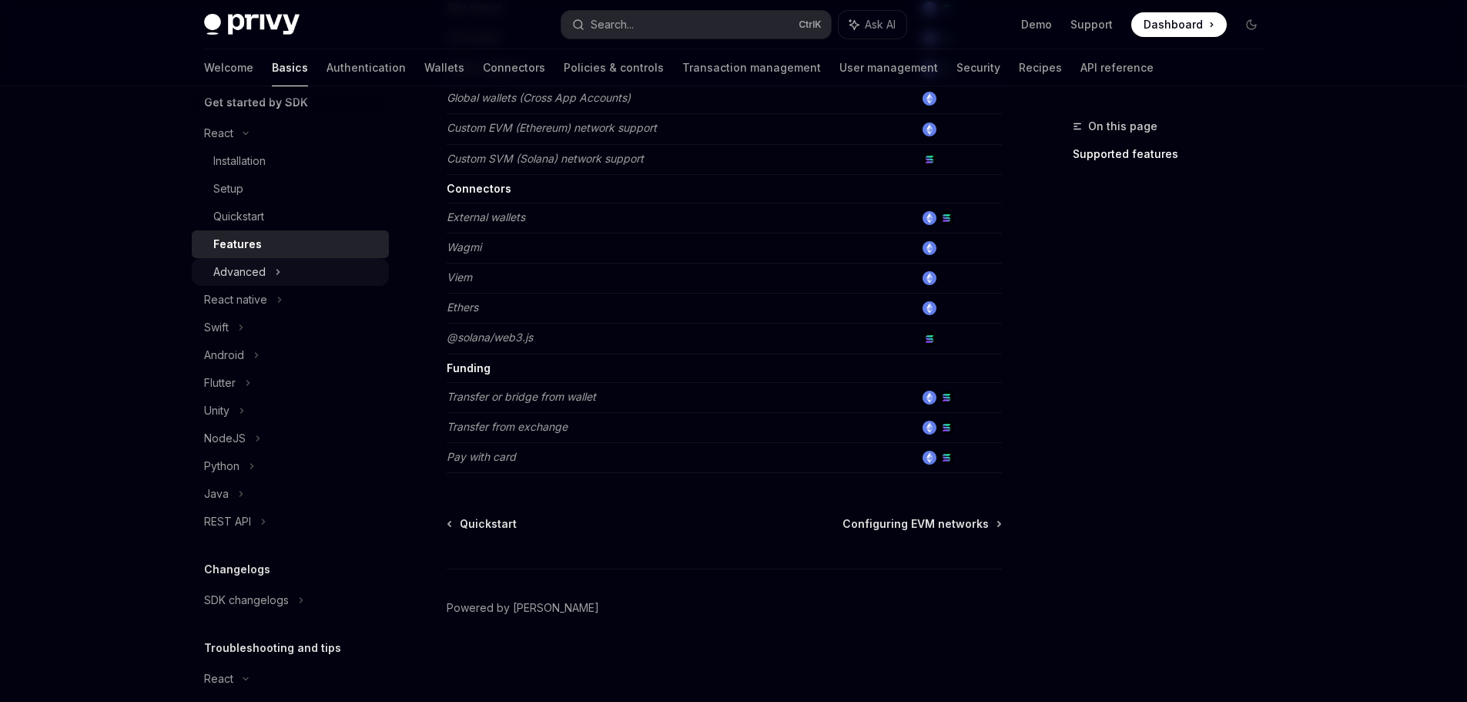
click at [267, 273] on div "Advanced" at bounding box center [290, 272] width 197 height 28
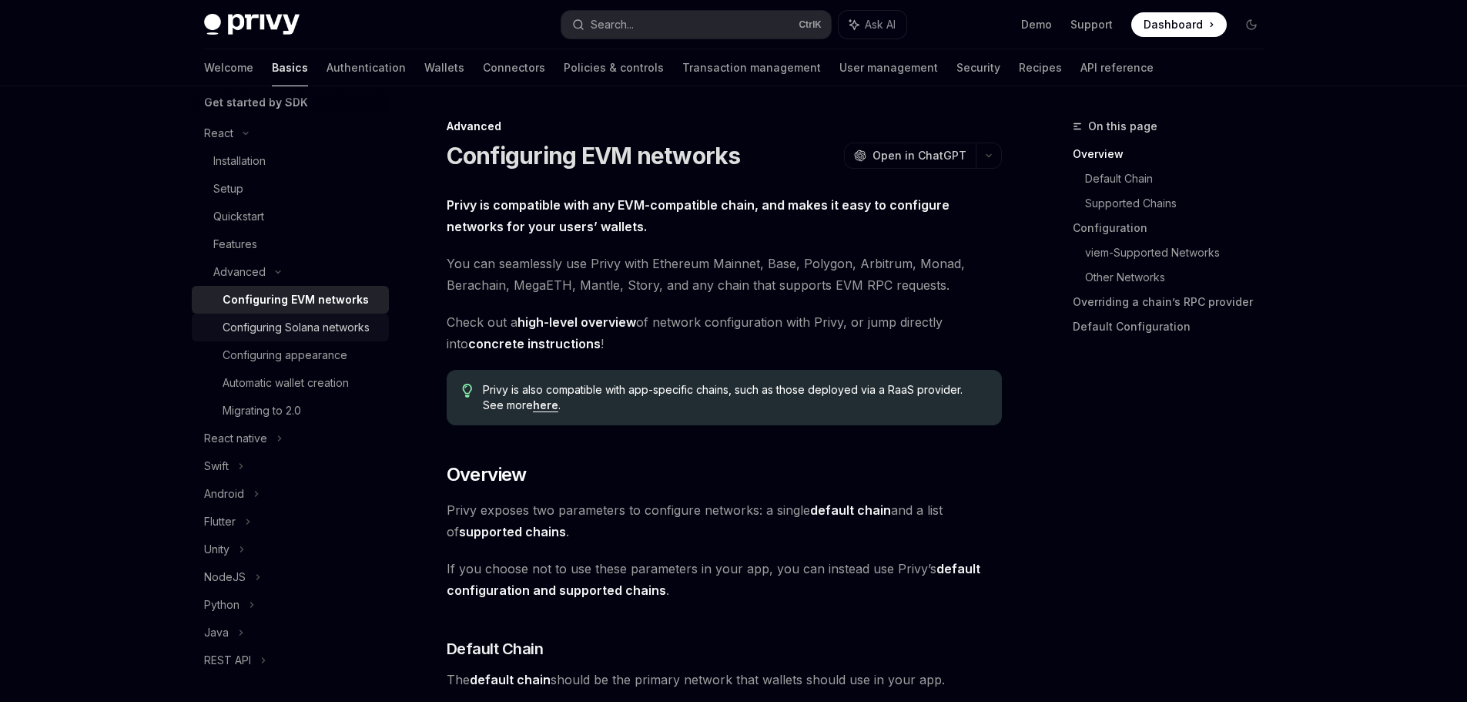
click at [280, 333] on div "Configuring Solana networks" at bounding box center [296, 327] width 147 height 18
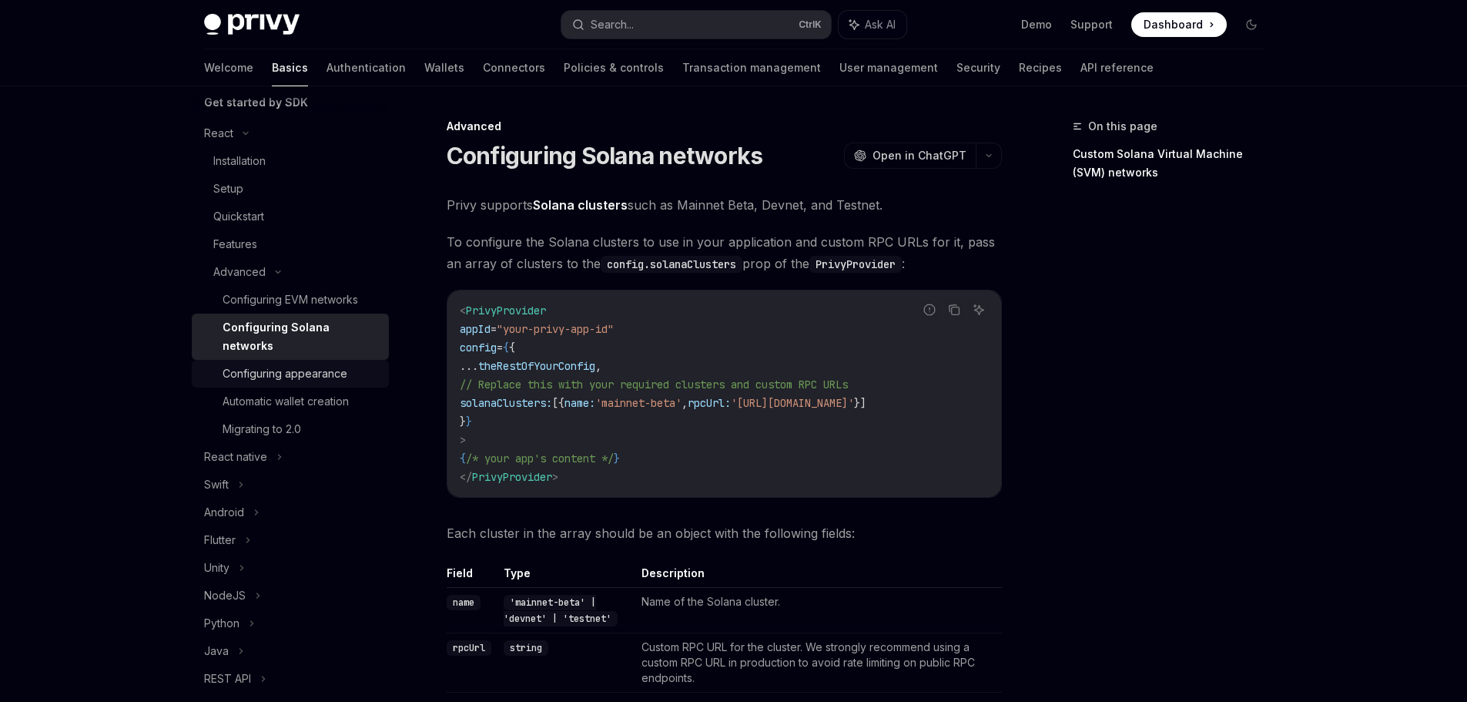
click at [315, 381] on div "Configuring appearance" at bounding box center [285, 373] width 125 height 18
type textarea "*"
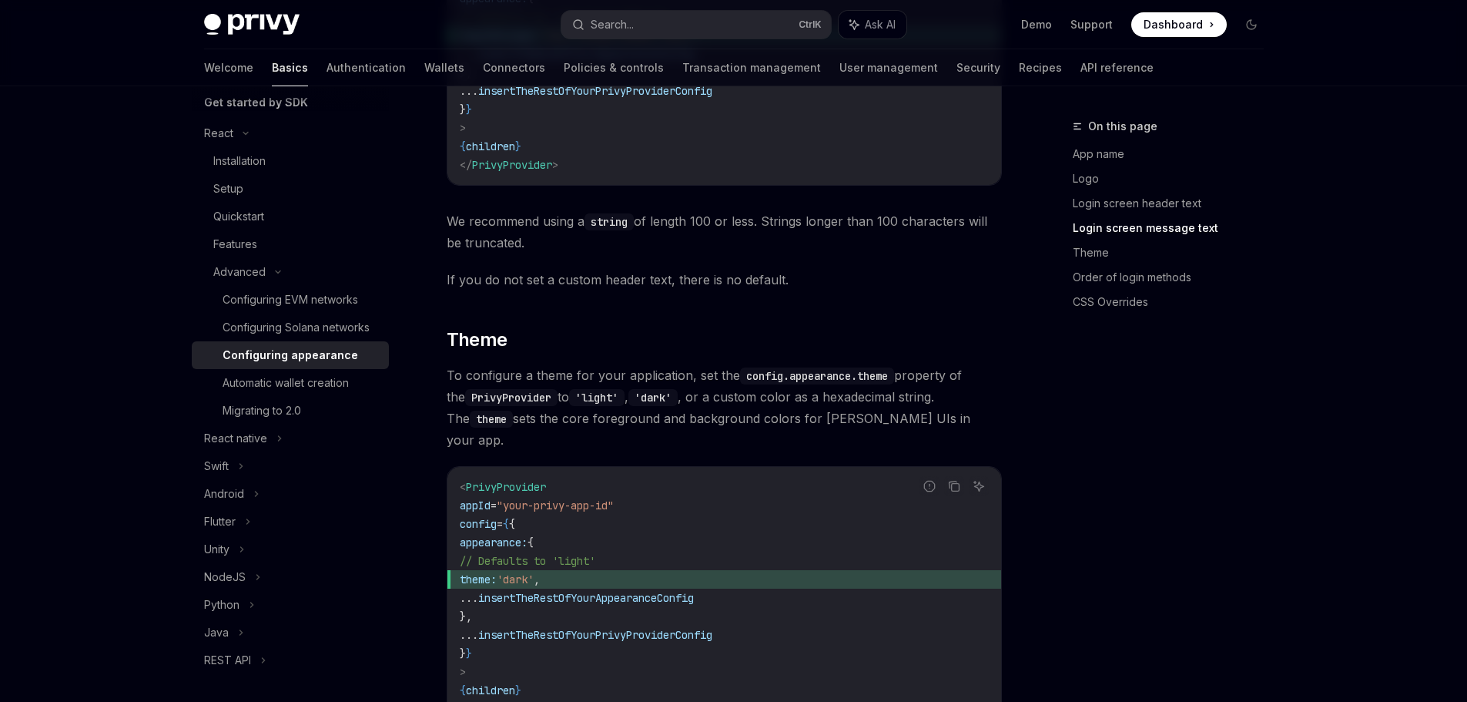
scroll to position [2157, 0]
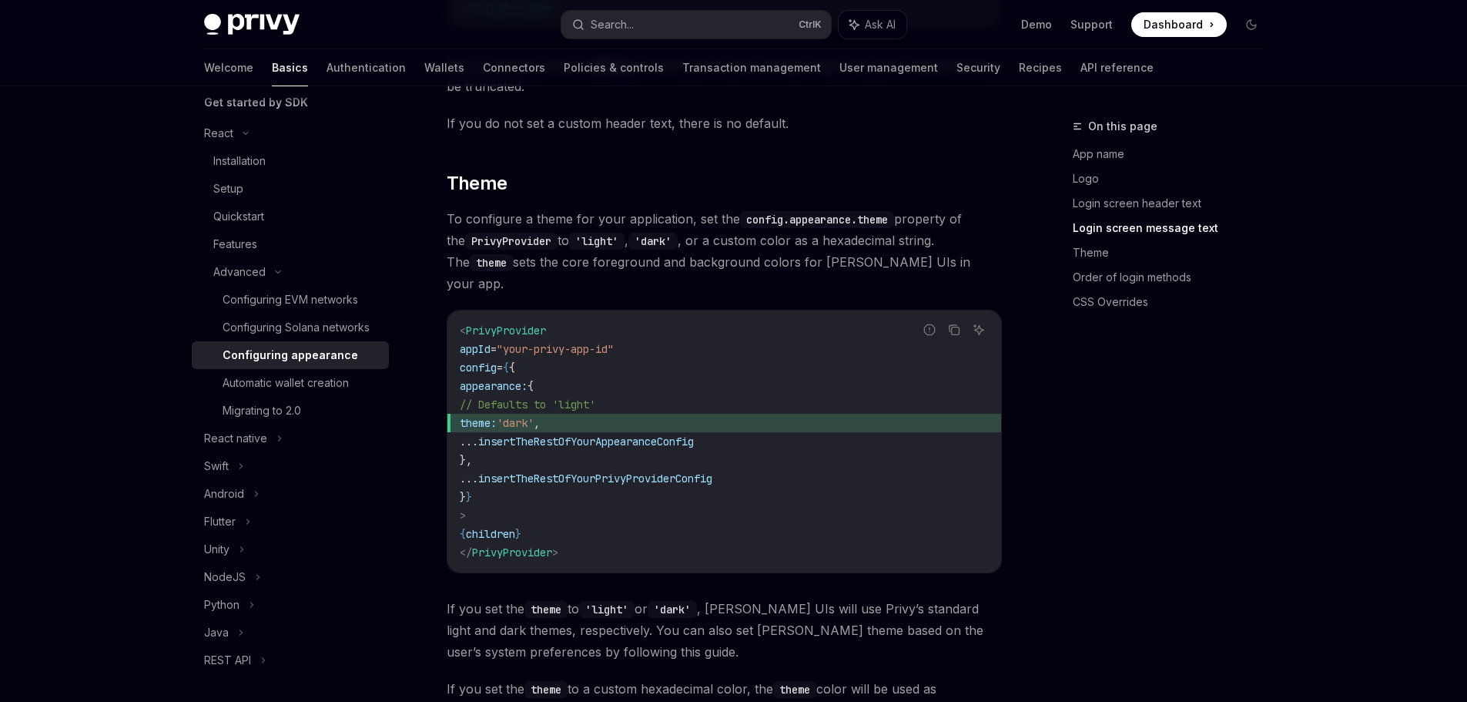
click at [644, 501] on code "< PrivyProvider appId = "your-privy-app-id" config = { { appearance: { // Defau…" at bounding box center [724, 441] width 529 height 240
click at [556, 482] on code "< PrivyProvider appId = "your-privy-app-id" config = { { appearance: { // Defau…" at bounding box center [724, 441] width 529 height 240
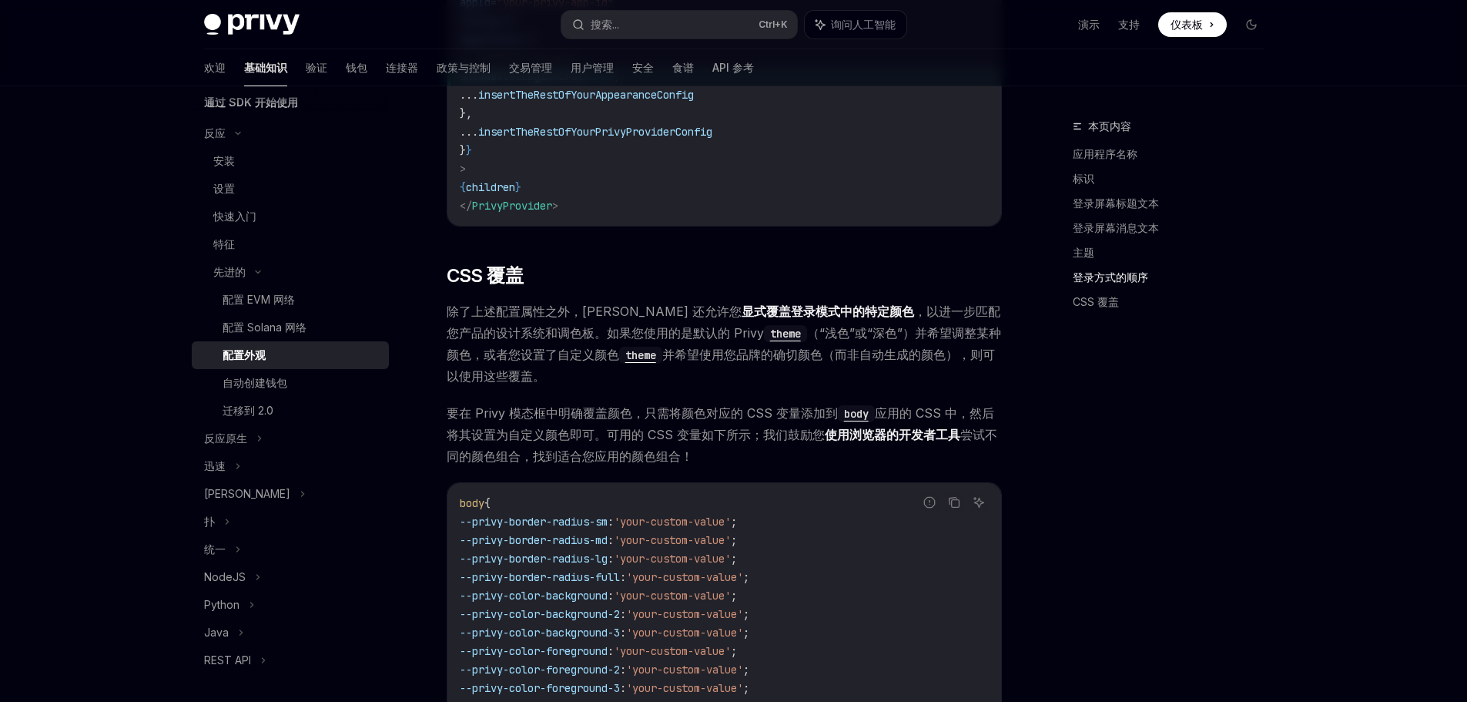
scroll to position [3081, 0]
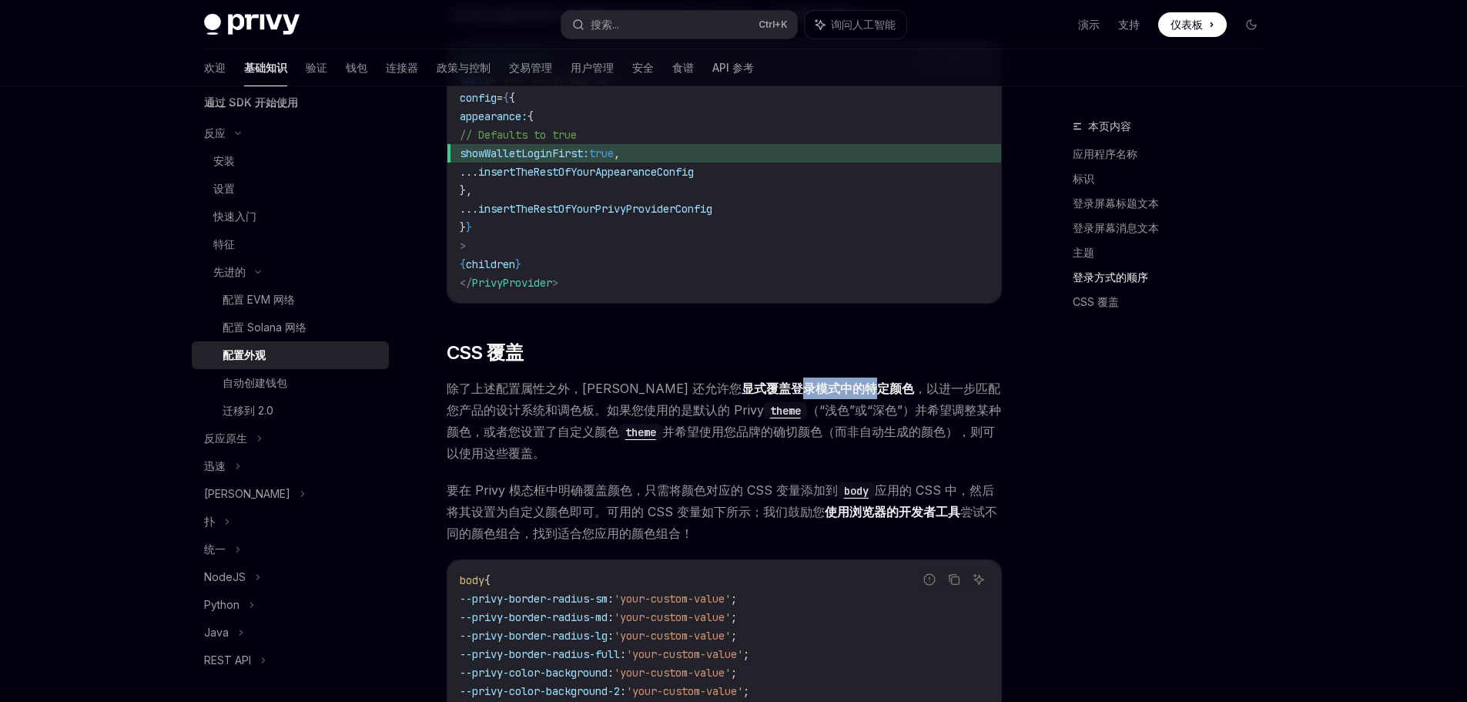
drag, startPoint x: 723, startPoint y: 373, endPoint x: 798, endPoint y: 381, distance: 75.2
click at [798, 381] on span "除了上述配置属性之外，[PERSON_NAME] 还允许您 显式覆盖登录模式中的特定颜色 ，以进一步匹配您产品的设计系统和调色板。如果您使用的是默认的 Pri…" at bounding box center [724, 420] width 555 height 86
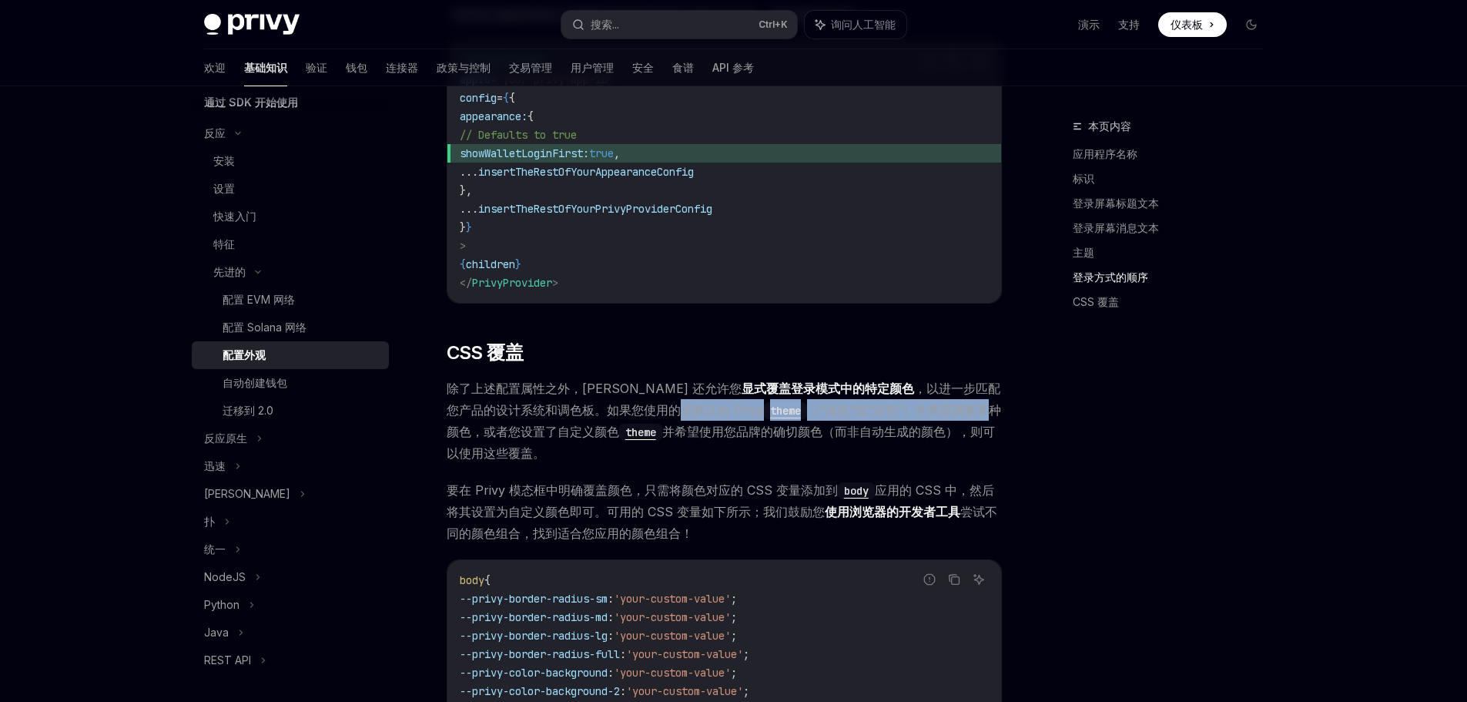
drag, startPoint x: 612, startPoint y: 394, endPoint x: 921, endPoint y: 401, distance: 309.0
click at [921, 401] on span "除了上述配置属性之外，[PERSON_NAME] 还允许您 显式覆盖登录模式中的特定颜色 ，以进一步匹配您产品的设计系统和调色板。如果您使用的是默认的 Pri…" at bounding box center [724, 420] width 555 height 86
click at [586, 446] on span "除了上述配置属性之外，[PERSON_NAME] 还允许您 显式覆盖登录模式中的特定颜色 ，以进一步匹配您产品的设计系统和调色板。如果您使用的是默认的 Pri…" at bounding box center [724, 420] width 555 height 86
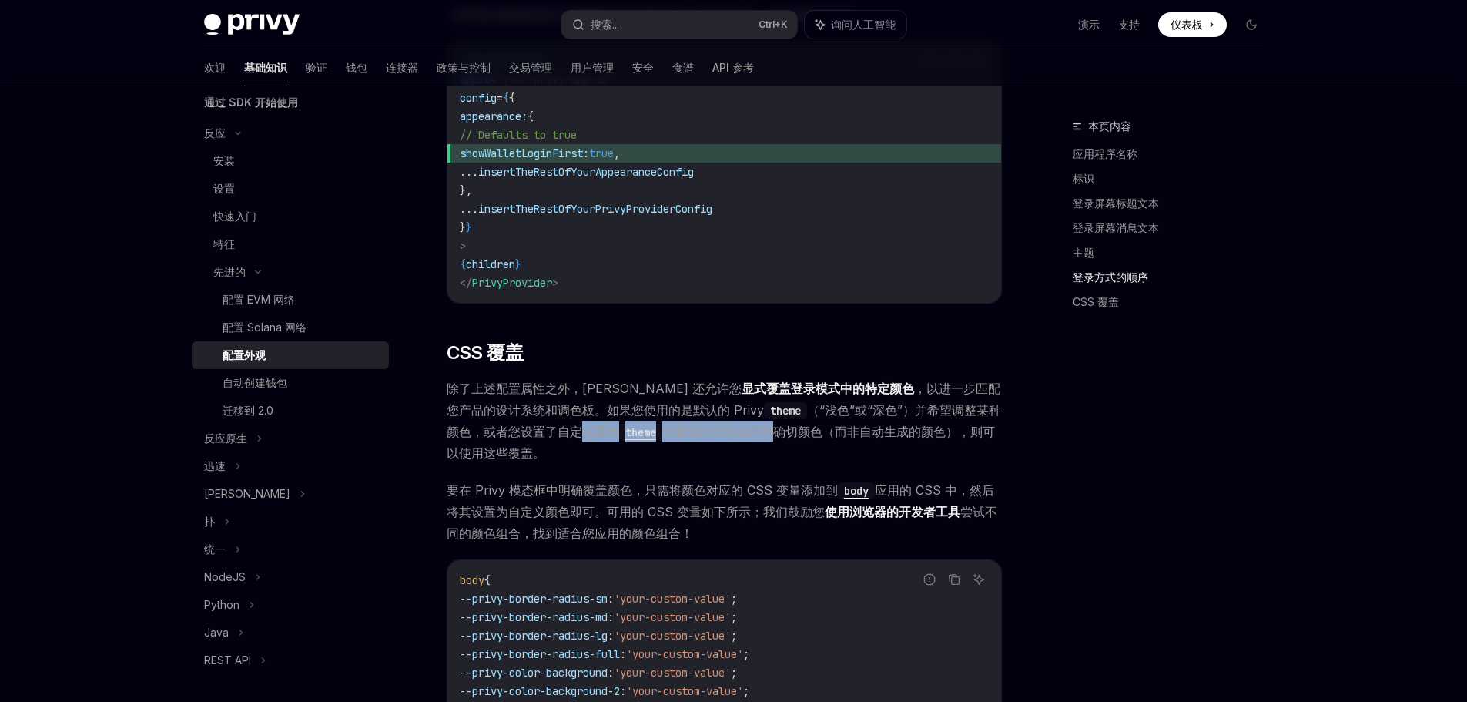
drag, startPoint x: 515, startPoint y: 415, endPoint x: 709, endPoint y: 422, distance: 194.2
click at [709, 422] on span "除了上述配置属性之外，[PERSON_NAME] 还允许您 显式覆盖登录模式中的特定颜色 ，以进一步匹配您产品的设计系统和调色板。如果您使用的是默认的 Pri…" at bounding box center [724, 420] width 555 height 86
click at [521, 432] on span "除了上述配置属性之外，[PERSON_NAME] 还允许您 显式覆盖登录模式中的特定颜色 ，以进一步匹配您产品的设计系统和调色板。如果您使用的是默认的 Pri…" at bounding box center [724, 420] width 555 height 86
drag, startPoint x: 850, startPoint y: 424, endPoint x: 817, endPoint y: 411, distance: 35.9
click at [817, 411] on span "除了上述配置属性之外，[PERSON_NAME] 还允许您 显式覆盖登录模式中的特定颜色 ，以进一步匹配您产品的设计系统和调色板。如果您使用的是默认的 Pri…" at bounding box center [724, 420] width 555 height 86
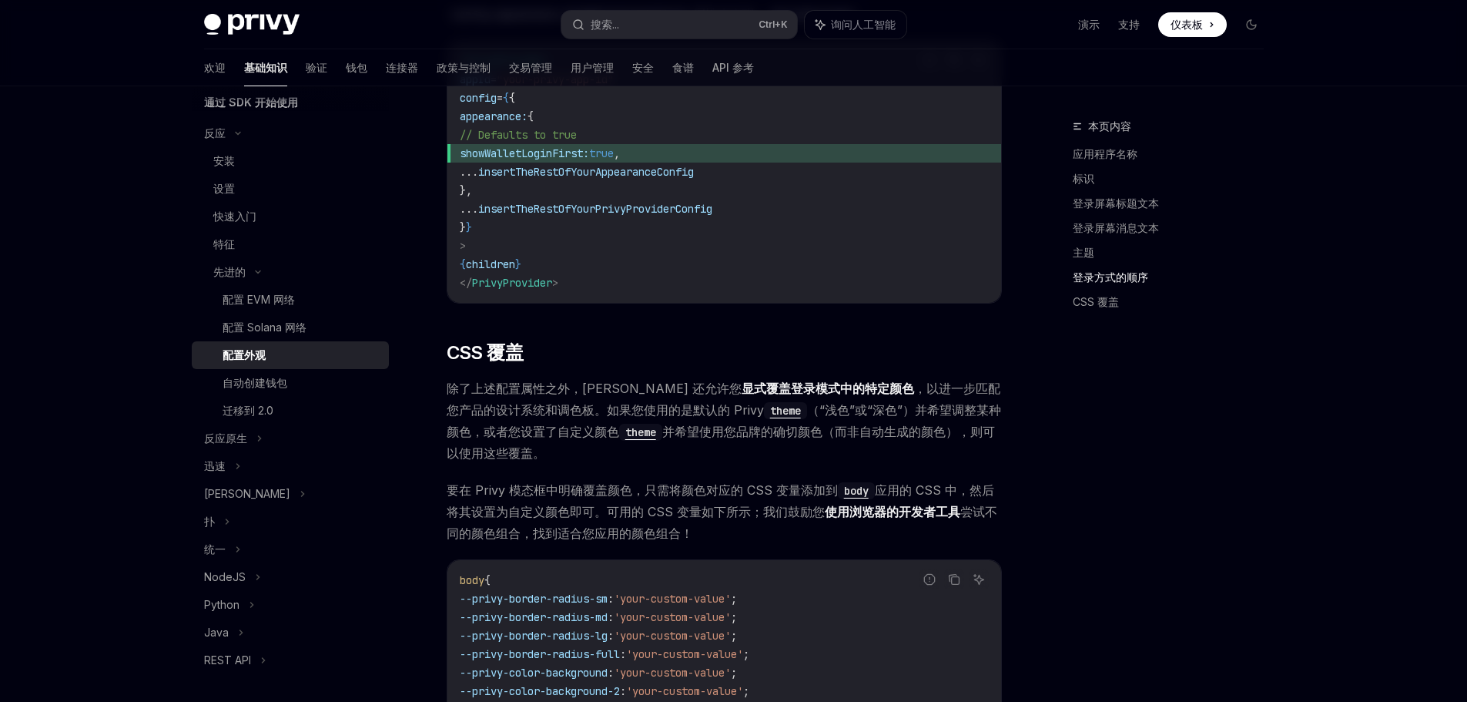
click at [672, 443] on span "除了上述配置属性之外，[PERSON_NAME] 还允许您 显式覆盖登录模式中的特定颜色 ，以进一步匹配您产品的设计系统和调色板。如果您使用的是默认的 Pri…" at bounding box center [724, 420] width 555 height 86
click at [764, 402] on code "theme" at bounding box center [785, 410] width 43 height 17
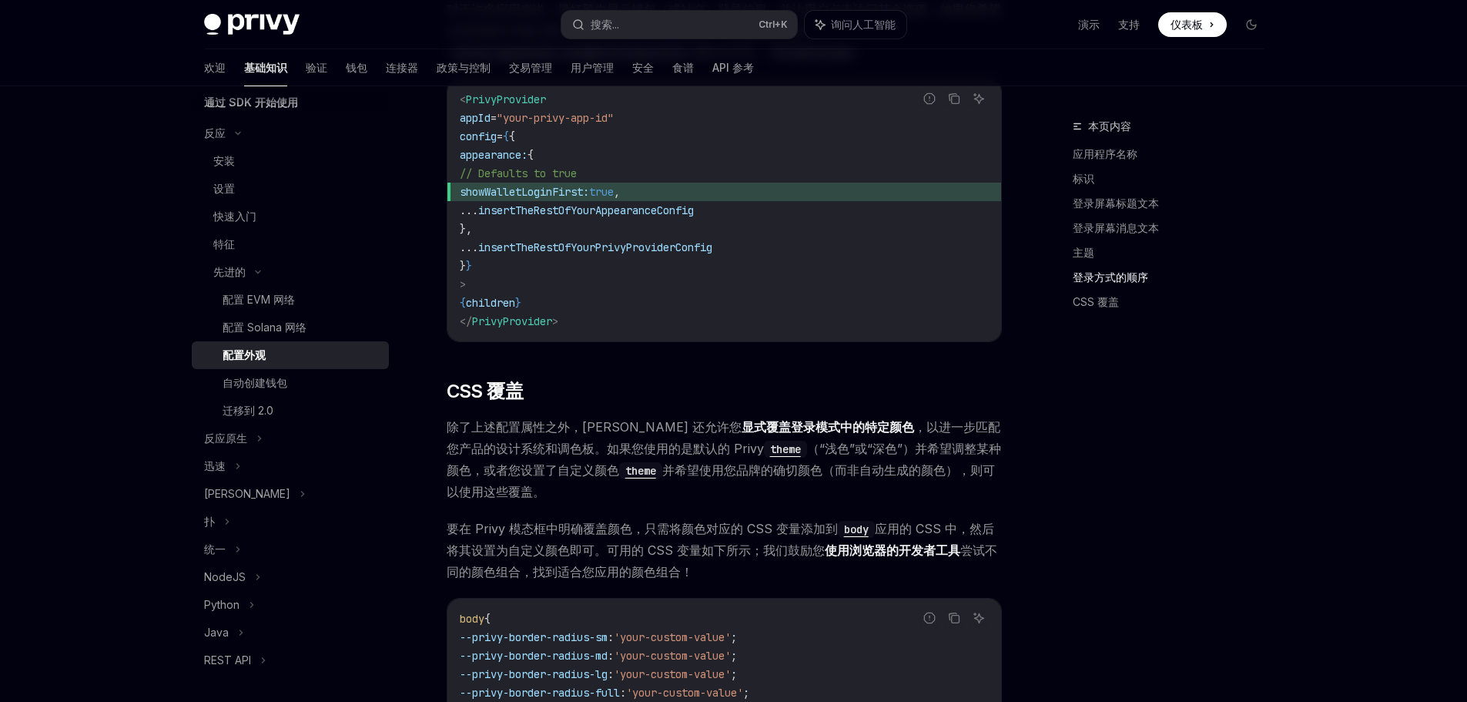
click at [619, 462] on code "theme" at bounding box center [640, 470] width 43 height 17
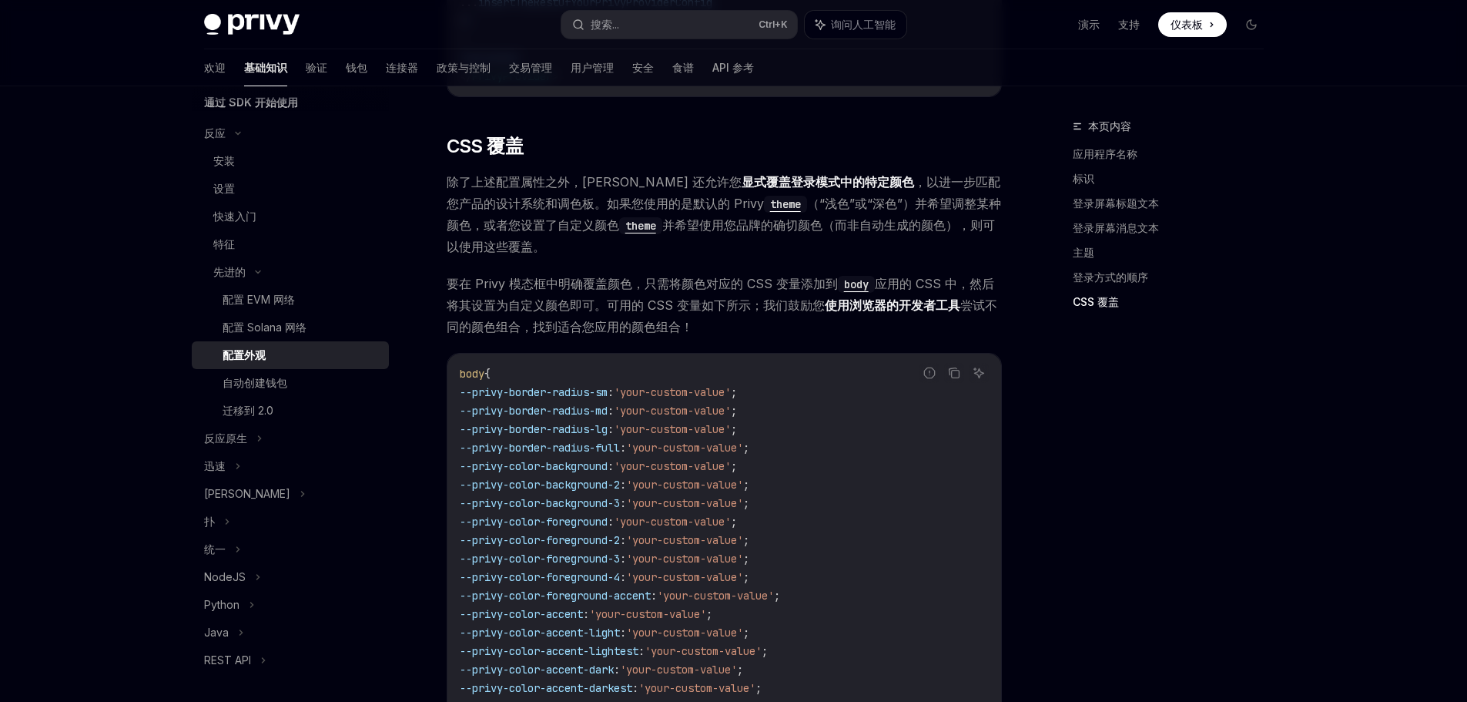
scroll to position [3116, 0]
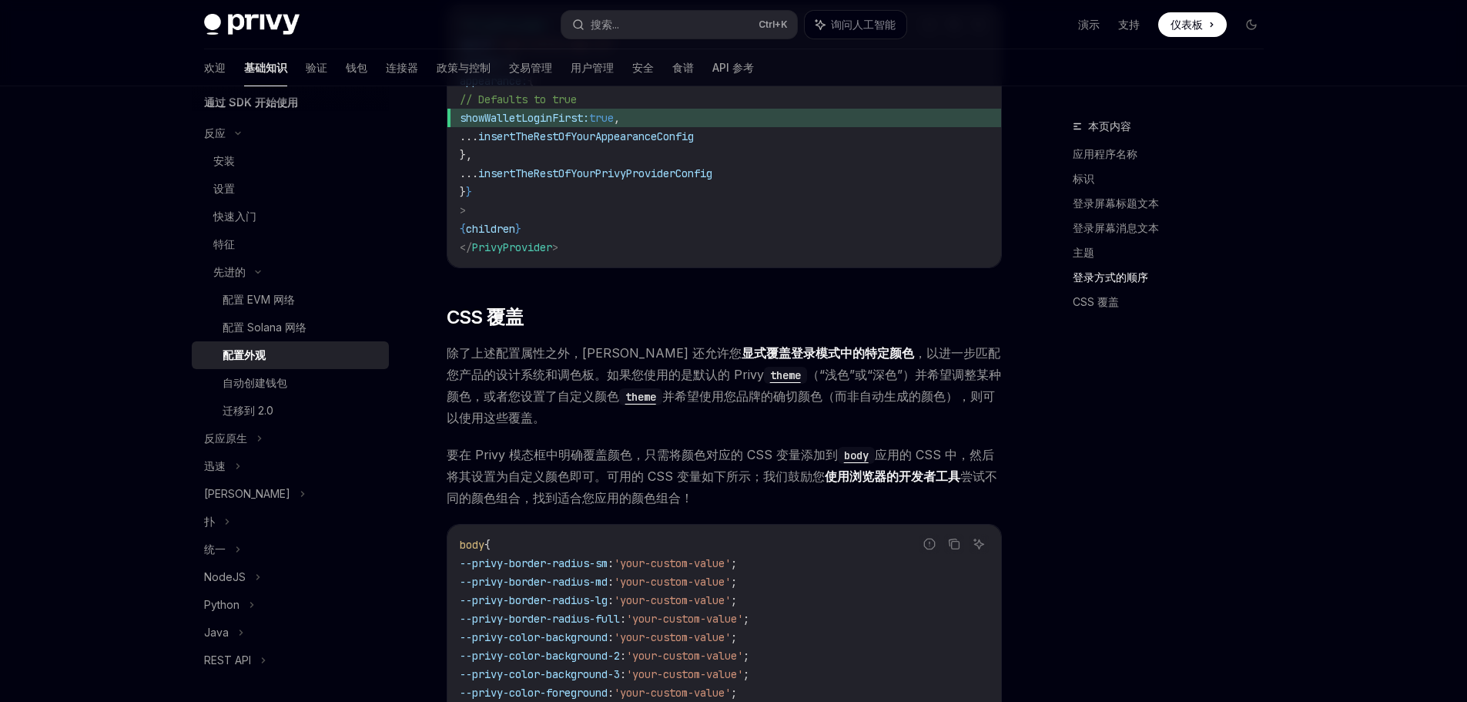
click at [889, 484] on span "要在 Privy 模态框中明确覆盖颜色，只需将颜色对应的 CSS 变量添加到 body 应用的 CSS 中，然后将其设置为自定义颜色即可。可用的 CSS 变量…" at bounding box center [724, 476] width 555 height 65
drag, startPoint x: 651, startPoint y: 463, endPoint x: 726, endPoint y: 465, distance: 75.5
click at [726, 465] on font "应用的 CSS 中，然后将其设置为自定义颜色即可。可用的 CSS 变量如下所示；我们鼓励您" at bounding box center [721, 465] width 548 height 37
click at [1085, 491] on div "本页内容 应用程序名称 标识 登录屏幕标题文本 登录屏幕消息文本 主题 登录方式的顺序 CSS 覆盖" at bounding box center [1159, 409] width 234 height 585
click at [930, 468] on font "使用浏览器的开发者工具" at bounding box center [893, 475] width 136 height 15
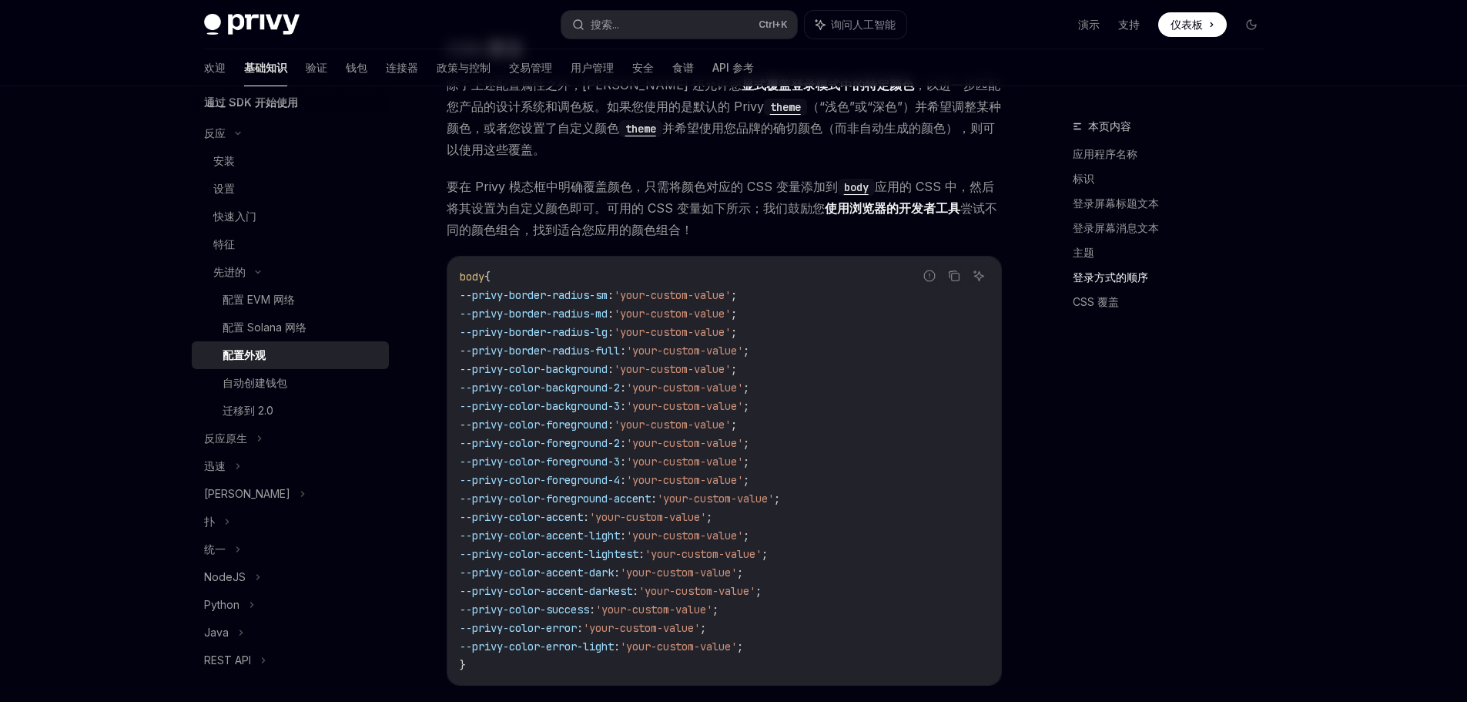
scroll to position [3425, 0]
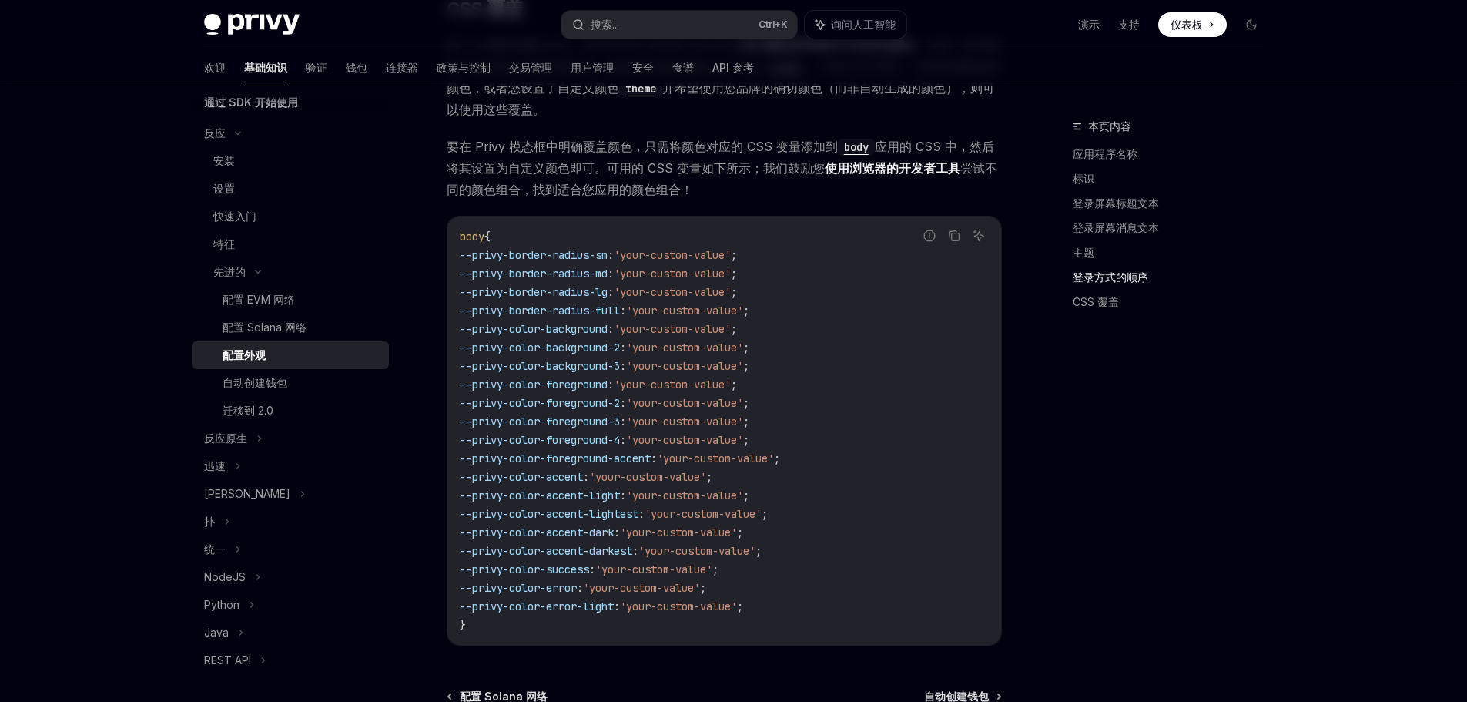
click at [870, 454] on code "body { --privy-border-radius-sm : 'your-custom-value' ; --privy-border-radius-m…" at bounding box center [724, 430] width 529 height 407
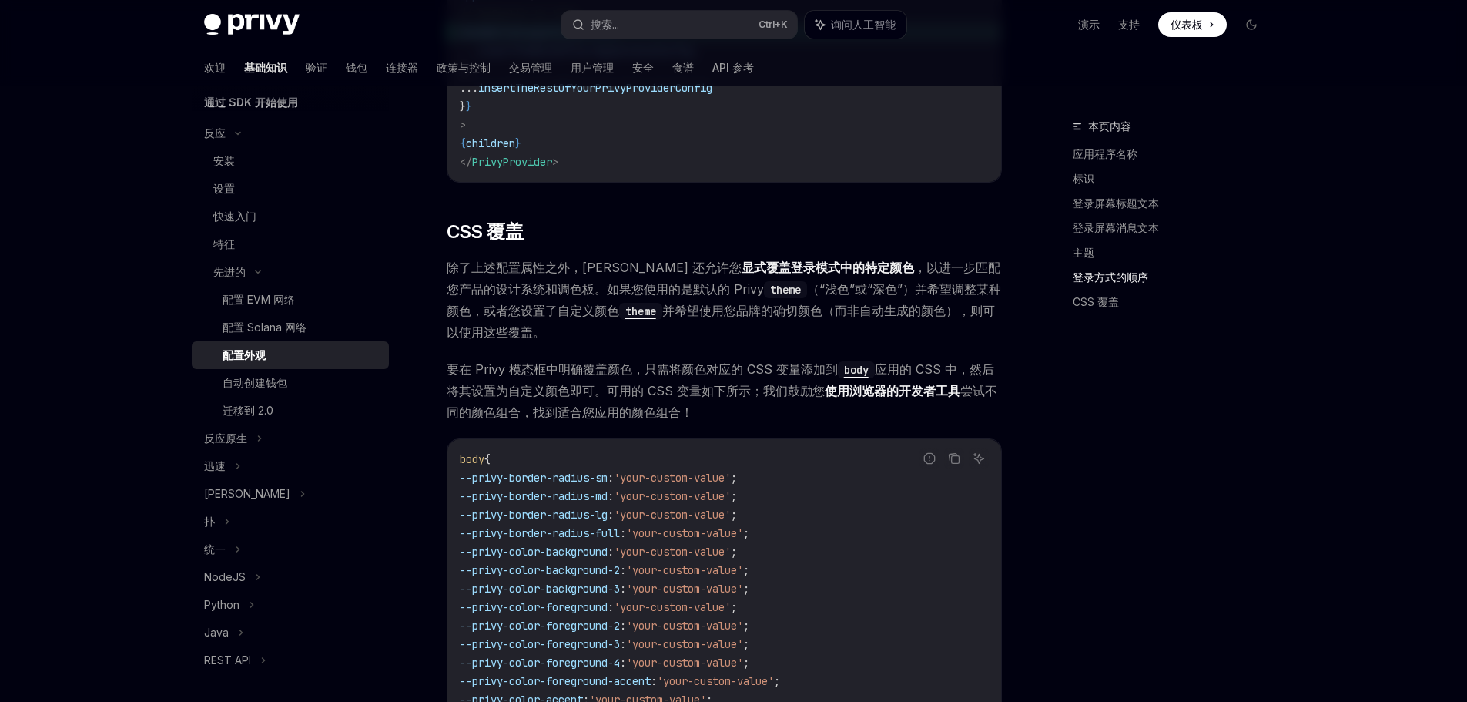
scroll to position [3193, 0]
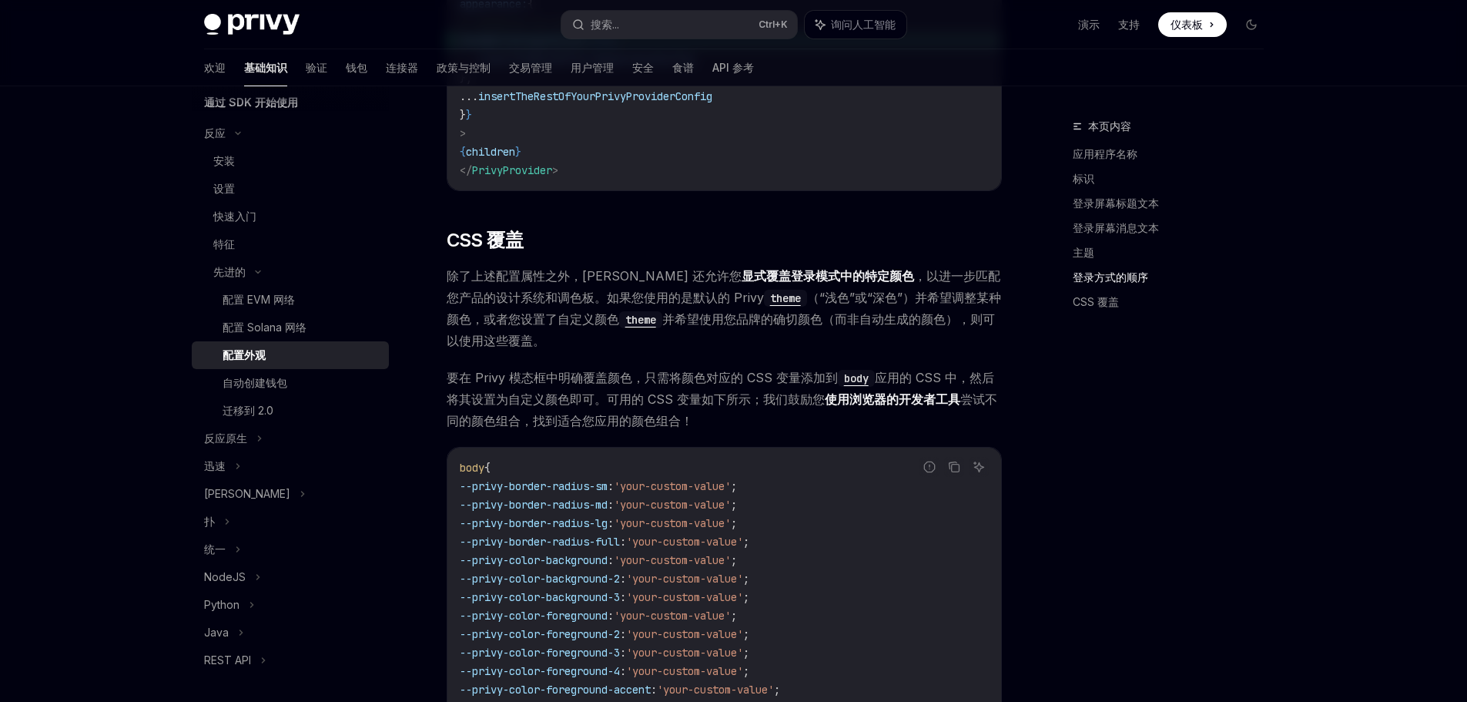
click at [619, 311] on code "theme" at bounding box center [640, 319] width 43 height 17
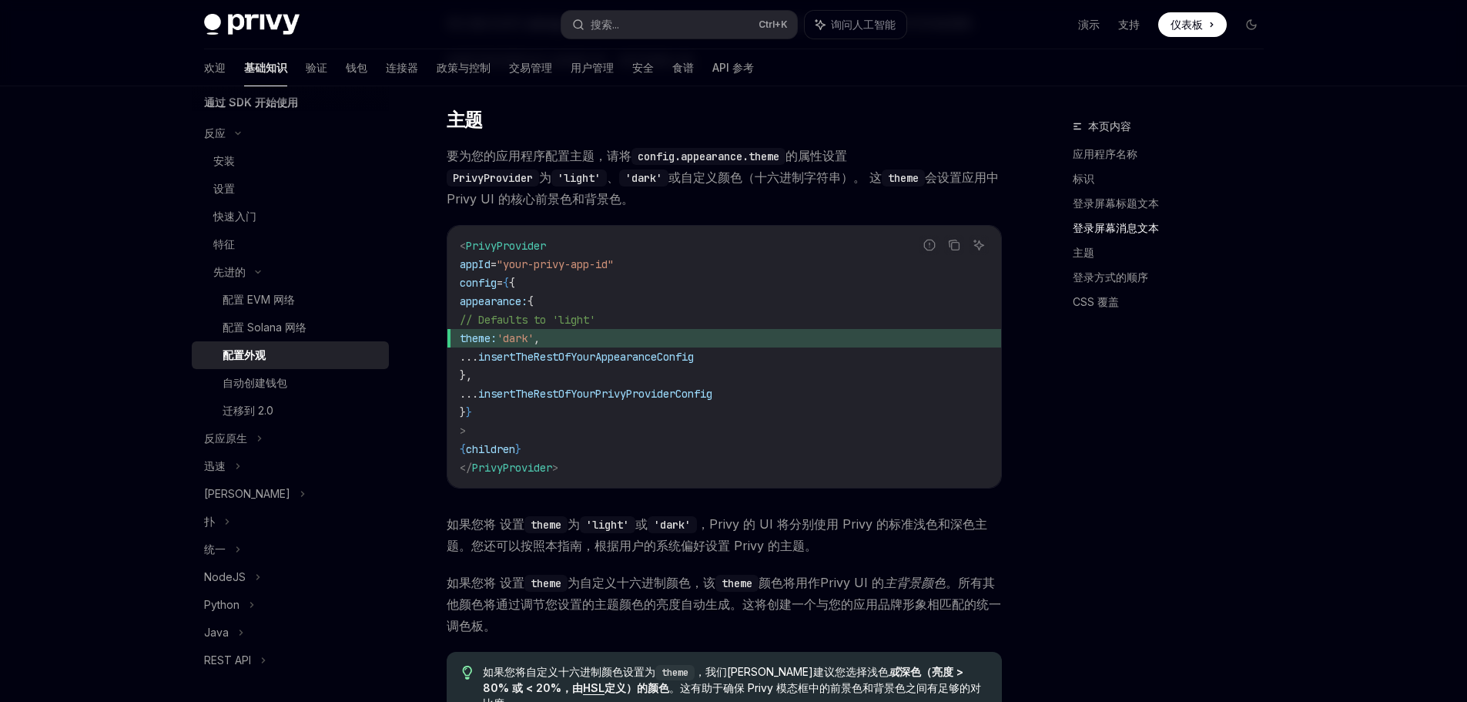
scroll to position [2038, 0]
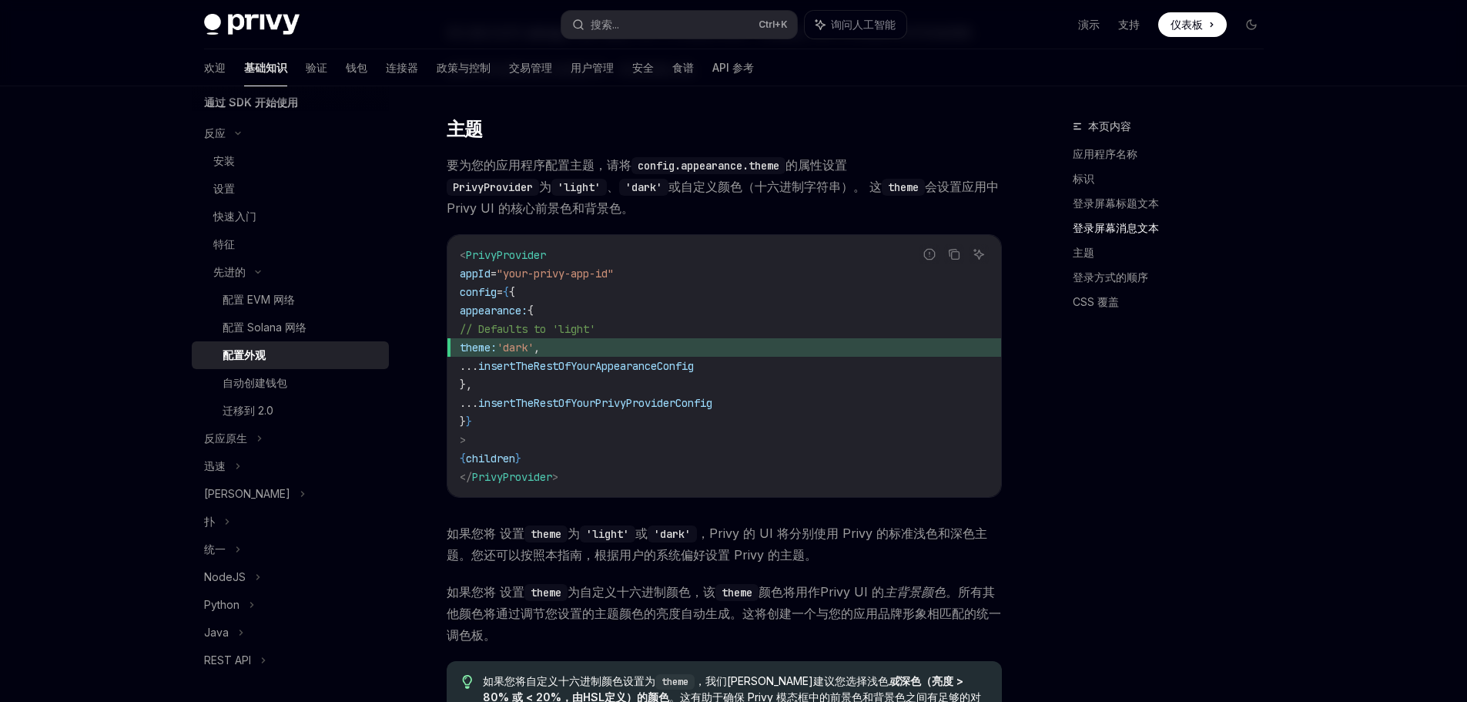
click at [534, 349] on span "'dark'" at bounding box center [515, 347] width 37 height 14
click at [863, 387] on code "< PrivyProvider appId = "your-privy-app-id" config = { { appearance: { // Defau…" at bounding box center [724, 366] width 529 height 240
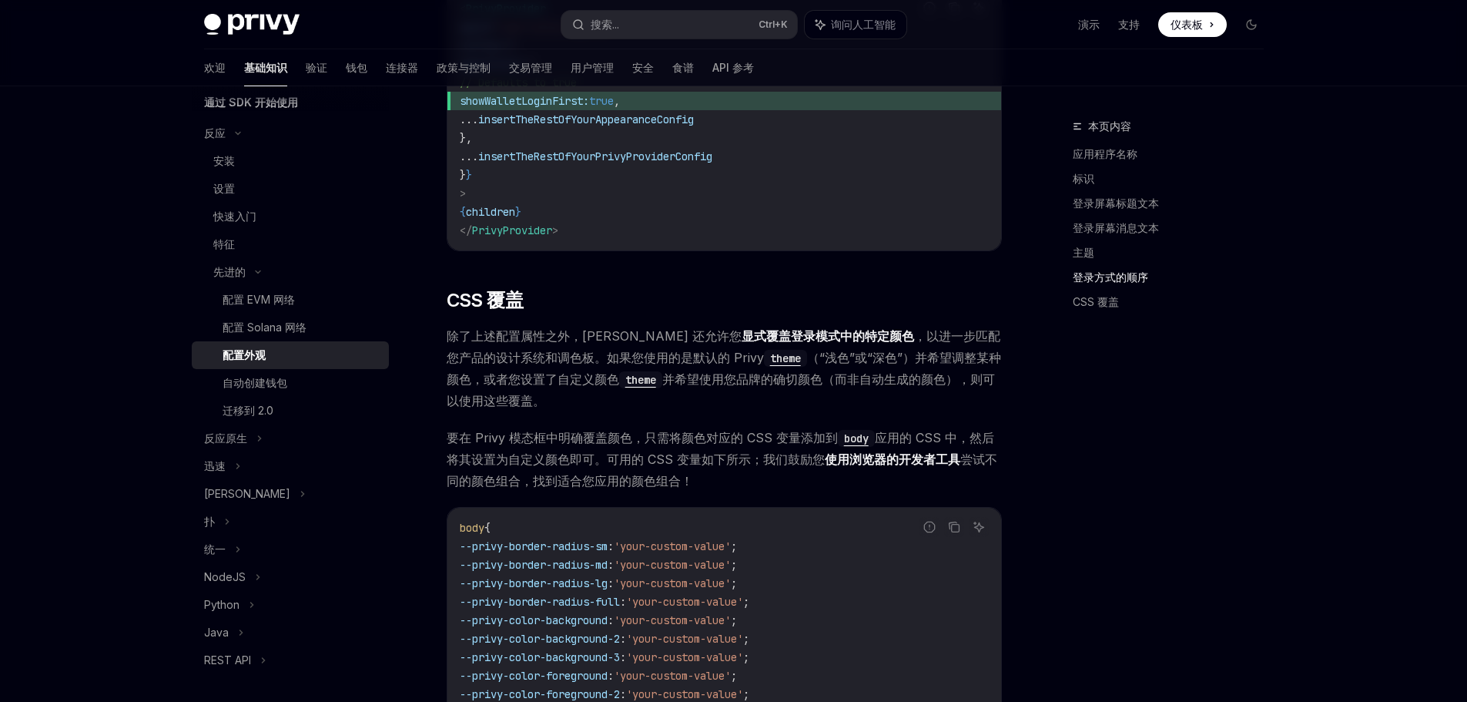
scroll to position [3116, 0]
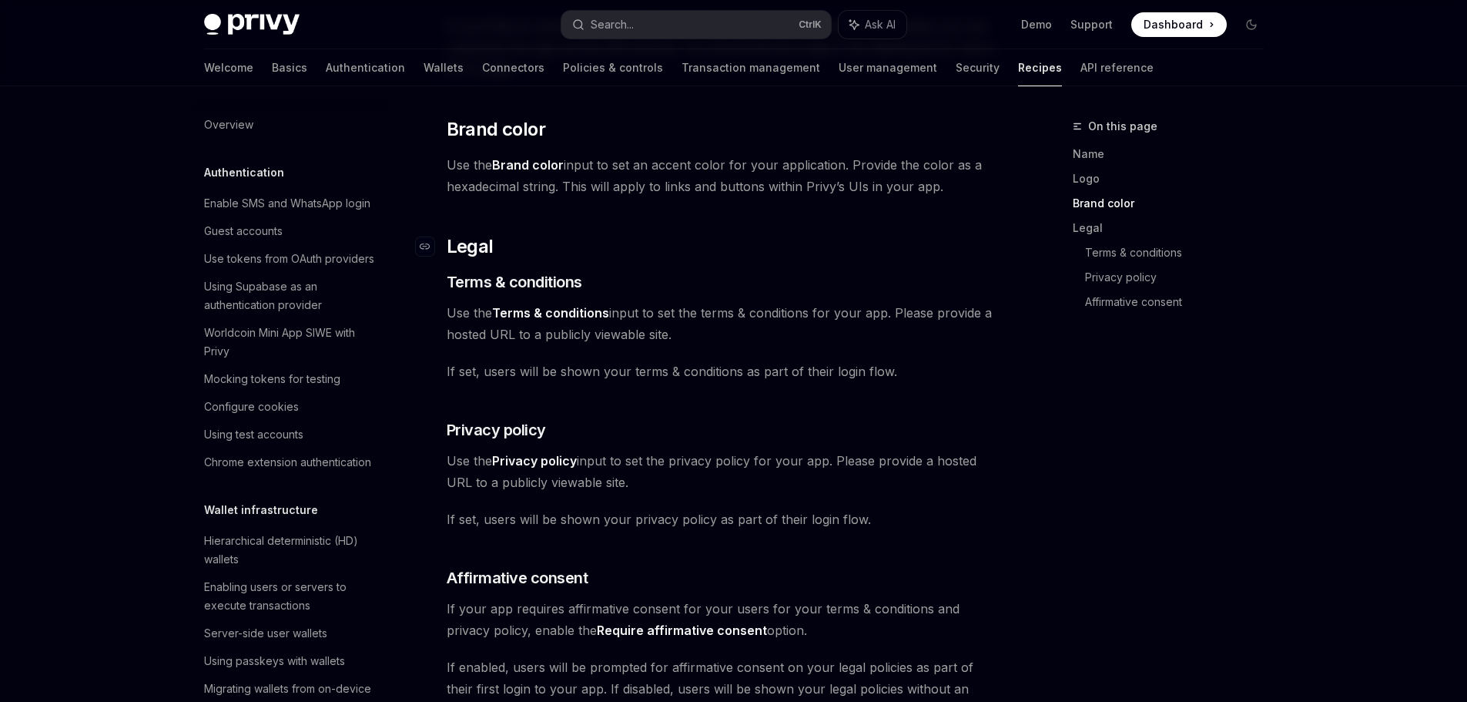
scroll to position [970, 0]
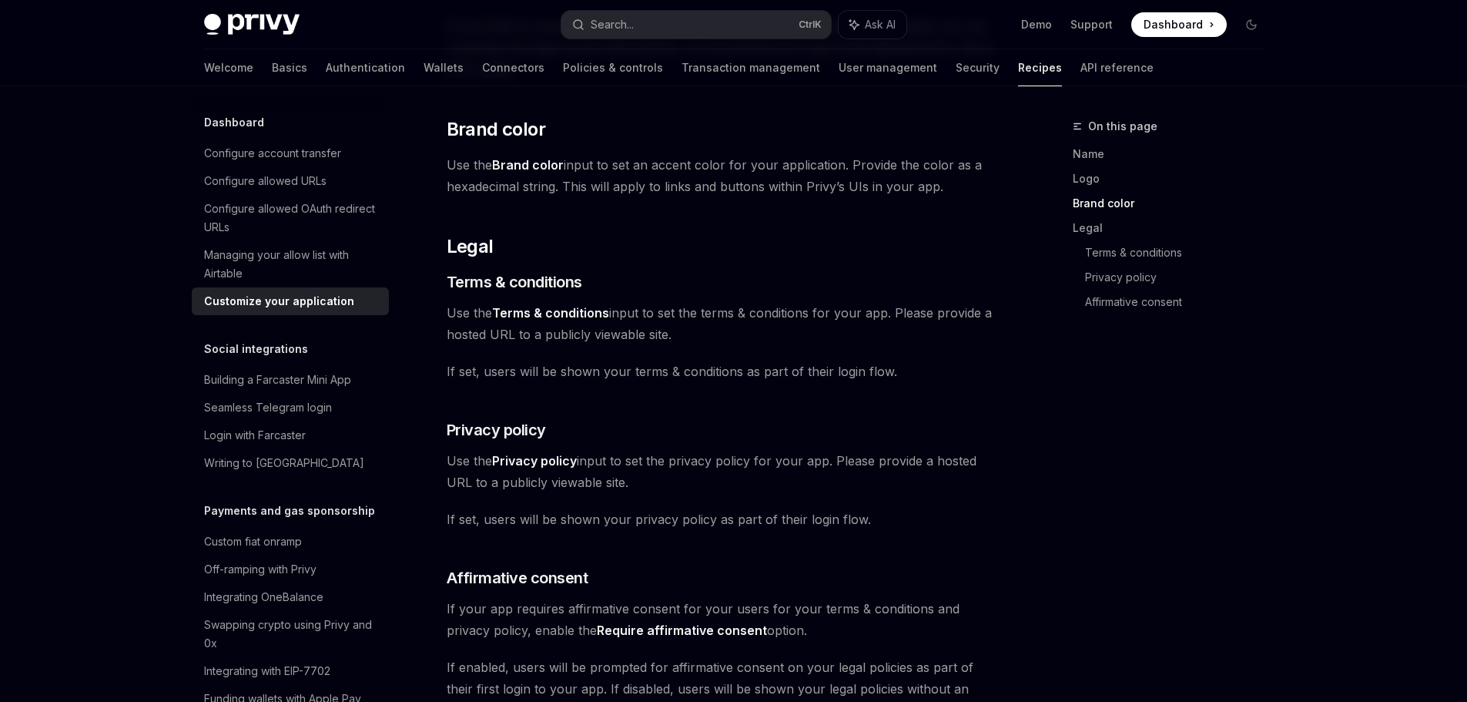
drag, startPoint x: 716, startPoint y: 242, endPoint x: 637, endPoint y: 454, distance: 225.9
click at [637, 454] on span "Use the Privacy policy input to set the privacy policy for your app. Please pro…" at bounding box center [724, 471] width 555 height 43
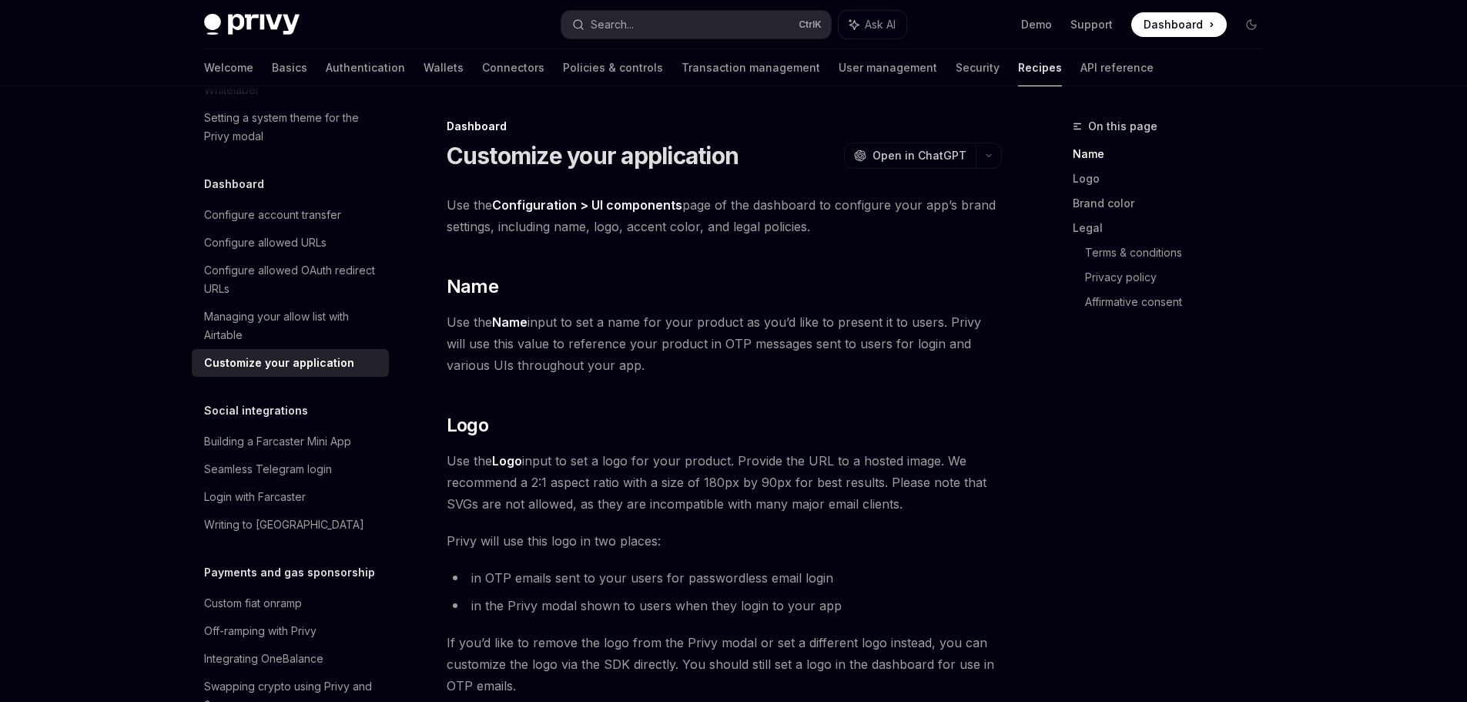
scroll to position [816, 0]
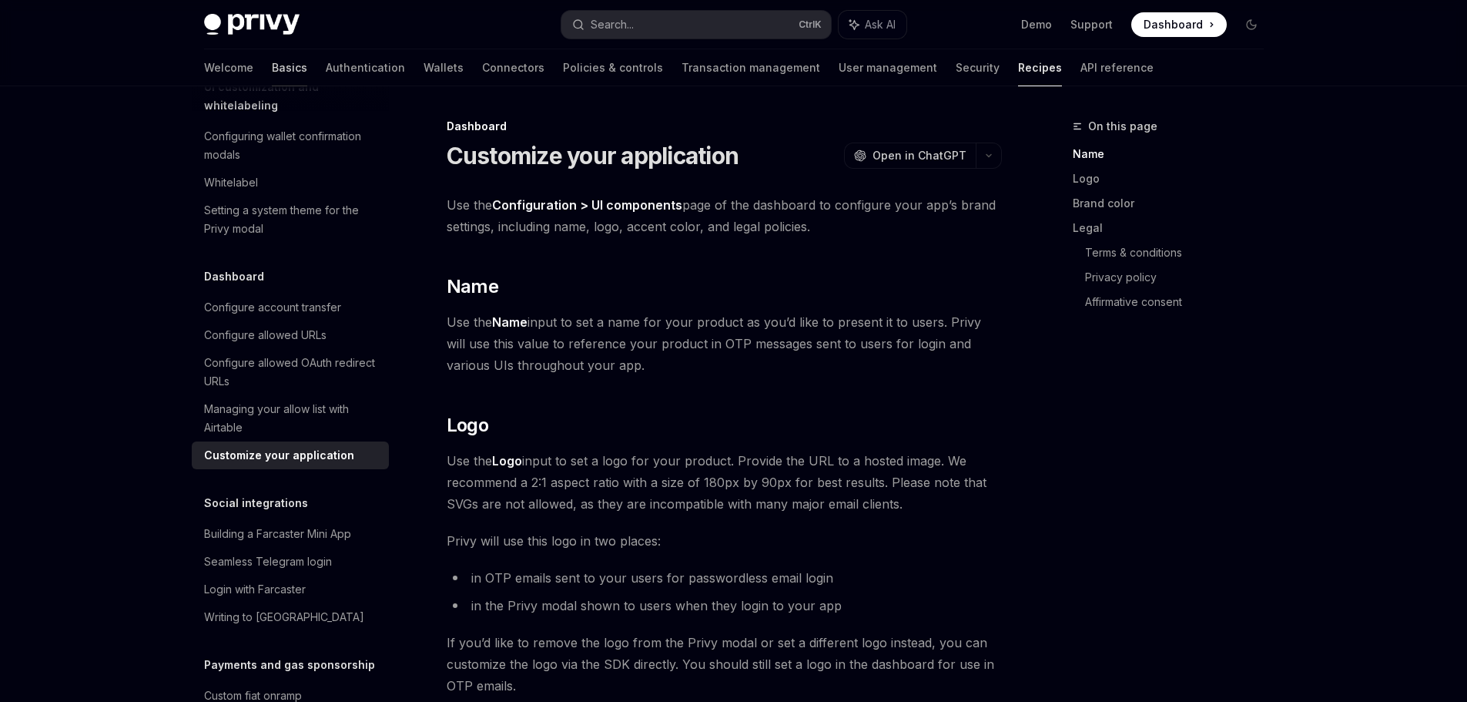
click at [272, 68] on link "Basics" at bounding box center [289, 67] width 35 height 37
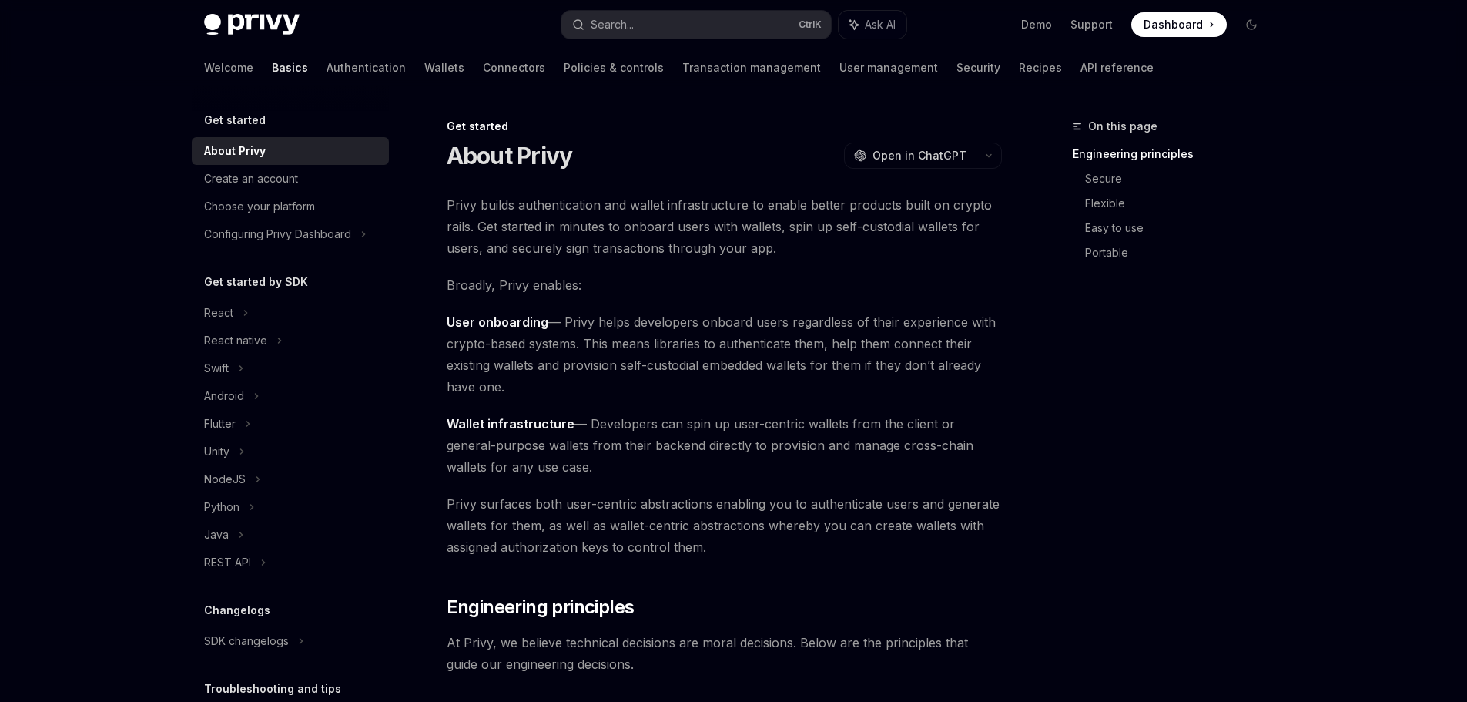
scroll to position [118, 0]
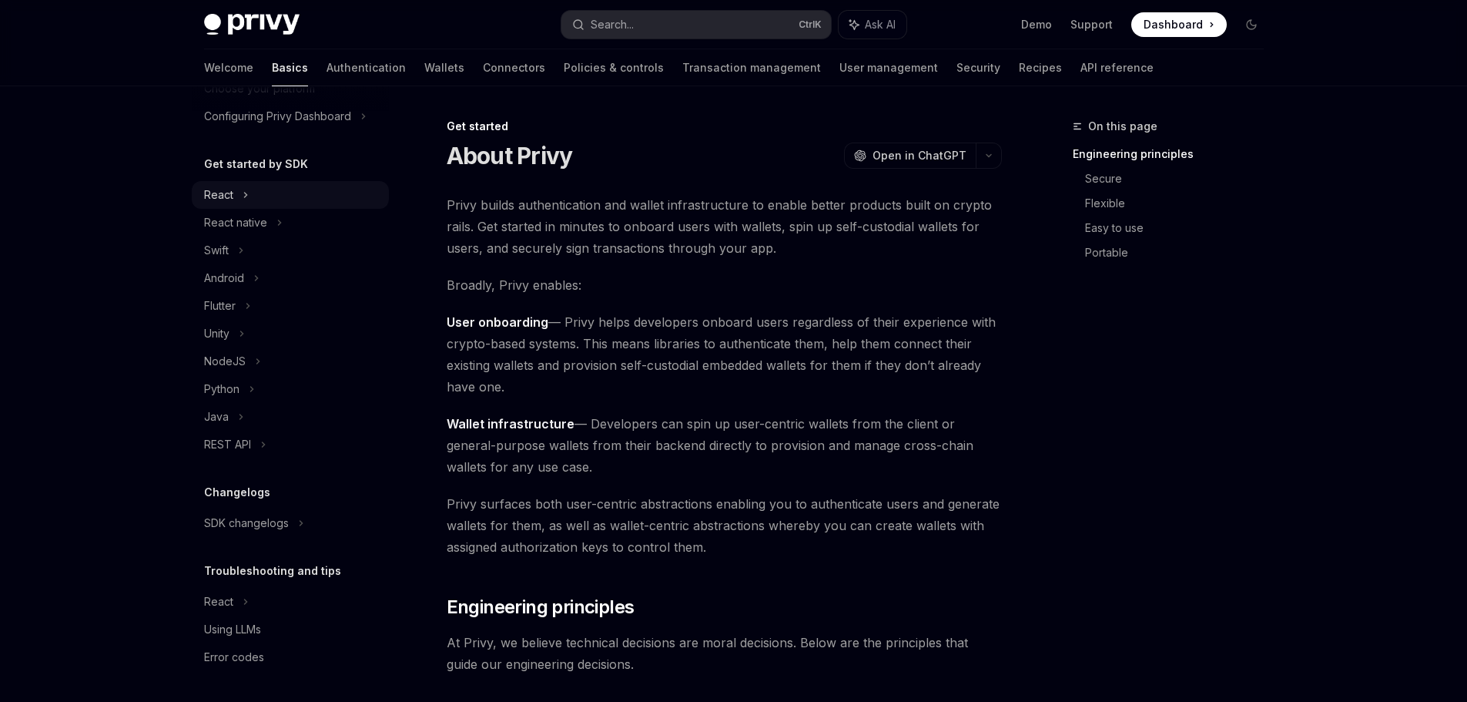
click at [238, 199] on div "React" at bounding box center [290, 195] width 197 height 28
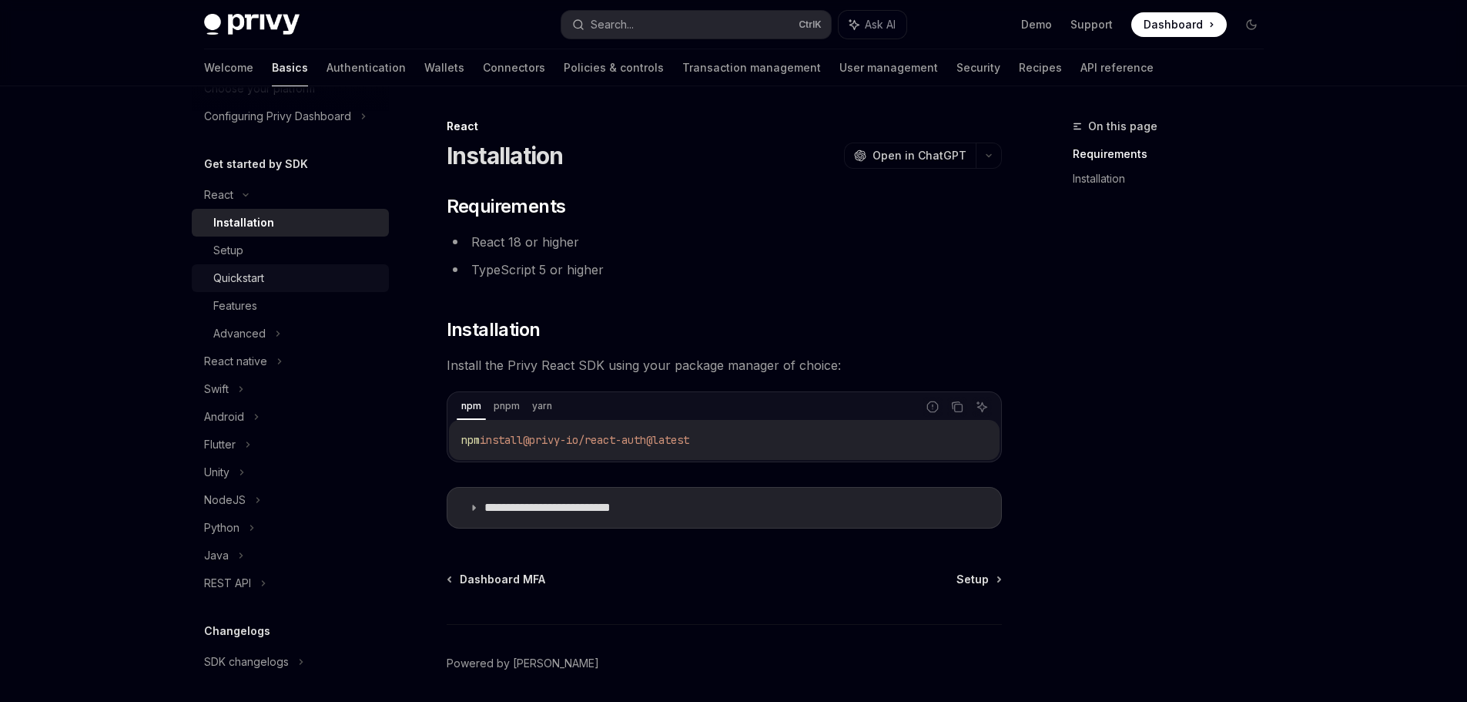
click at [250, 277] on div "Quickstart" at bounding box center [238, 278] width 51 height 18
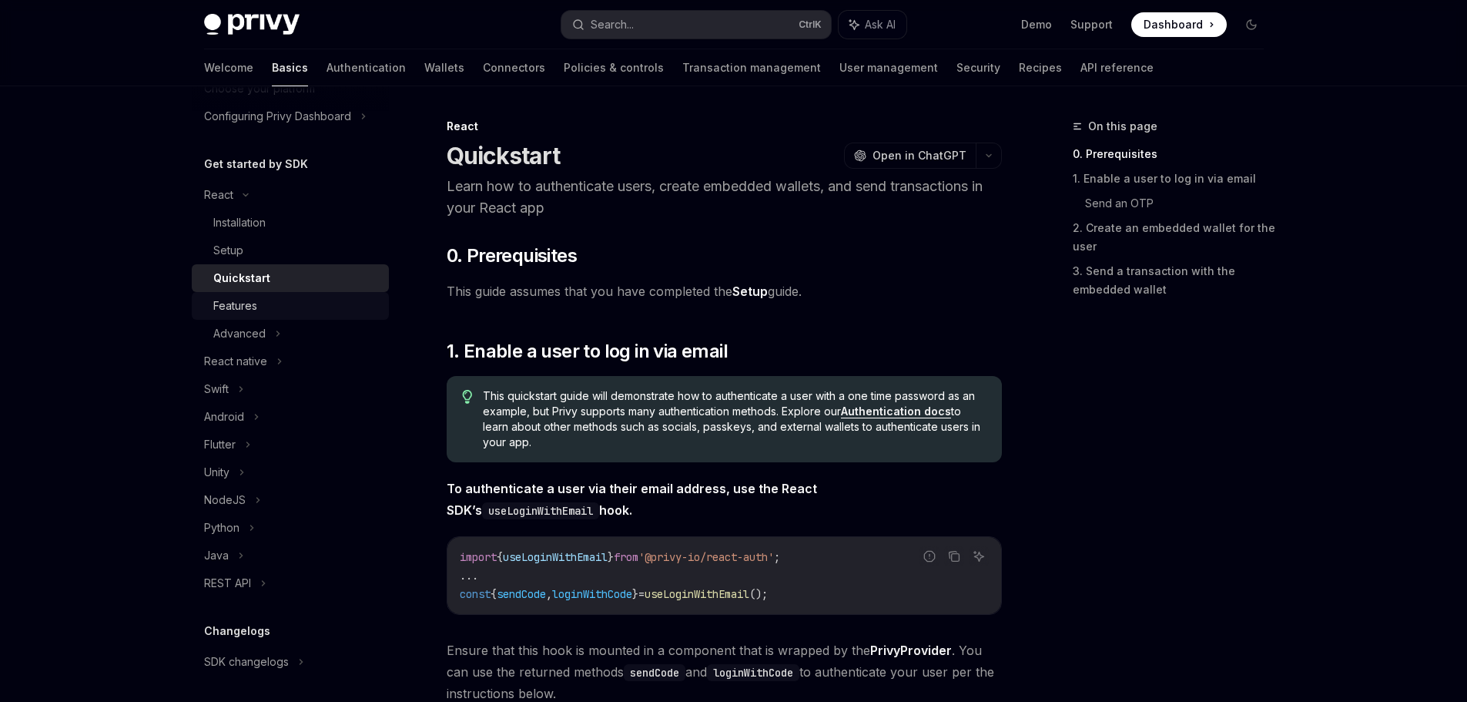
click at [271, 302] on div "Features" at bounding box center [296, 306] width 166 height 18
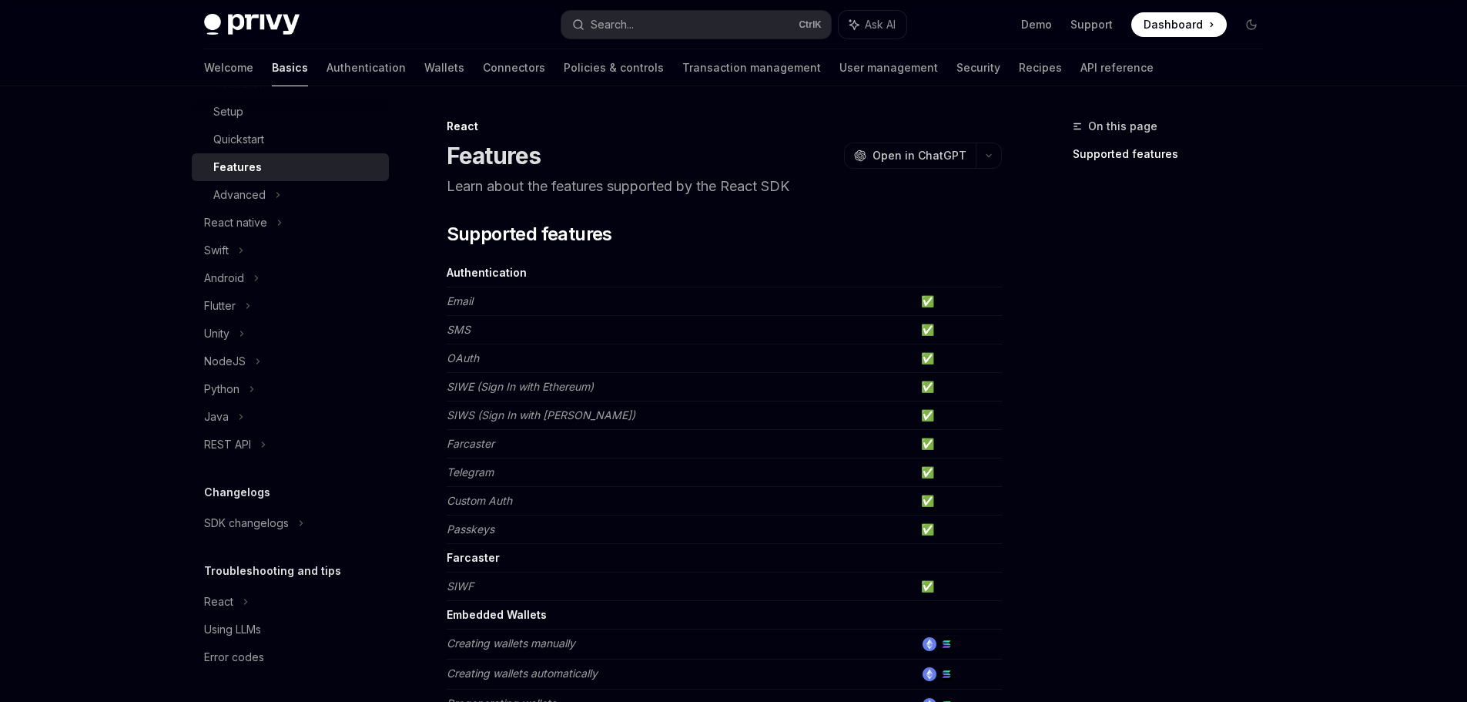
scroll to position [462, 0]
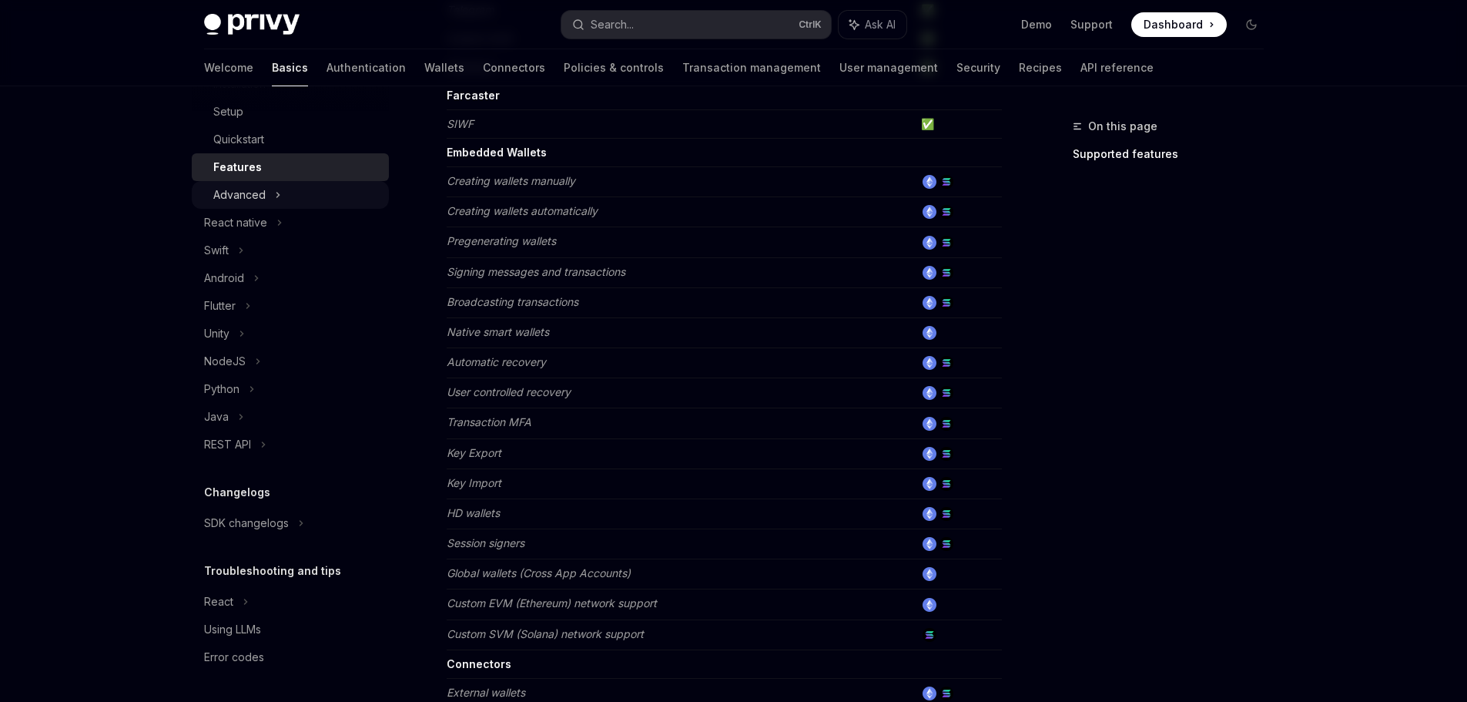
click at [268, 198] on div "Advanced" at bounding box center [290, 195] width 197 height 28
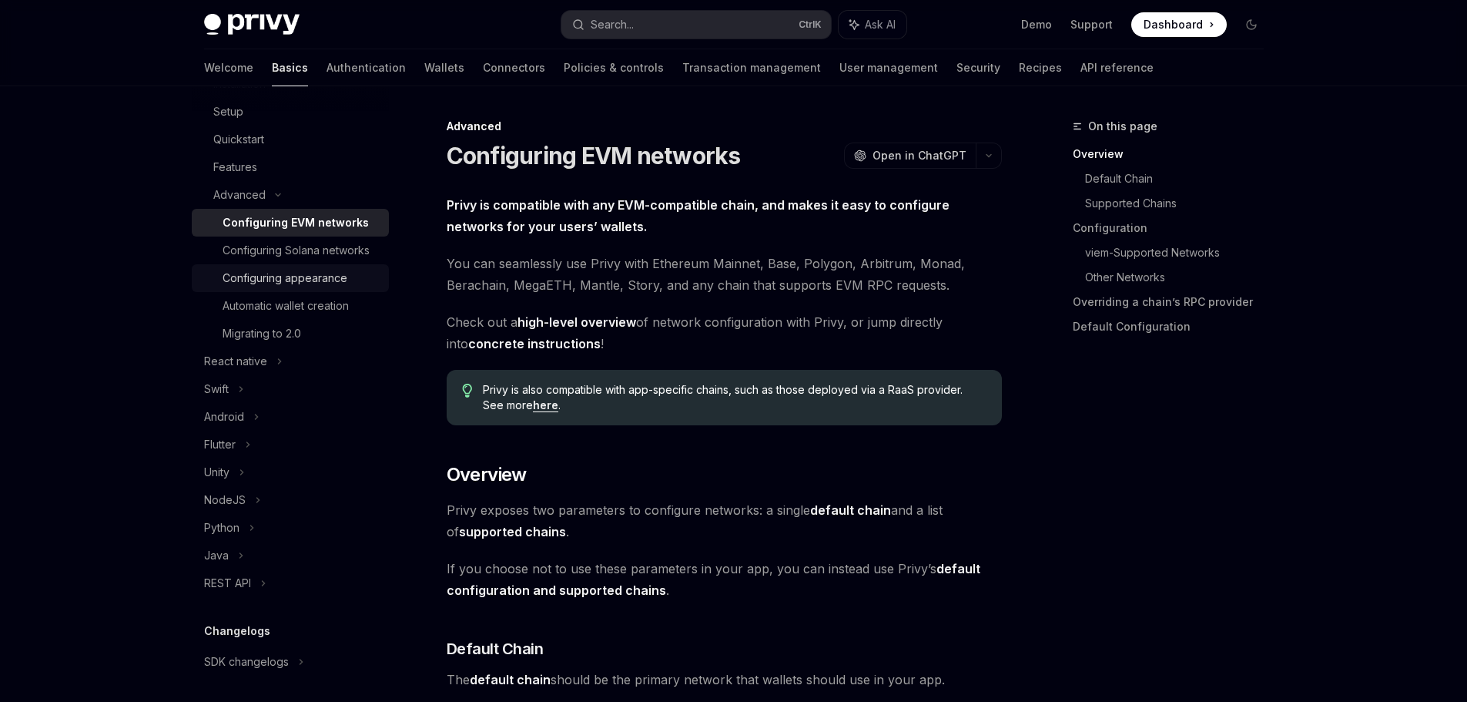
click at [305, 287] on div "Configuring appearance" at bounding box center [285, 278] width 125 height 18
type textarea "*"
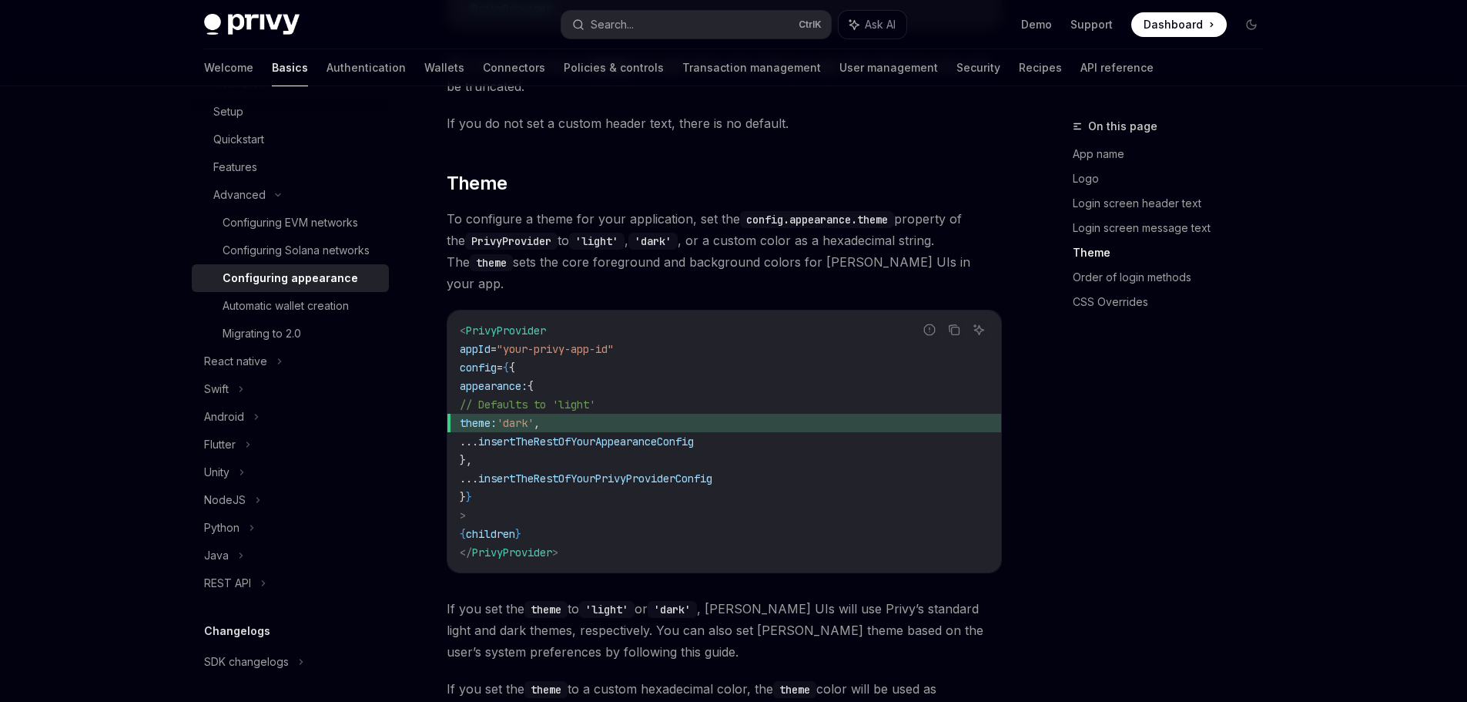
scroll to position [2311, 0]
